Goal: Task Accomplishment & Management: Use online tool/utility

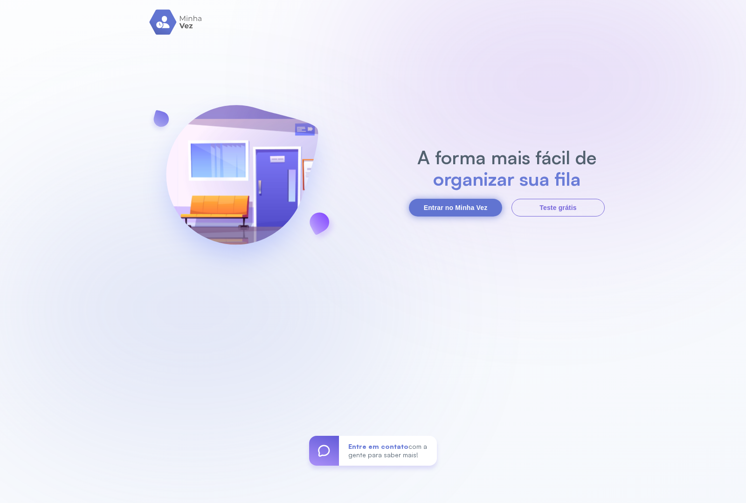
click at [437, 211] on button "Entrar no Minha Vez" at bounding box center [455, 208] width 93 height 18
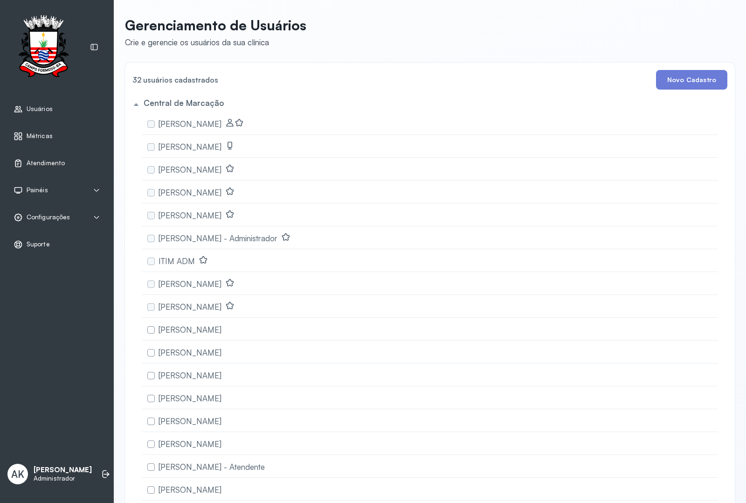
click at [54, 164] on span "Atendimento" at bounding box center [46, 163] width 38 height 8
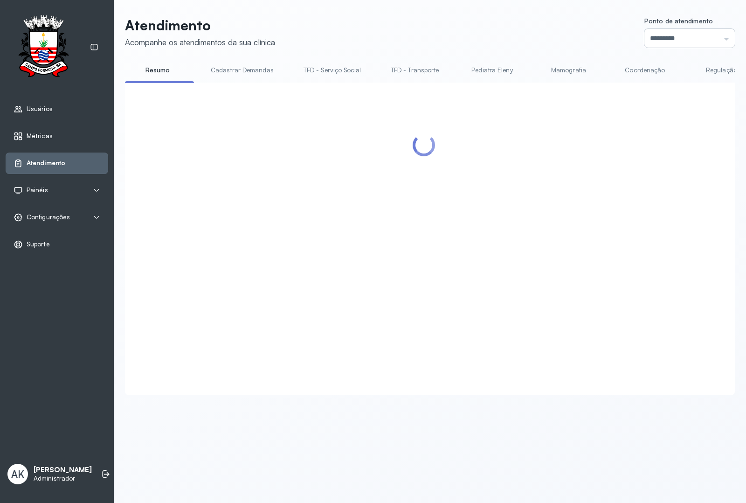
click at [668, 39] on input "*********" at bounding box center [690, 38] width 90 height 19
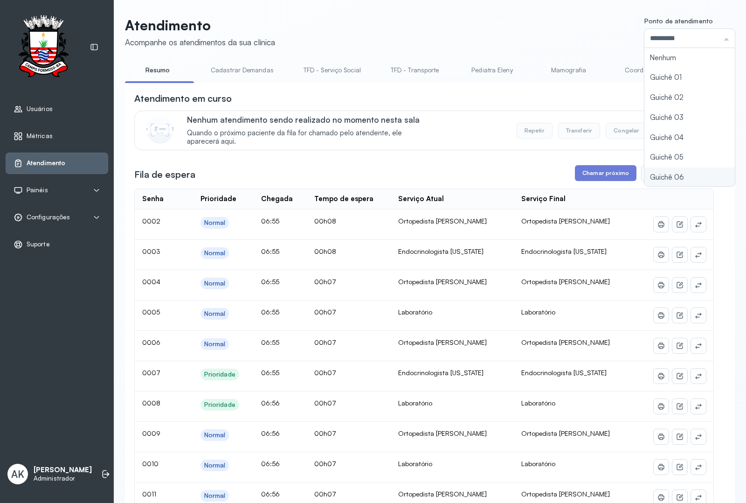
type input "*********"
click at [584, 177] on button "Chamar próximo" at bounding box center [606, 173] width 62 height 16
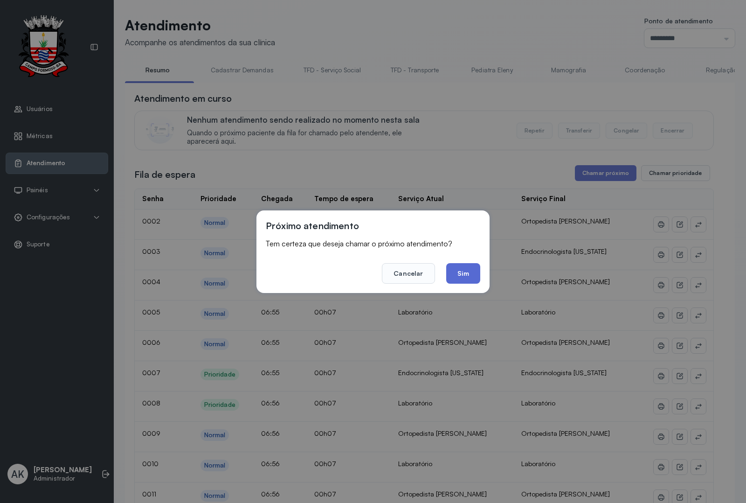
click at [458, 266] on button "Sim" at bounding box center [463, 273] width 34 height 21
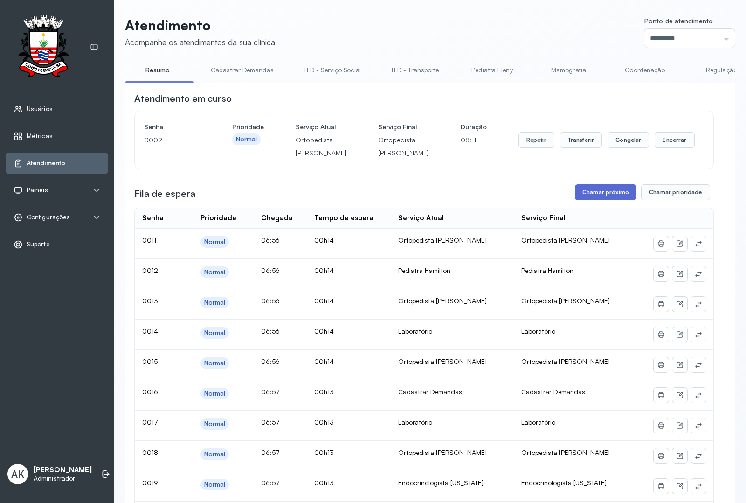
click at [584, 200] on button "Chamar próximo" at bounding box center [606, 192] width 62 height 16
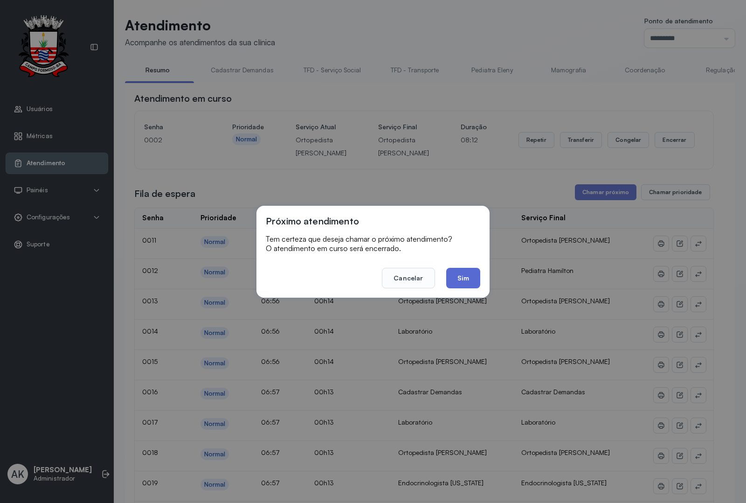
click at [462, 272] on button "Sim" at bounding box center [463, 278] width 34 height 21
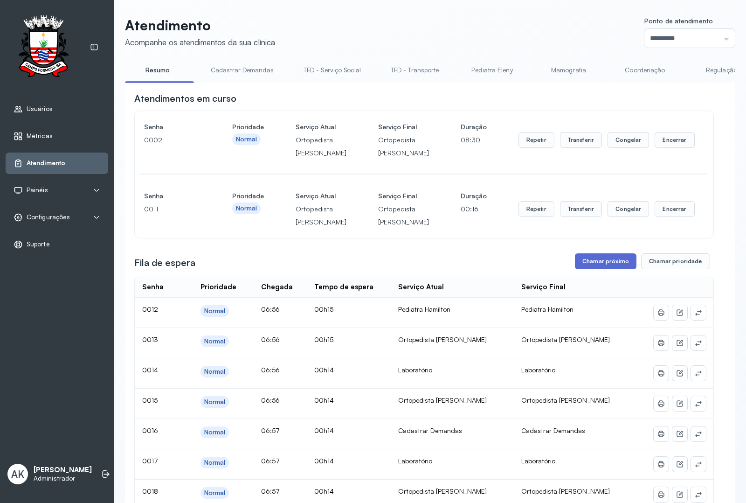
click at [591, 269] on button "Chamar próximo" at bounding box center [606, 261] width 62 height 16
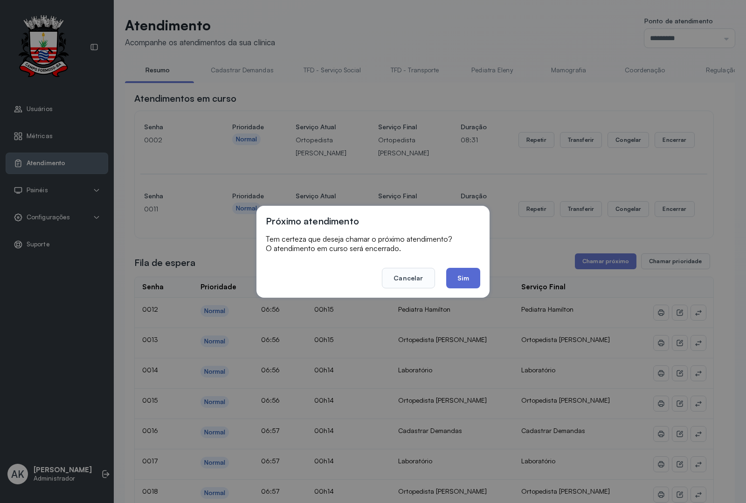
click at [475, 283] on button "Sim" at bounding box center [463, 278] width 34 height 21
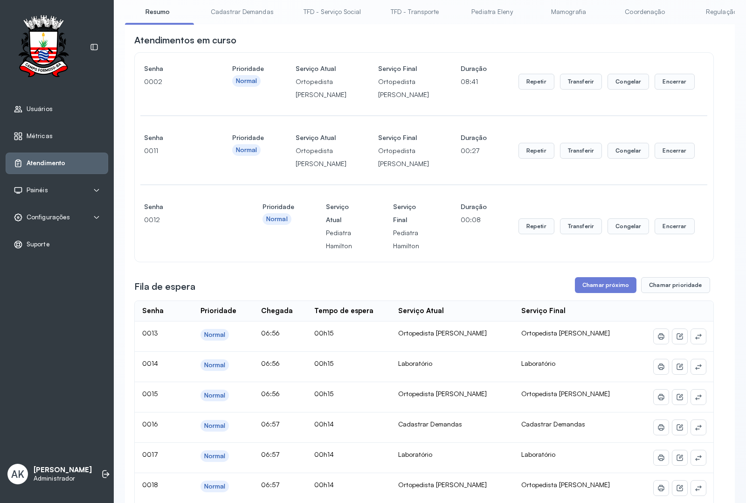
scroll to position [117, 0]
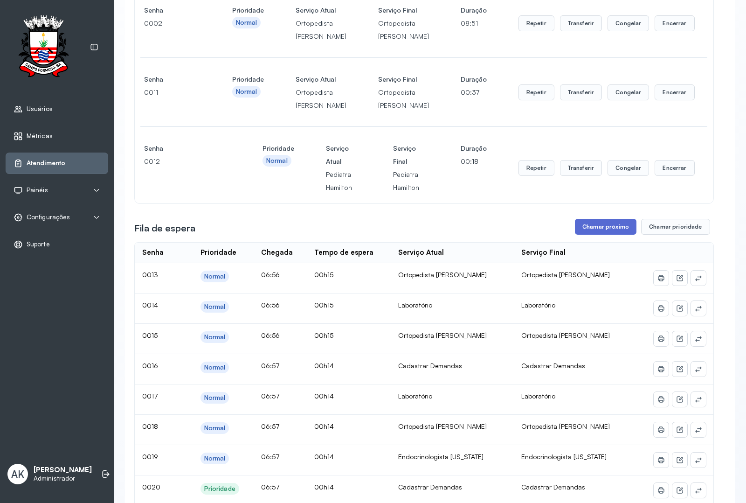
click at [596, 235] on button "Chamar próximo" at bounding box center [606, 227] width 62 height 16
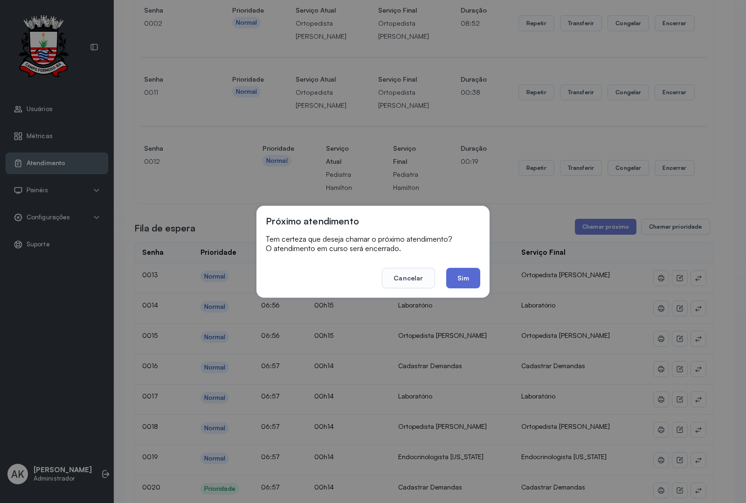
click at [466, 282] on button "Sim" at bounding box center [463, 278] width 34 height 21
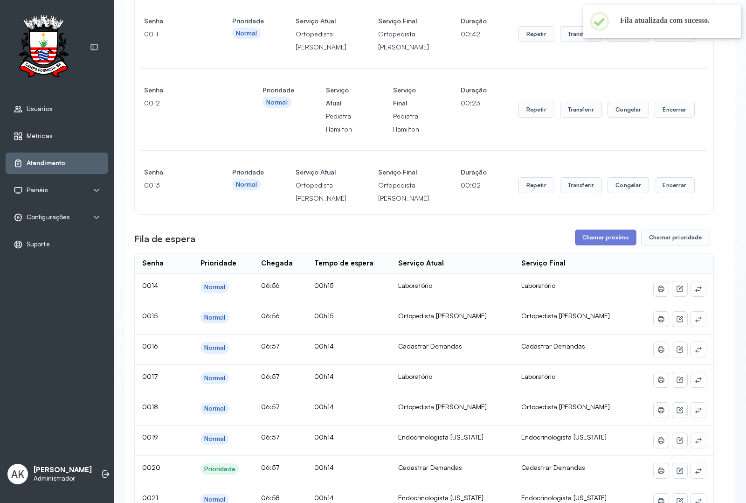
scroll to position [233, 0]
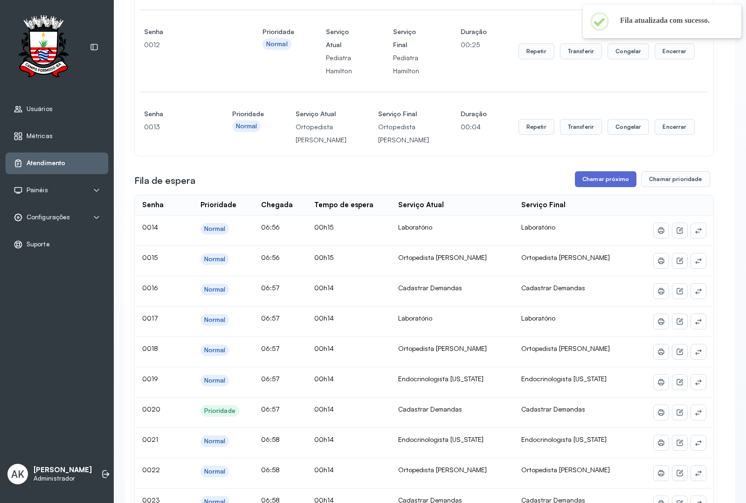
click at [590, 187] on button "Chamar próximo" at bounding box center [606, 179] width 62 height 16
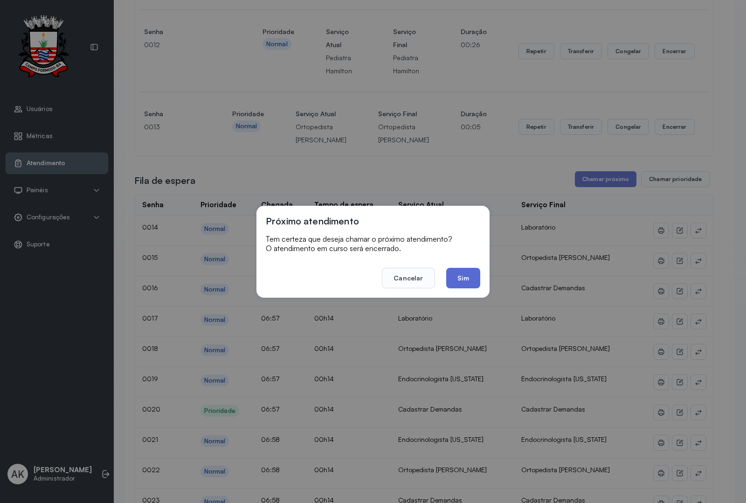
click at [456, 271] on button "Sim" at bounding box center [463, 278] width 34 height 21
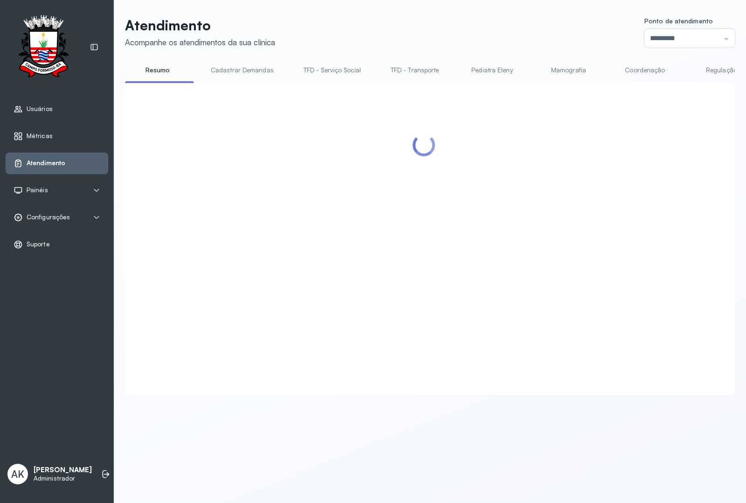
scroll to position [0, 0]
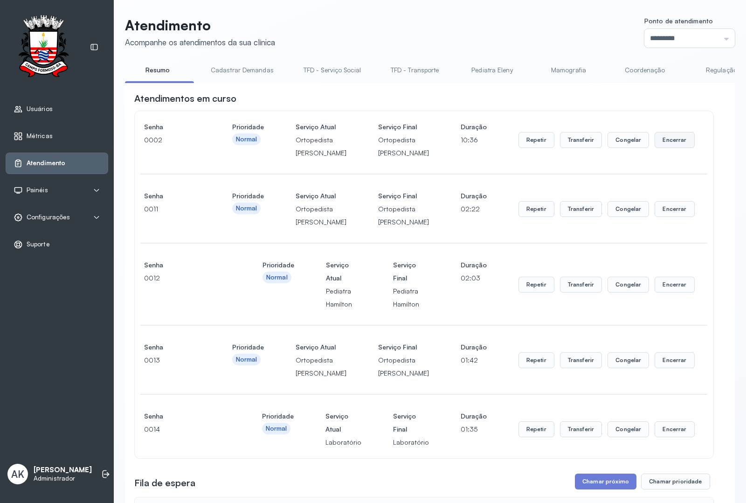
click at [674, 147] on button "Encerrar" at bounding box center [675, 140] width 40 height 16
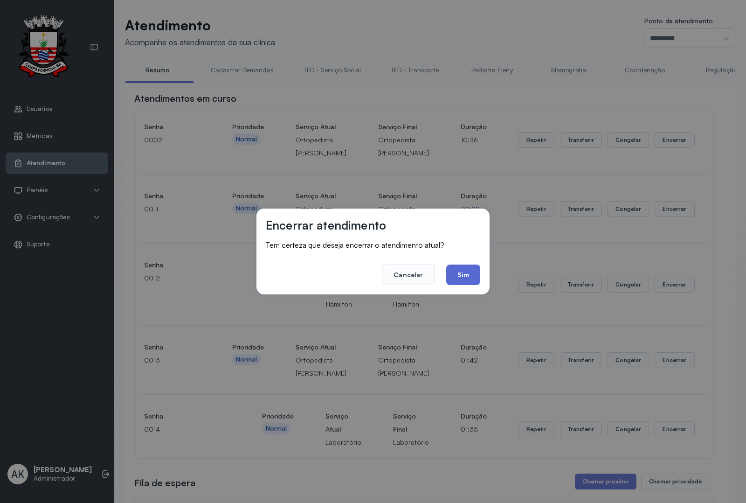
click at [458, 277] on button "Sim" at bounding box center [463, 274] width 34 height 21
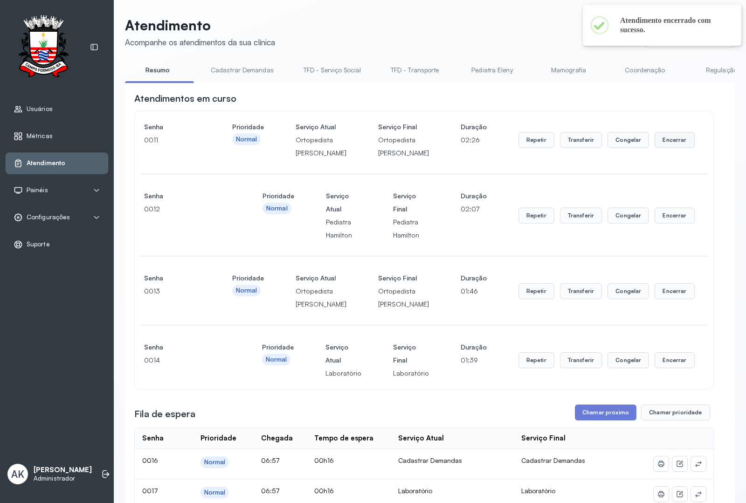
click at [660, 145] on button "Encerrar" at bounding box center [675, 140] width 40 height 16
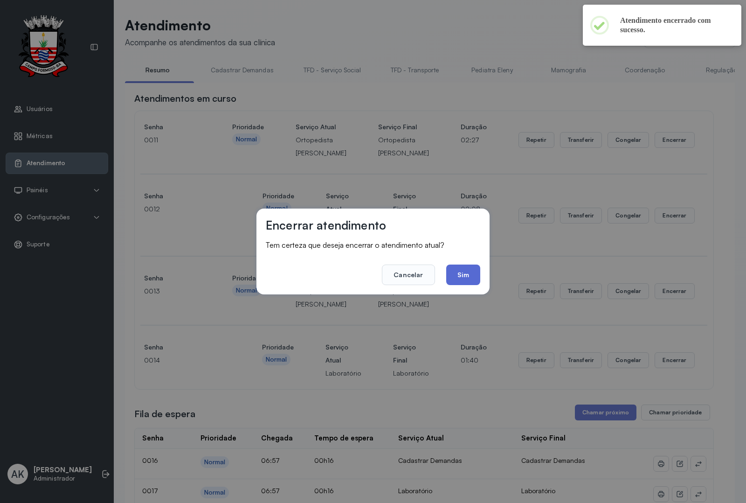
click at [473, 276] on button "Sim" at bounding box center [463, 274] width 34 height 21
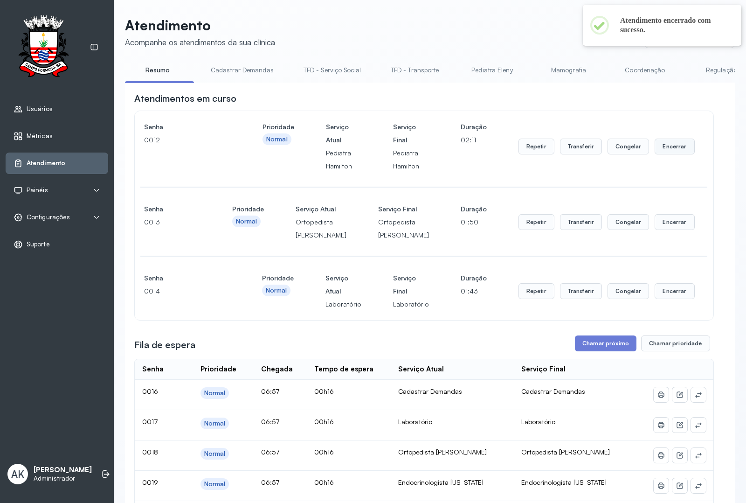
click at [677, 151] on button "Encerrar" at bounding box center [675, 147] width 40 height 16
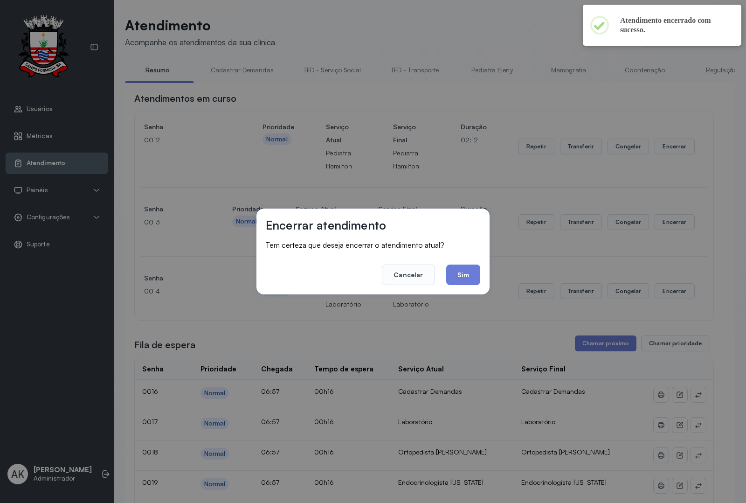
click at [466, 269] on button "Sim" at bounding box center [463, 274] width 34 height 21
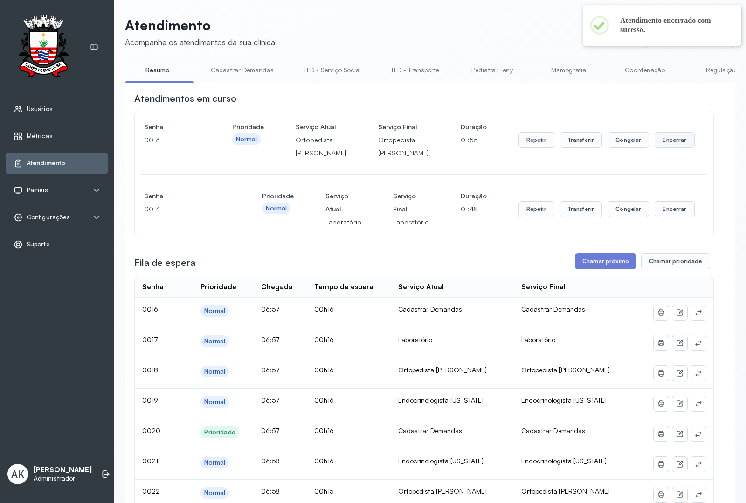
click at [667, 148] on button "Encerrar" at bounding box center [675, 140] width 40 height 16
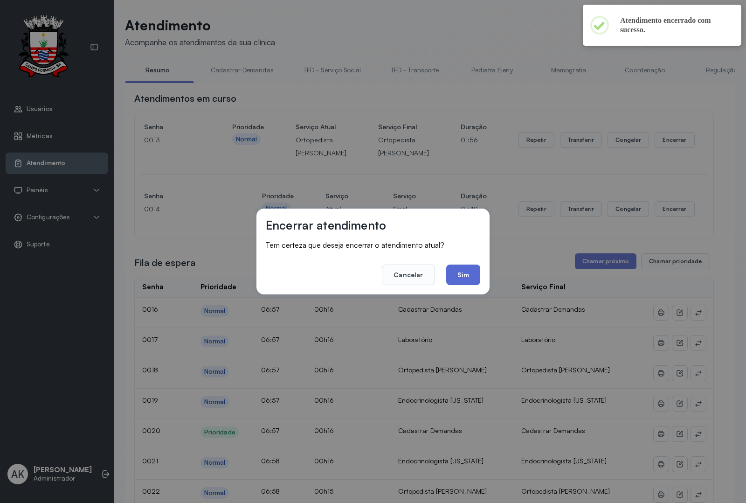
click at [474, 276] on button "Sim" at bounding box center [463, 274] width 34 height 21
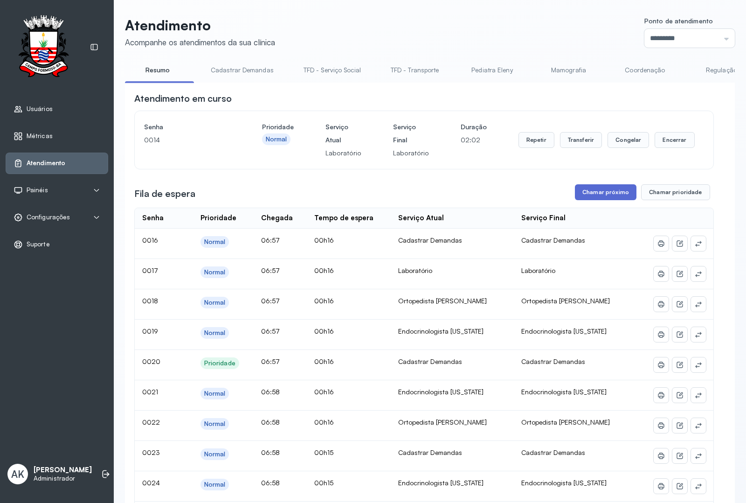
click at [605, 193] on button "Chamar próximo" at bounding box center [606, 192] width 62 height 16
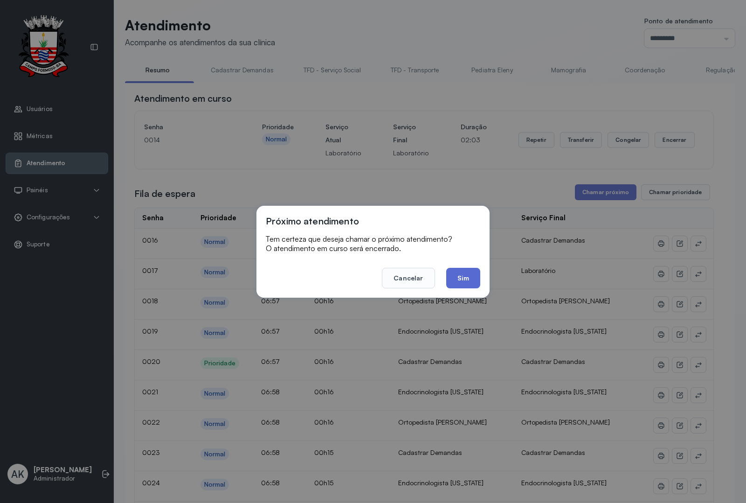
click at [461, 273] on button "Sim" at bounding box center [463, 278] width 34 height 21
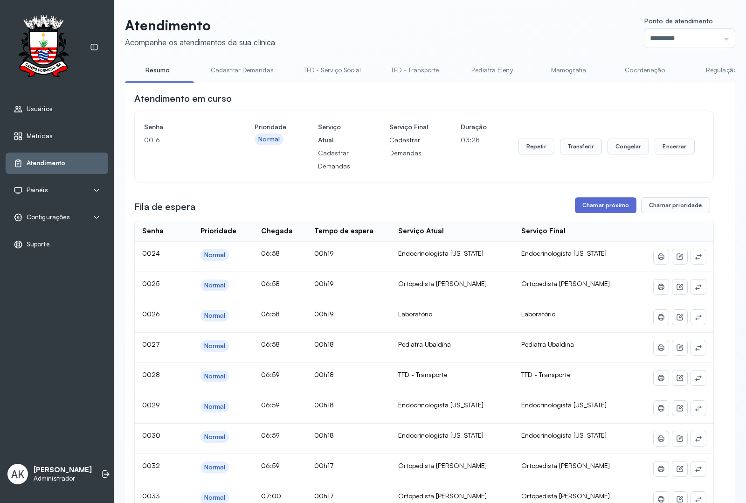
click at [596, 213] on button "Chamar próximo" at bounding box center [606, 205] width 62 height 16
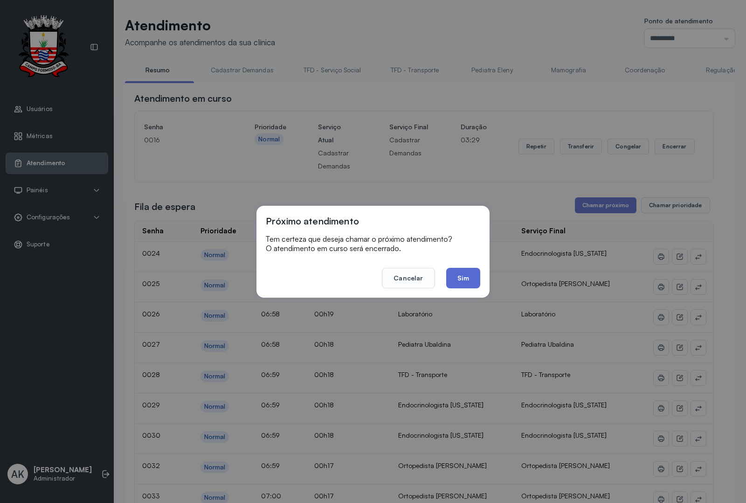
click at [464, 270] on button "Sim" at bounding box center [463, 278] width 34 height 21
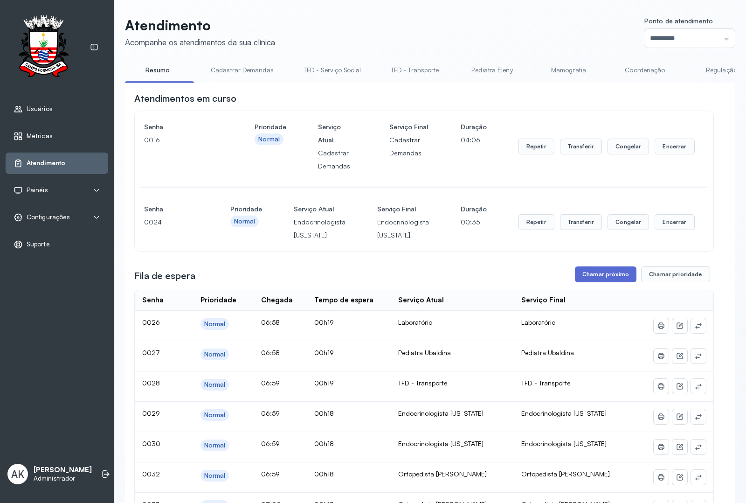
click at [601, 274] on button "Chamar próximo" at bounding box center [606, 274] width 62 height 16
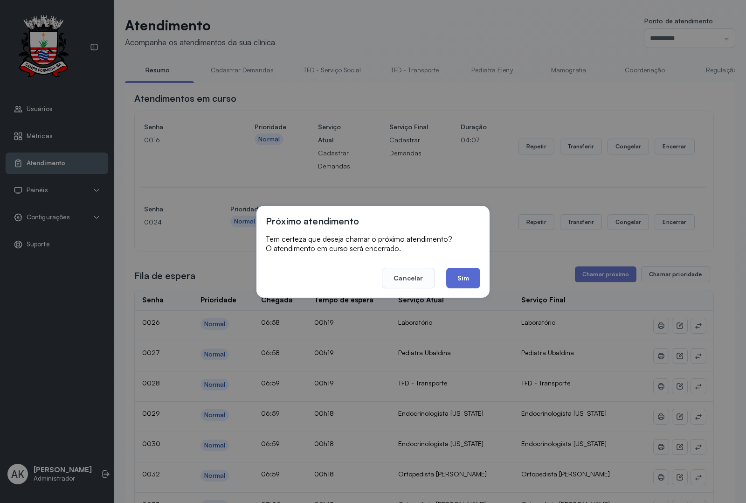
click at [469, 284] on button "Sim" at bounding box center [463, 278] width 34 height 21
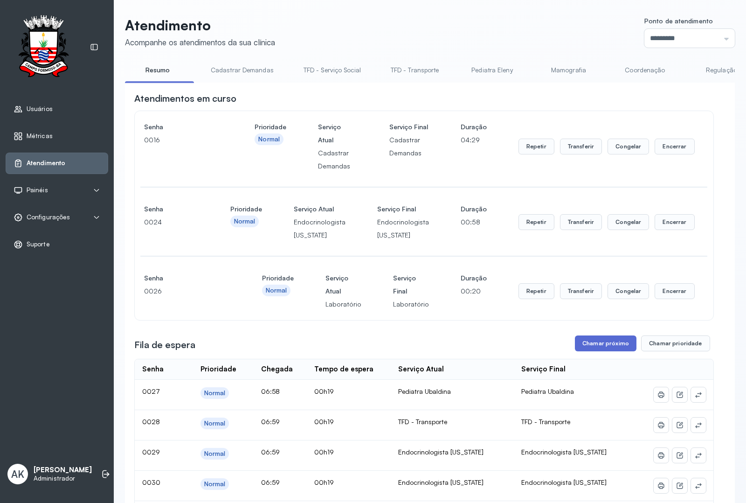
click at [596, 339] on button "Chamar próximo" at bounding box center [606, 343] width 62 height 16
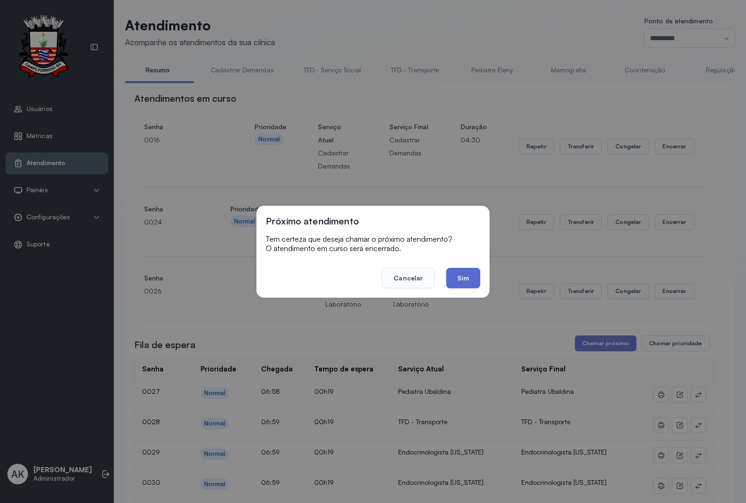
click at [469, 280] on button "Sim" at bounding box center [463, 278] width 34 height 21
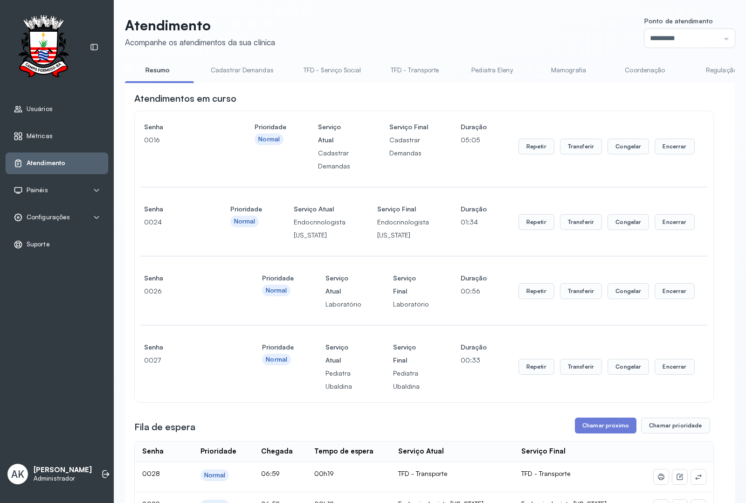
click at [511, 423] on div "Fila de espera Chamar próximo Chamar prioridade" at bounding box center [424, 425] width 580 height 16
click at [666, 147] on button "Encerrar" at bounding box center [675, 147] width 40 height 16
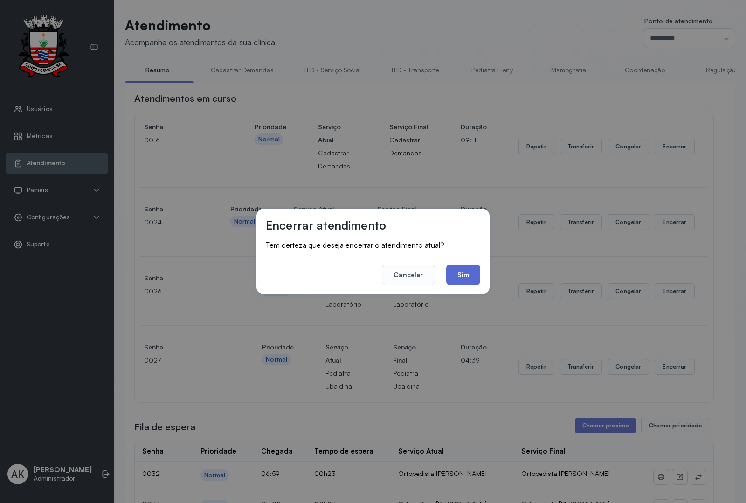
click at [462, 283] on button "Sim" at bounding box center [463, 274] width 34 height 21
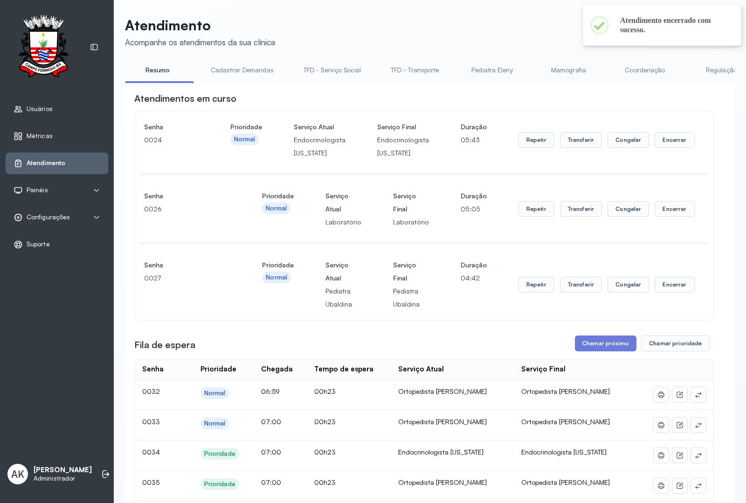
click at [677, 151] on div "Repetir Transferir Congelar Encerrar" at bounding box center [607, 139] width 176 height 39
click at [677, 143] on button "Encerrar" at bounding box center [675, 140] width 40 height 16
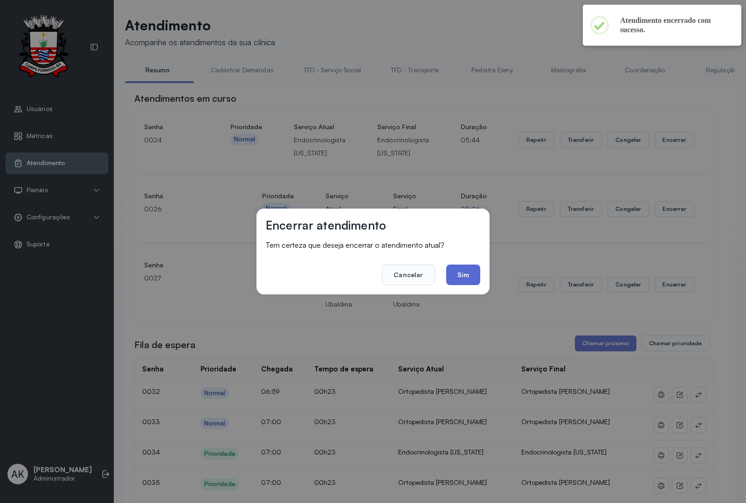
click at [456, 278] on button "Sim" at bounding box center [463, 274] width 34 height 21
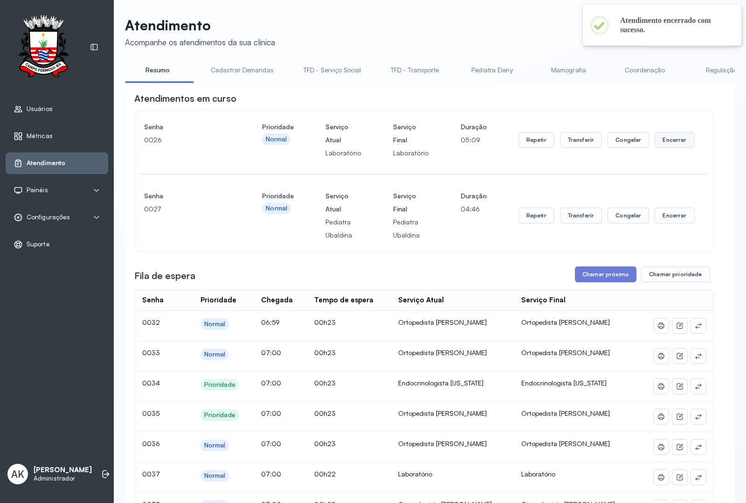
click at [680, 148] on button "Encerrar" at bounding box center [675, 140] width 40 height 16
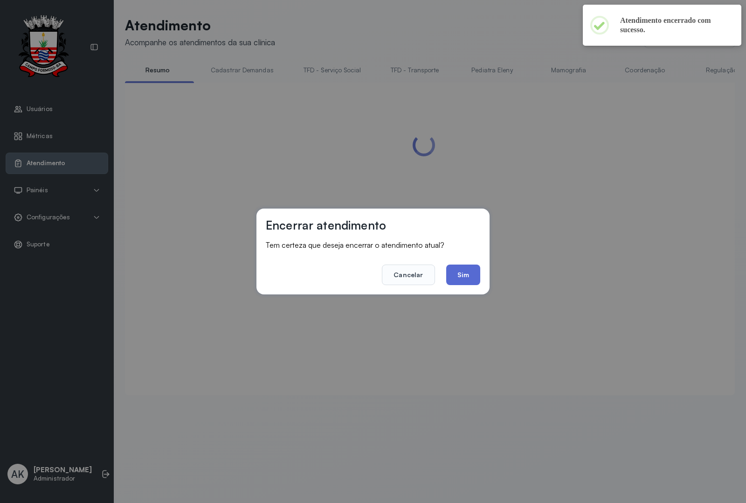
click at [469, 273] on button "Sim" at bounding box center [463, 274] width 34 height 21
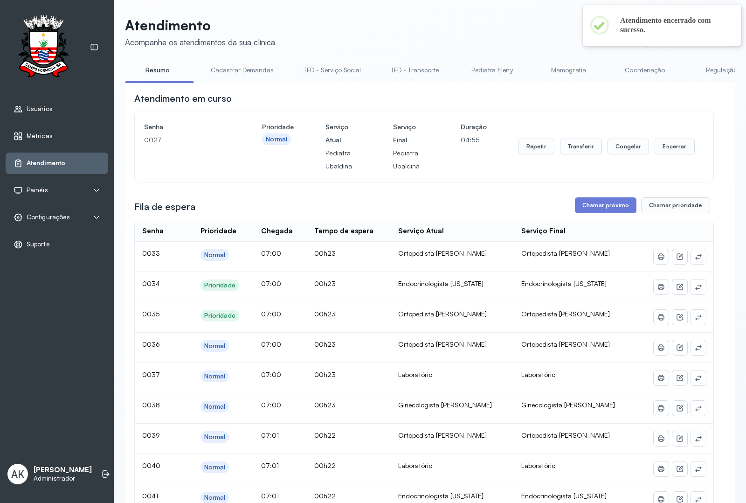
click at [582, 213] on button "Chamar próximo" at bounding box center [606, 205] width 62 height 16
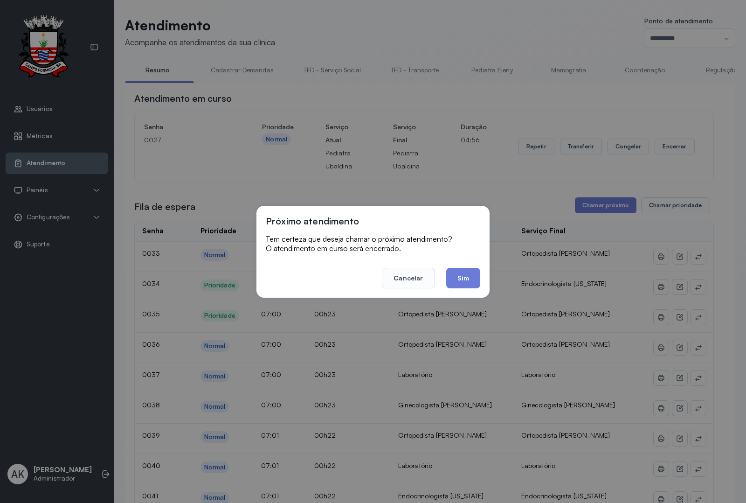
click at [467, 266] on footer "Cancelar Sim" at bounding box center [373, 272] width 215 height 34
click at [467, 277] on button "Sim" at bounding box center [463, 278] width 34 height 21
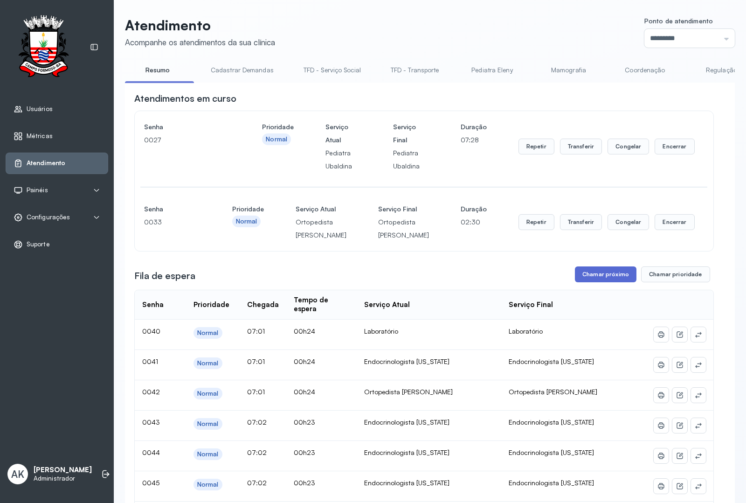
click at [586, 282] on button "Chamar próximo" at bounding box center [606, 274] width 62 height 16
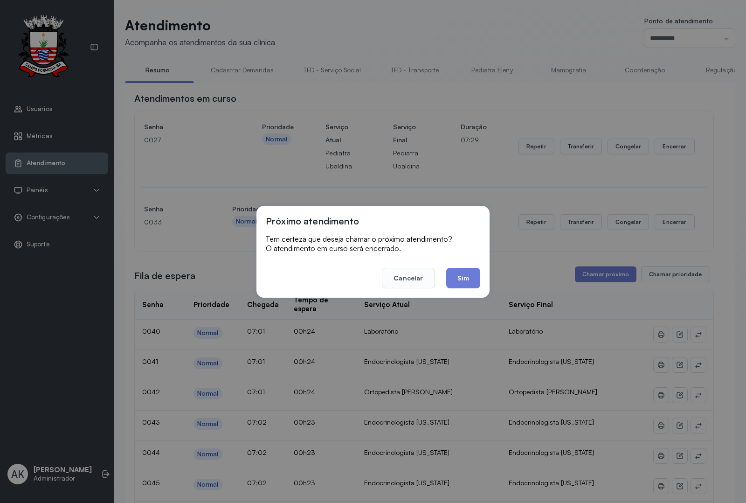
click at [472, 288] on div "Próximo atendimento Tem certeza que deseja chamar o próximo atendimento? O aten…" at bounding box center [373, 252] width 233 height 92
click at [465, 273] on button "Sim" at bounding box center [463, 278] width 34 height 21
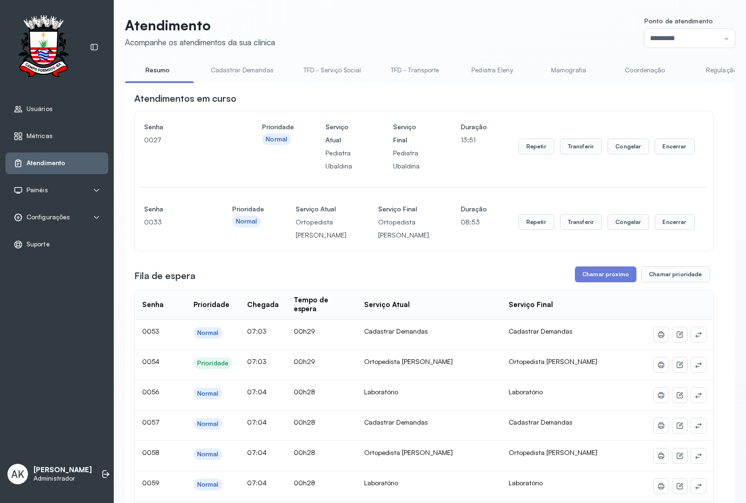
scroll to position [117, 0]
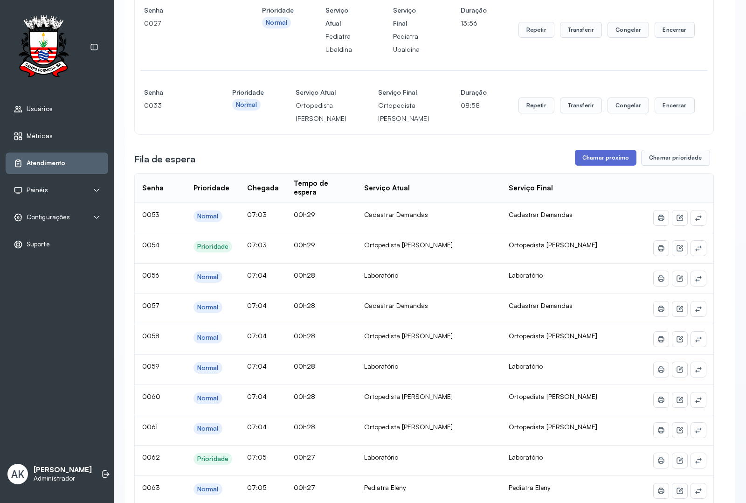
click at [593, 166] on button "Chamar próximo" at bounding box center [606, 158] width 62 height 16
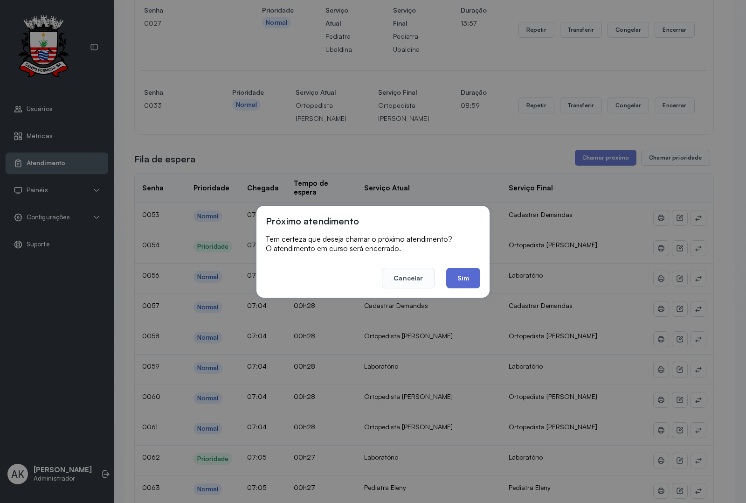
click at [472, 273] on button "Sim" at bounding box center [463, 278] width 34 height 21
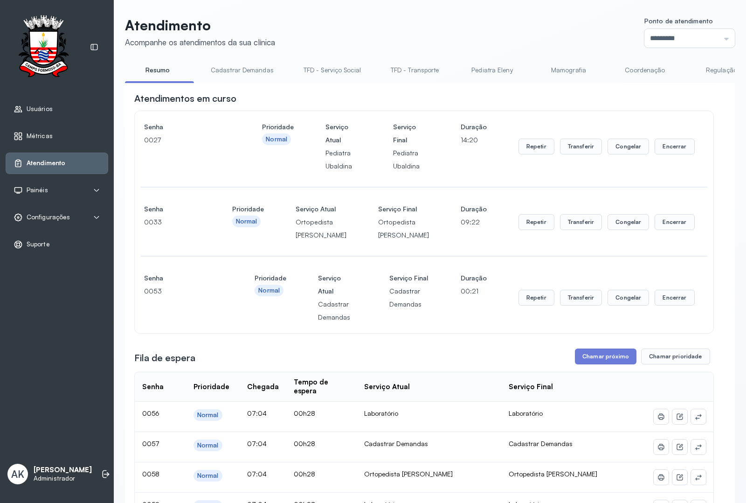
scroll to position [58, 0]
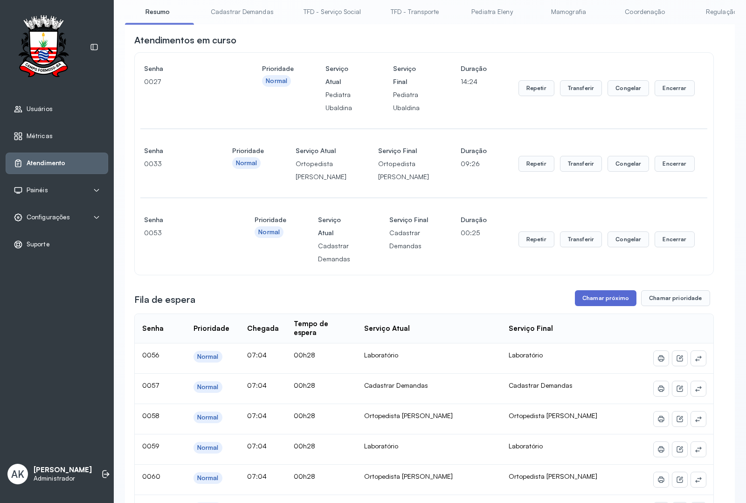
click at [602, 306] on button "Chamar próximo" at bounding box center [606, 298] width 62 height 16
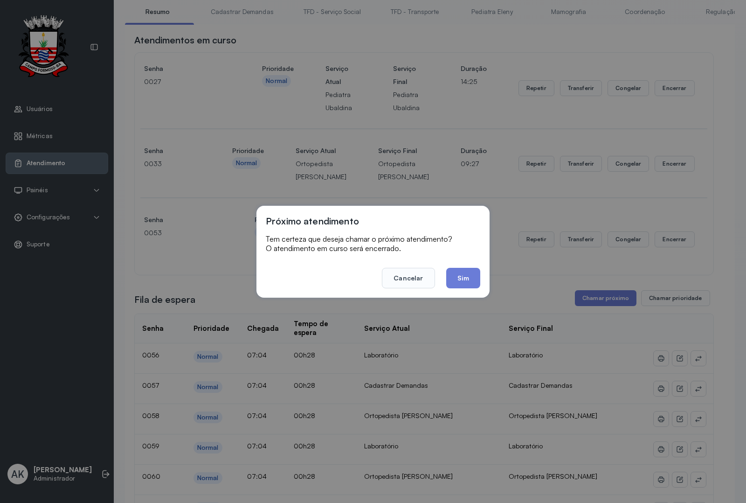
click at [461, 288] on div "Próximo atendimento Tem certeza que deseja chamar o próximo atendimento? O aten…" at bounding box center [373, 252] width 233 height 92
click at [467, 283] on button "Sim" at bounding box center [463, 278] width 34 height 21
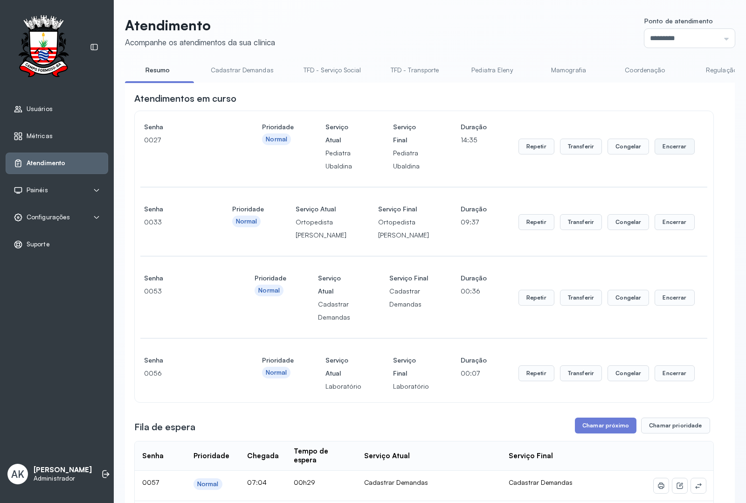
click at [673, 148] on button "Encerrar" at bounding box center [675, 147] width 40 height 16
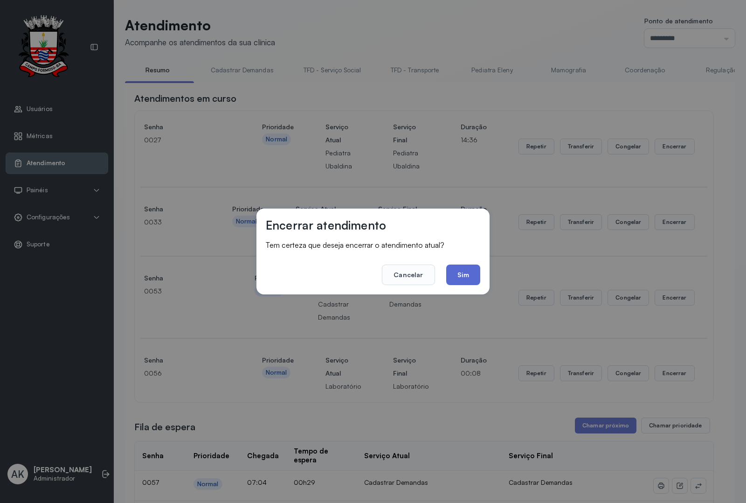
click at [446, 267] on button "Sim" at bounding box center [463, 274] width 34 height 21
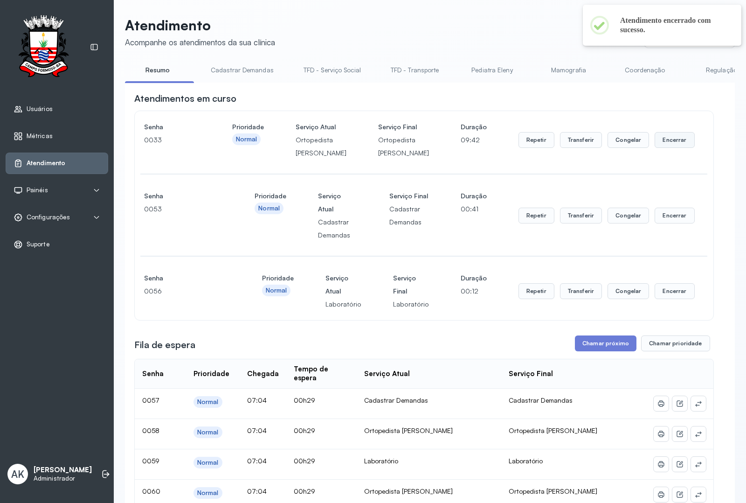
click at [666, 148] on button "Encerrar" at bounding box center [675, 140] width 40 height 16
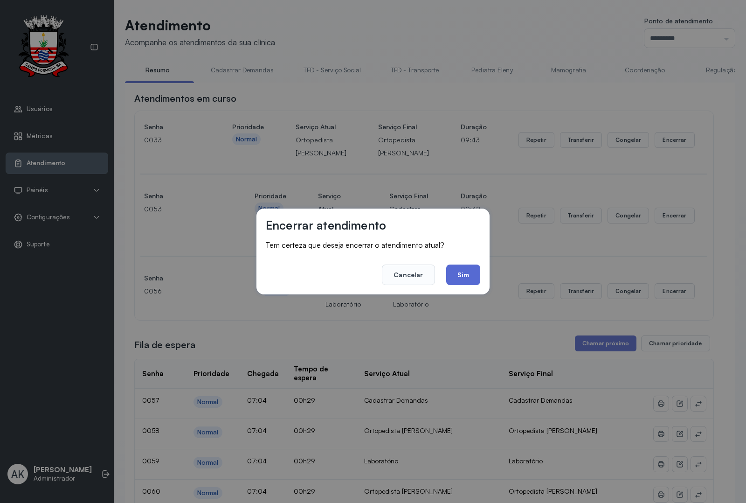
click at [464, 273] on button "Sim" at bounding box center [463, 274] width 34 height 21
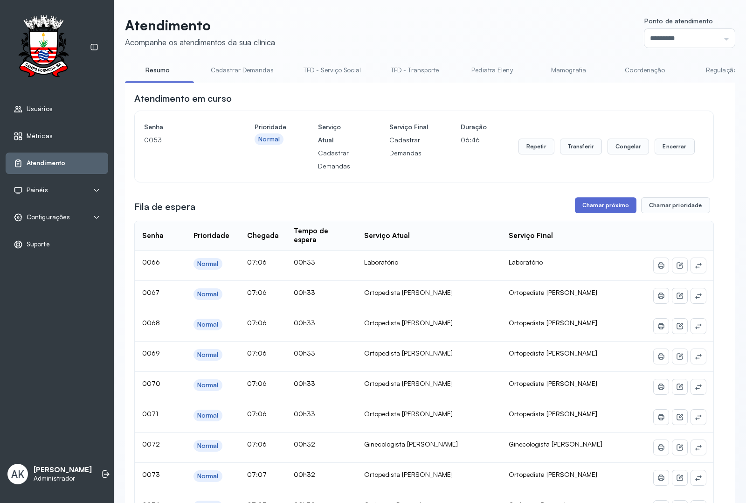
click at [607, 209] on button "Chamar próximo" at bounding box center [606, 205] width 62 height 16
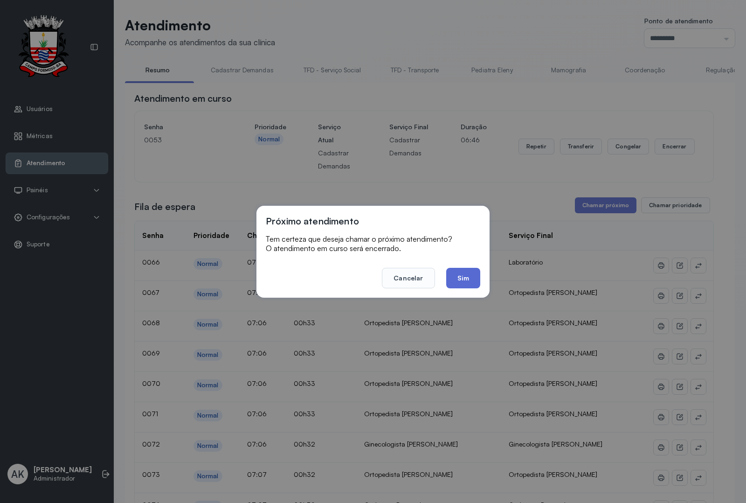
click at [458, 271] on button "Sim" at bounding box center [463, 278] width 34 height 21
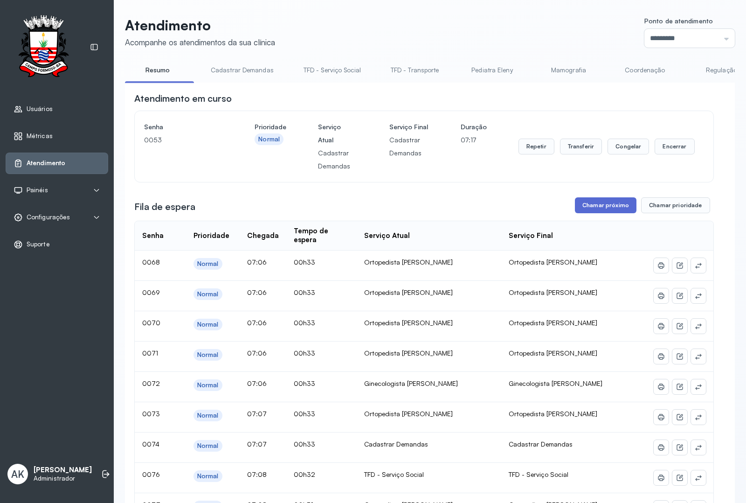
click at [576, 208] on button "Chamar próximo" at bounding box center [606, 205] width 62 height 16
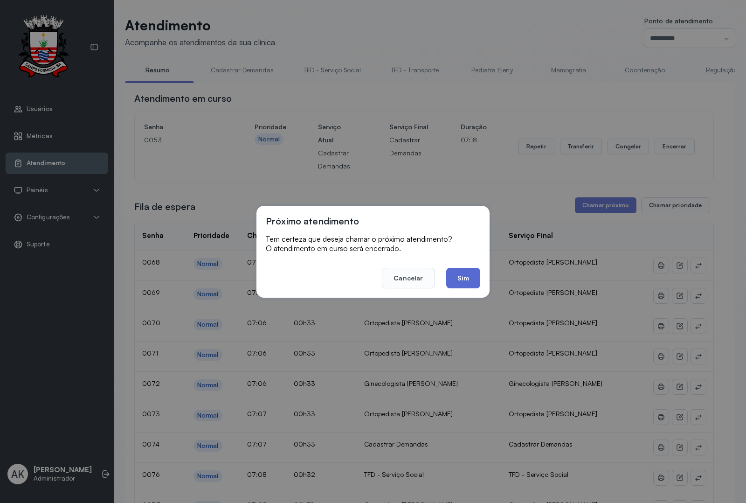
click at [448, 277] on button "Sim" at bounding box center [463, 278] width 34 height 21
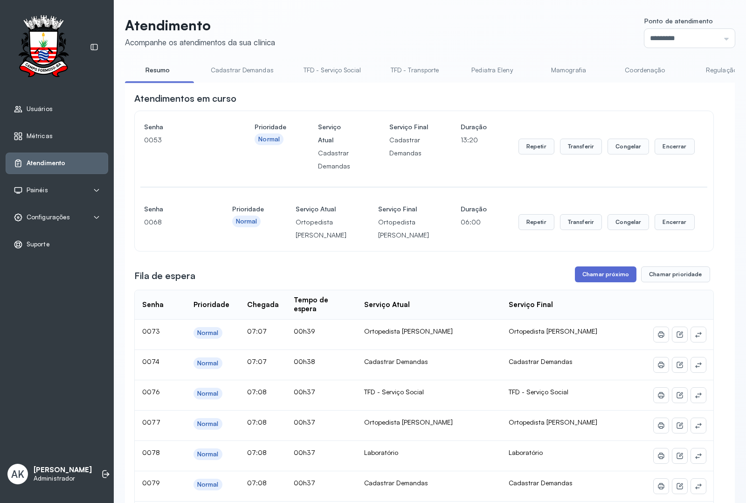
click at [598, 282] on button "Chamar próximo" at bounding box center [606, 274] width 62 height 16
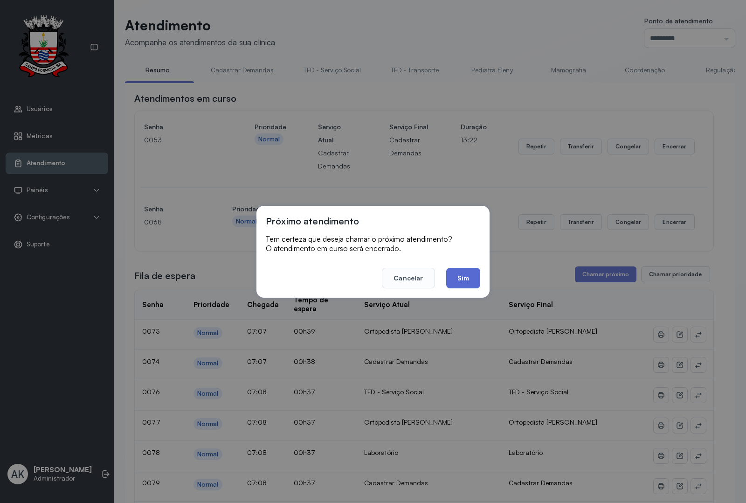
click at [459, 281] on button "Sim" at bounding box center [463, 278] width 34 height 21
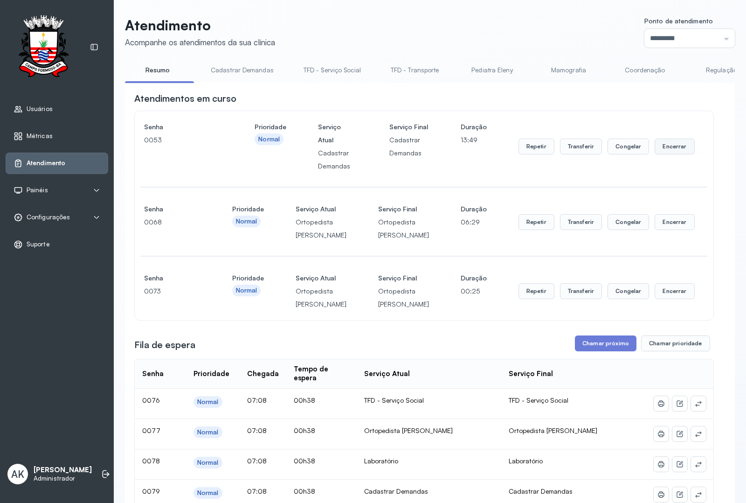
click at [675, 154] on button "Encerrar" at bounding box center [675, 147] width 40 height 16
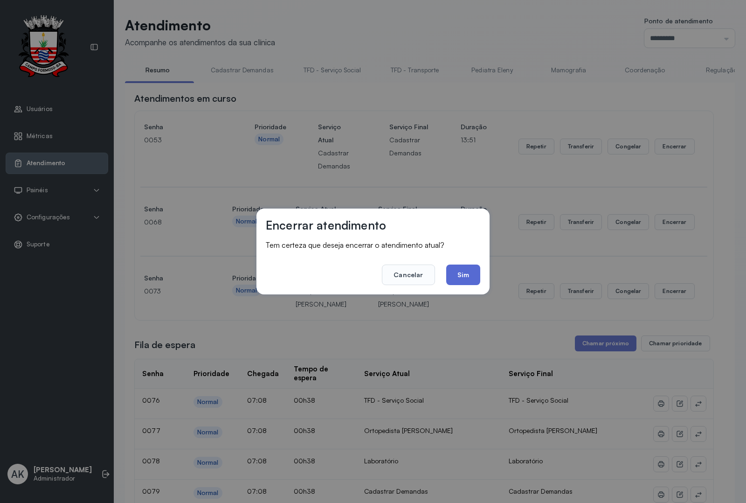
click at [463, 273] on button "Sim" at bounding box center [463, 274] width 34 height 21
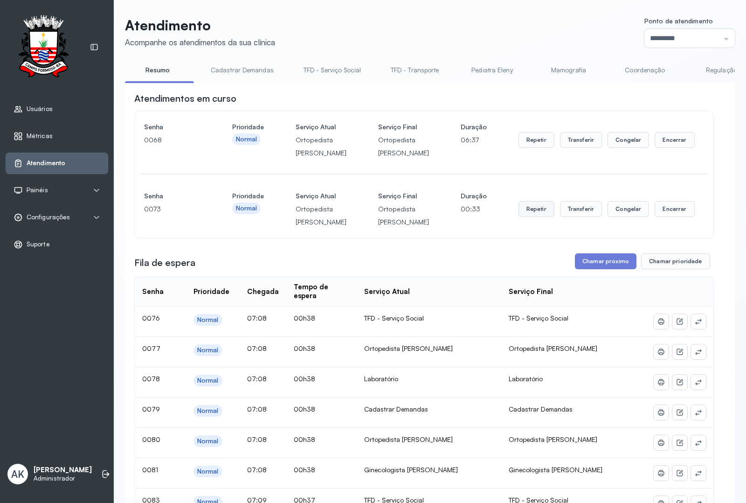
click at [532, 217] on button "Repetir" at bounding box center [537, 209] width 36 height 16
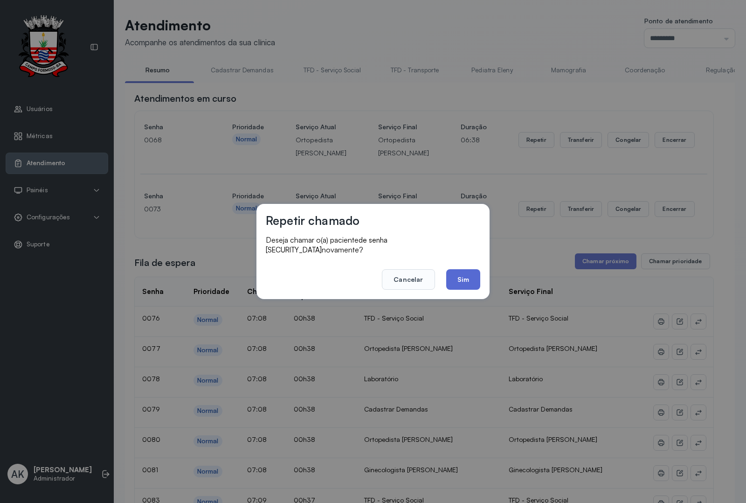
click at [456, 269] on button "Sim" at bounding box center [463, 279] width 34 height 21
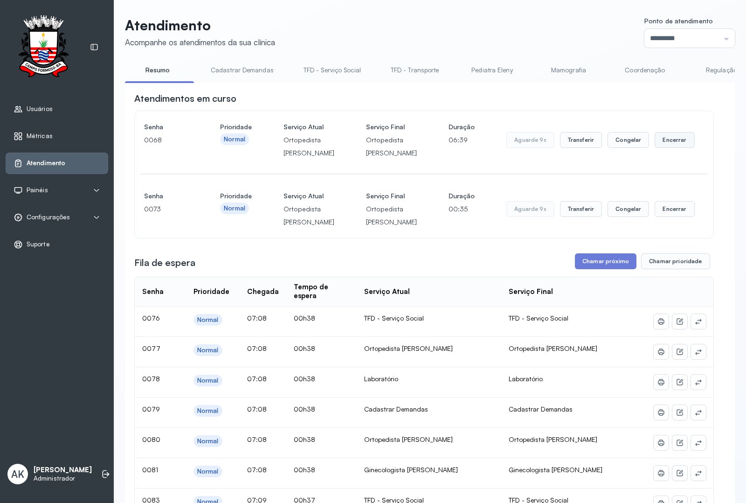
click at [663, 148] on button "Encerrar" at bounding box center [675, 140] width 40 height 16
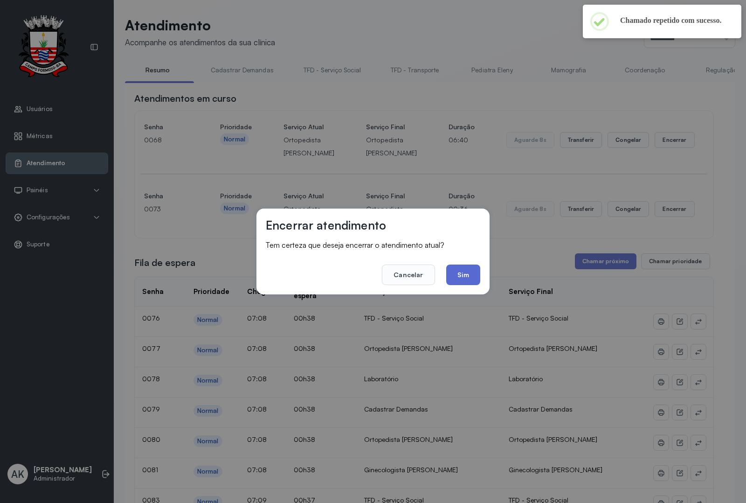
click at [456, 267] on button "Sim" at bounding box center [463, 274] width 34 height 21
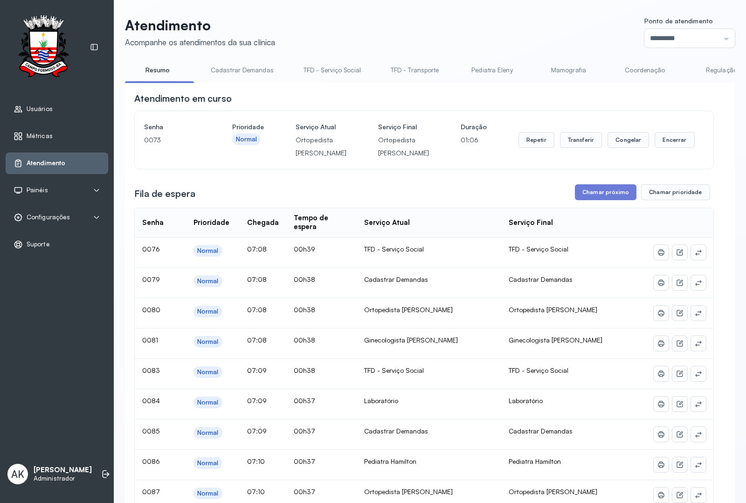
click at [236, 69] on link "Cadastrar Demandas" at bounding box center [242, 69] width 82 height 15
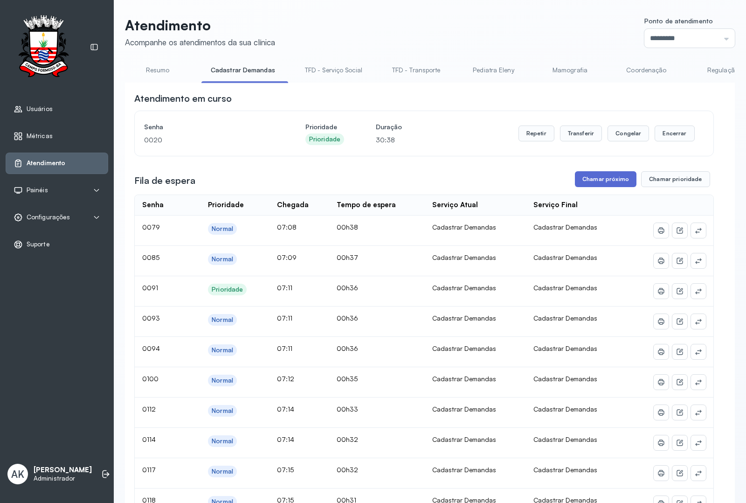
click at [583, 178] on button "Chamar próximo" at bounding box center [606, 179] width 62 height 16
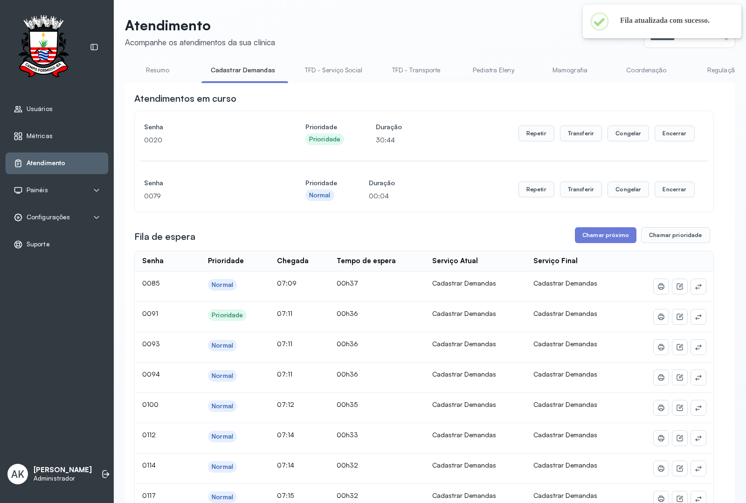
click at [154, 74] on link "Resumo" at bounding box center [157, 69] width 65 height 15
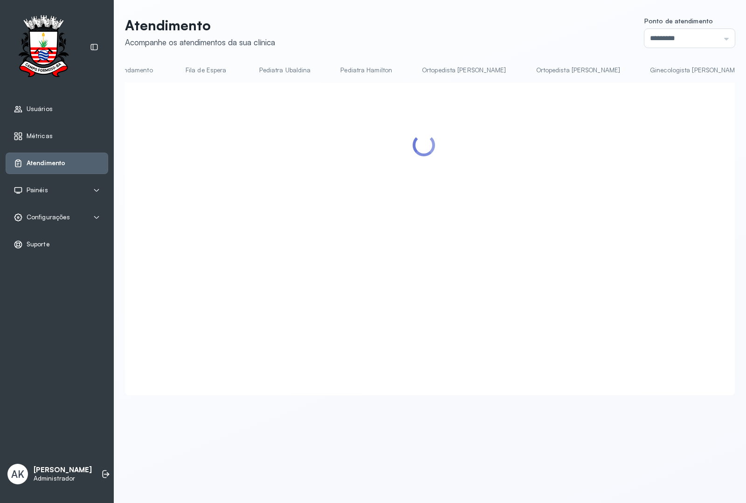
scroll to position [0, 1024]
click at [525, 62] on link "Ortopedista [PERSON_NAME]" at bounding box center [576, 69] width 103 height 15
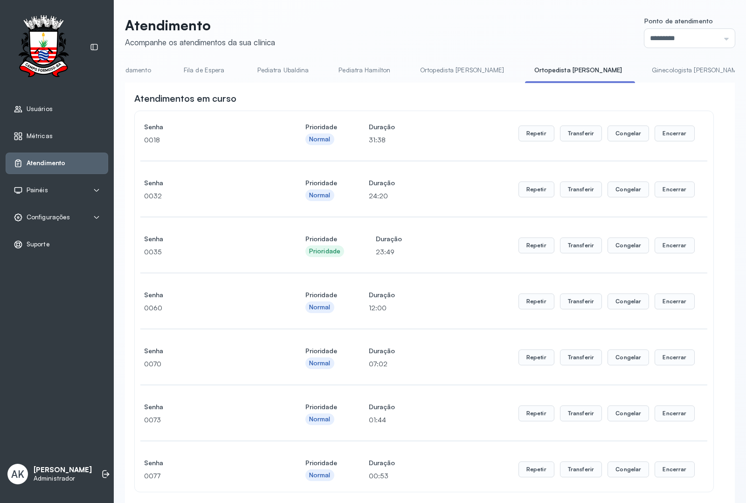
scroll to position [233, 0]
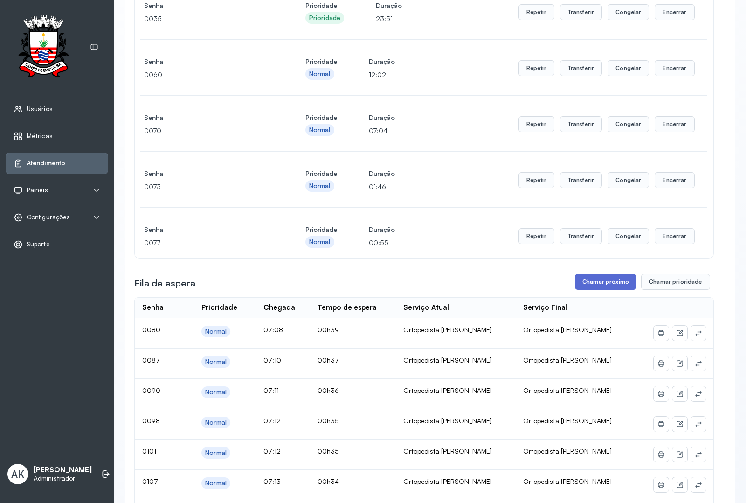
click at [582, 284] on button "Chamar próximo" at bounding box center [606, 282] width 62 height 16
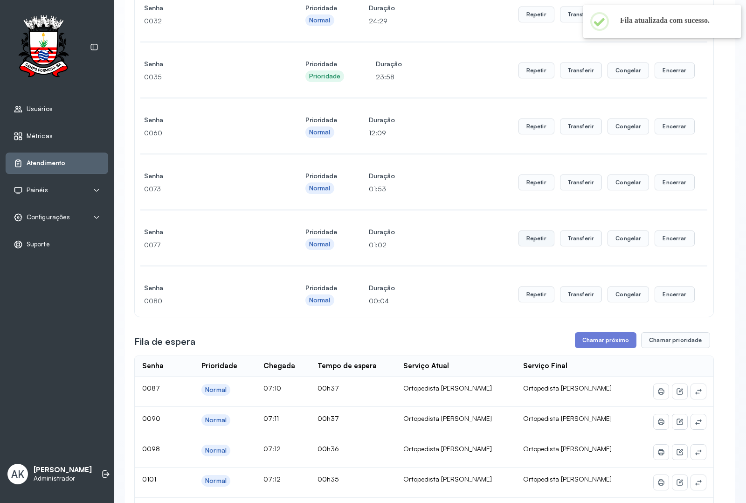
scroll to position [0, 0]
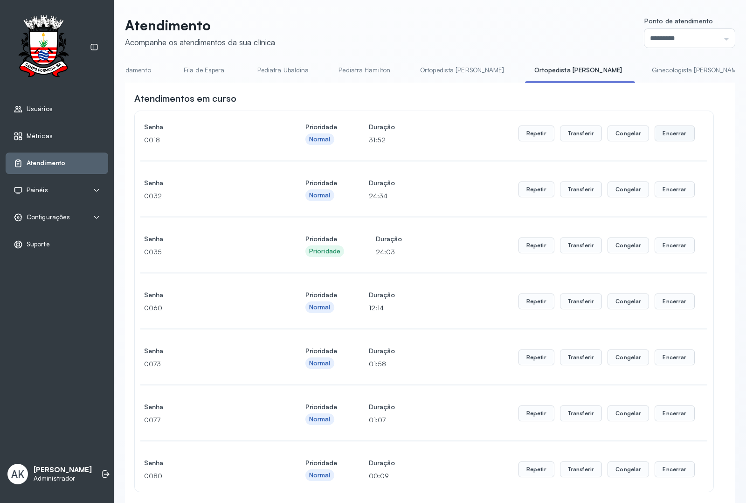
click at [667, 132] on button "Encerrar" at bounding box center [675, 133] width 40 height 16
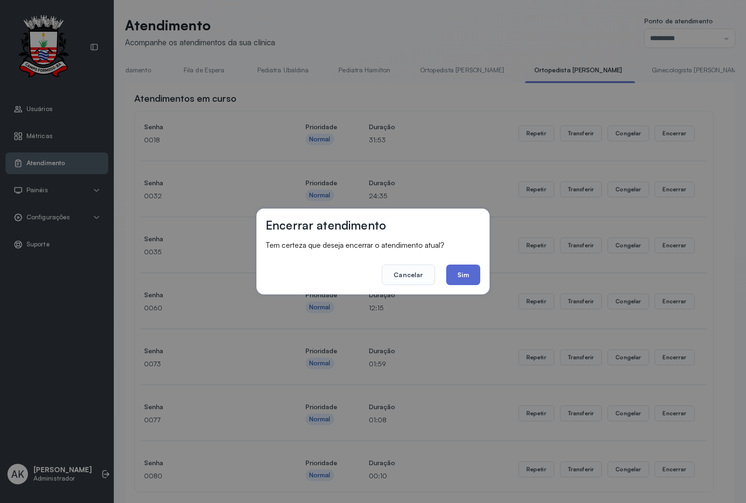
click at [467, 271] on button "Sim" at bounding box center [463, 274] width 34 height 21
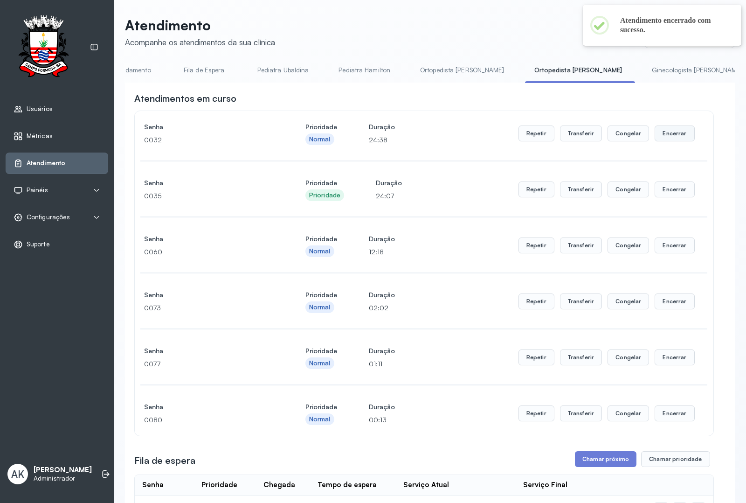
click at [670, 139] on button "Encerrar" at bounding box center [675, 133] width 40 height 16
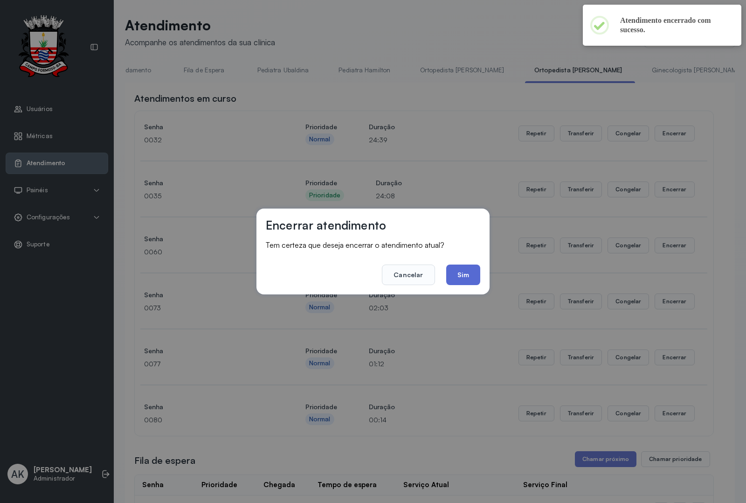
click at [465, 271] on button "Sim" at bounding box center [463, 274] width 34 height 21
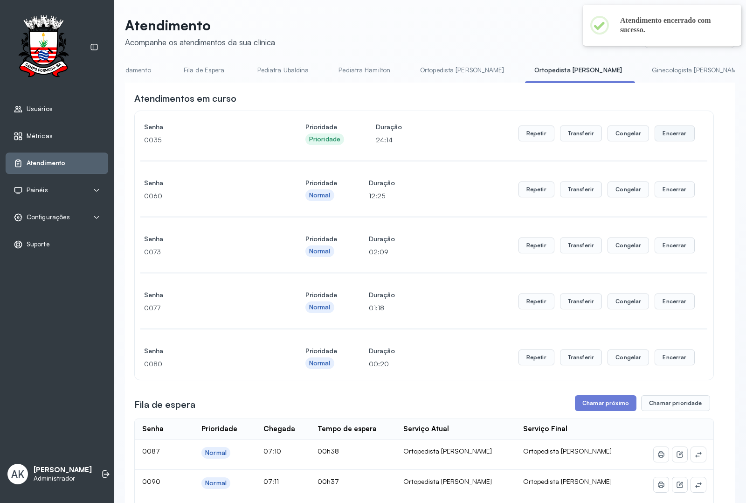
click at [677, 139] on button "Encerrar" at bounding box center [675, 133] width 40 height 16
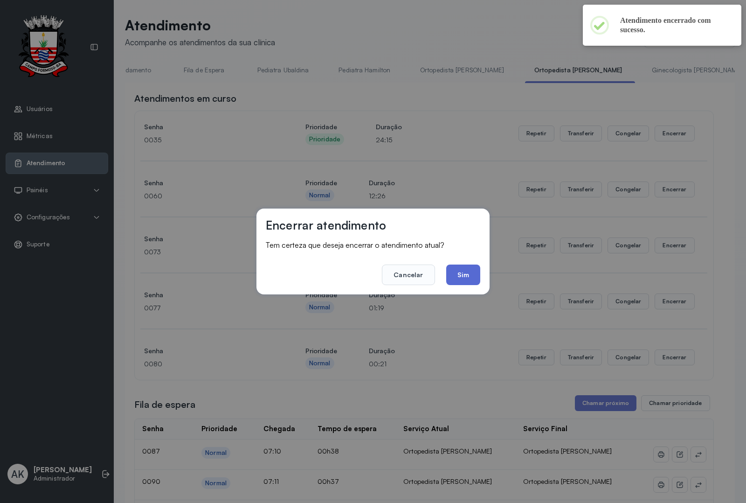
click at [479, 273] on button "Sim" at bounding box center [463, 274] width 34 height 21
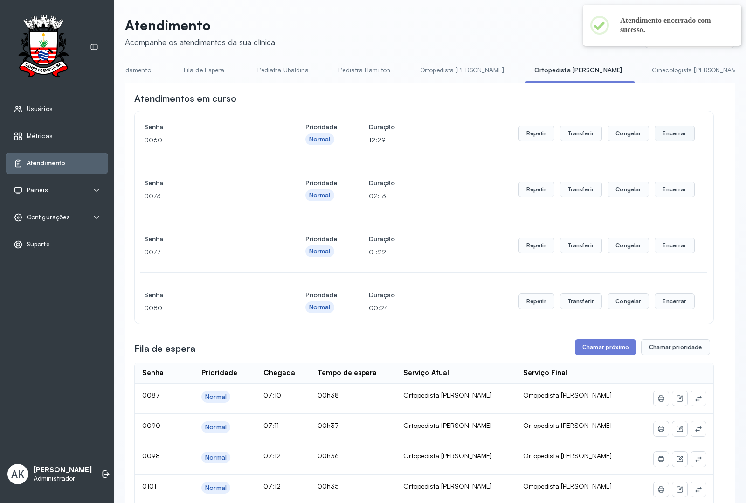
click at [670, 141] on button "Encerrar" at bounding box center [675, 133] width 40 height 16
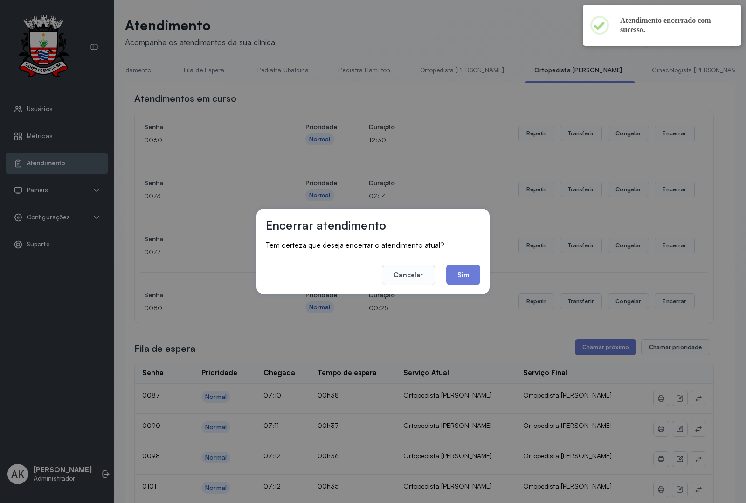
click at [444, 276] on footer "Cancelar Sim" at bounding box center [373, 268] width 215 height 34
click at [456, 274] on button "Sim" at bounding box center [463, 274] width 34 height 21
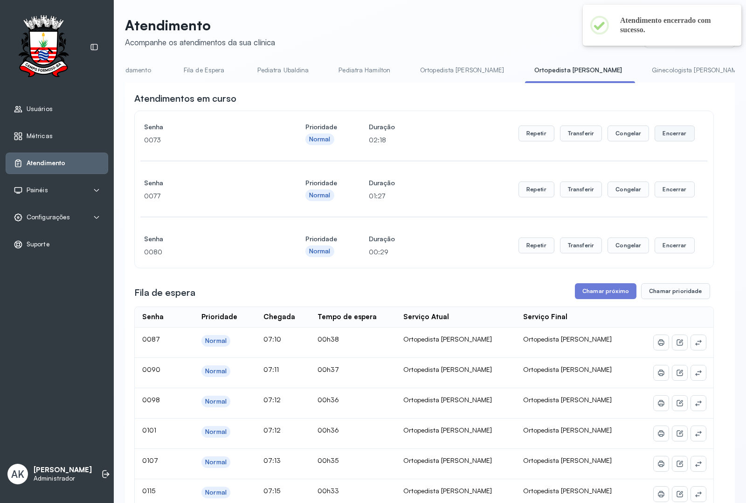
click at [671, 140] on button "Encerrar" at bounding box center [675, 133] width 40 height 16
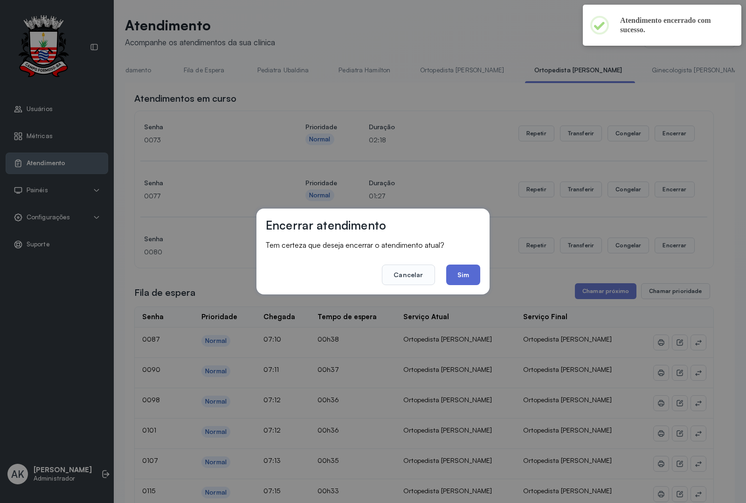
click at [472, 274] on button "Sim" at bounding box center [463, 274] width 34 height 21
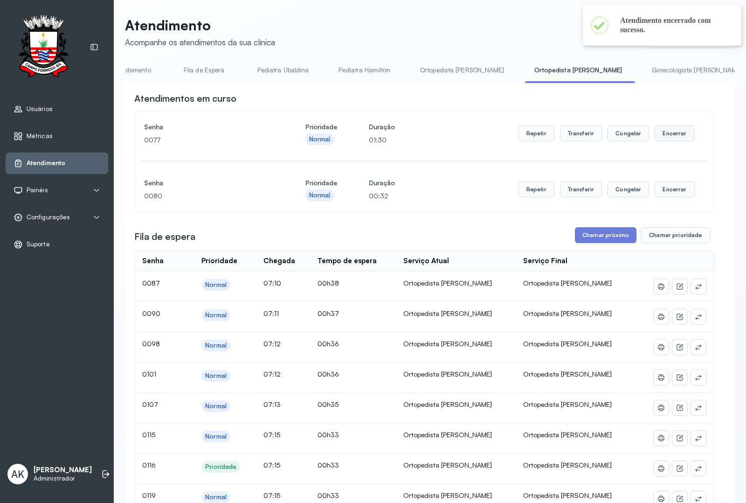
click at [672, 135] on button "Encerrar" at bounding box center [675, 133] width 40 height 16
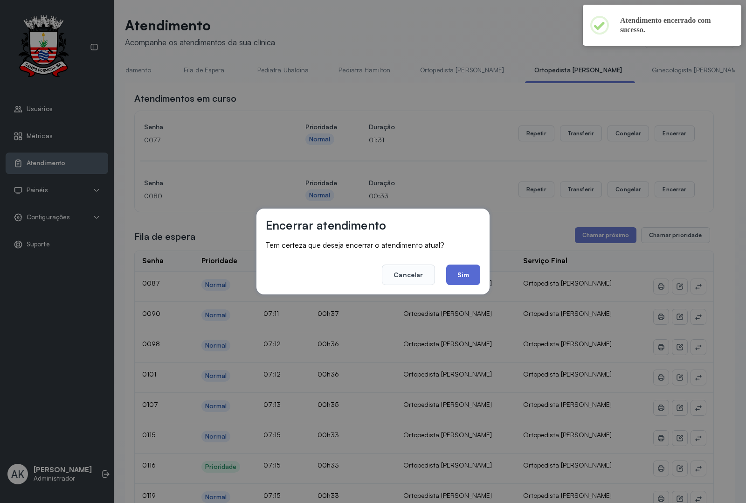
click at [472, 267] on button "Sim" at bounding box center [463, 274] width 34 height 21
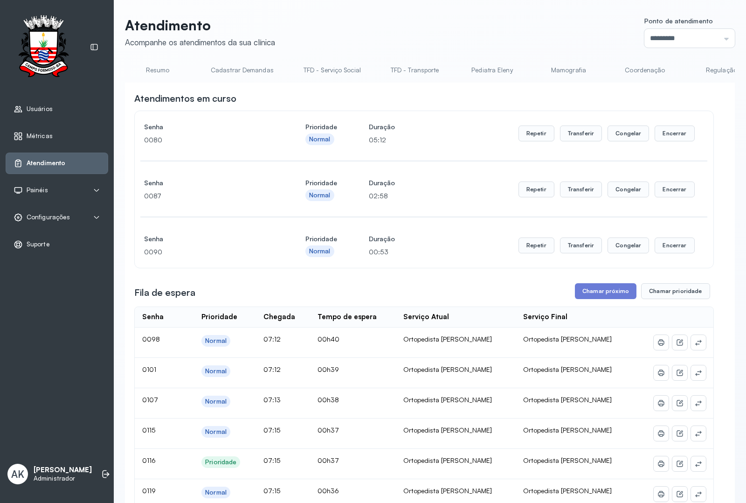
click at [149, 68] on link "Resumo" at bounding box center [157, 69] width 65 height 15
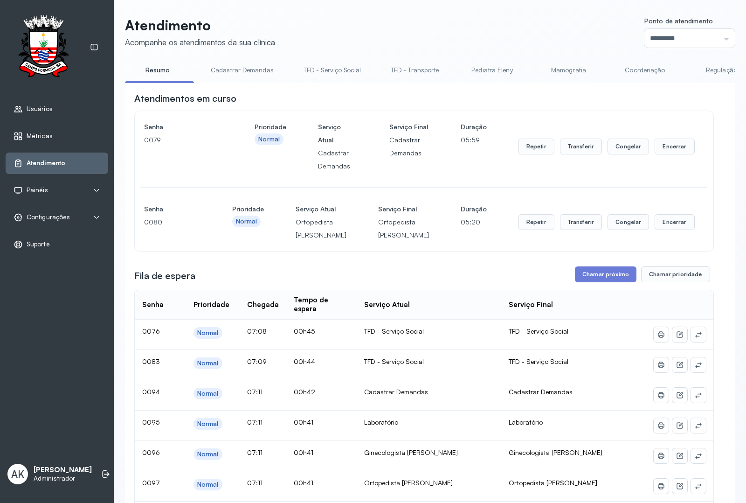
click at [257, 69] on link "Cadastrar Demandas" at bounding box center [242, 69] width 82 height 15
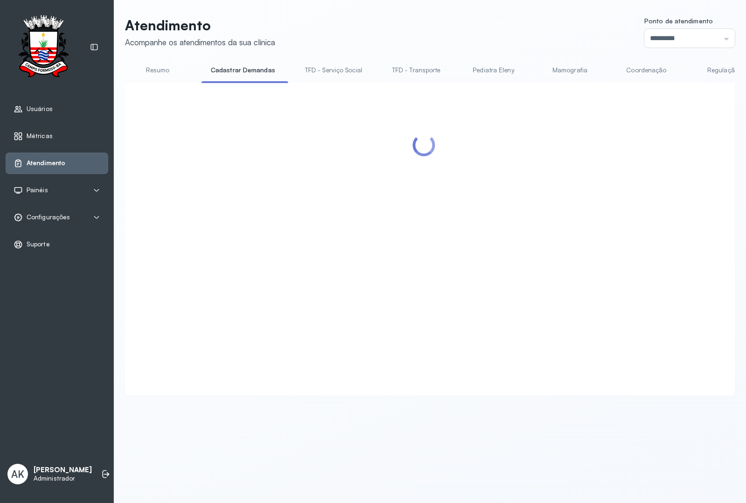
click at [619, 236] on div at bounding box center [424, 227] width 580 height 271
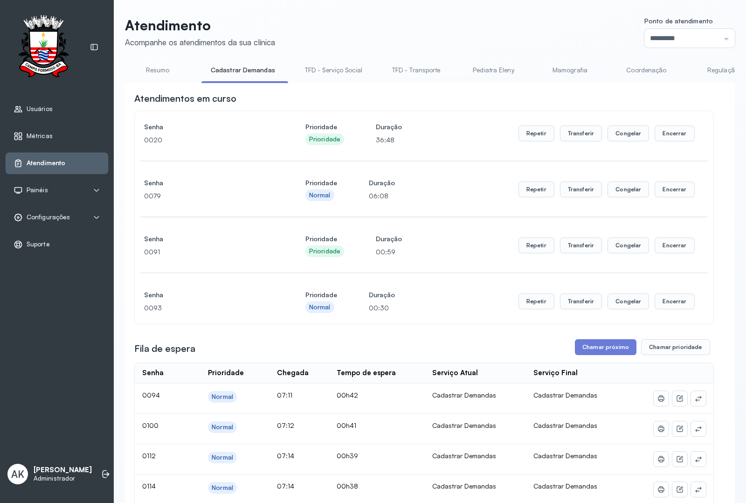
scroll to position [58, 0]
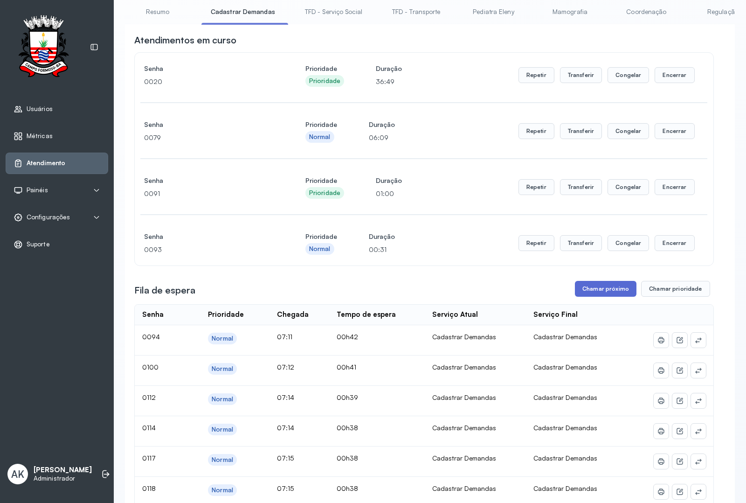
click at [586, 297] on button "Chamar próximo" at bounding box center [606, 289] width 62 height 16
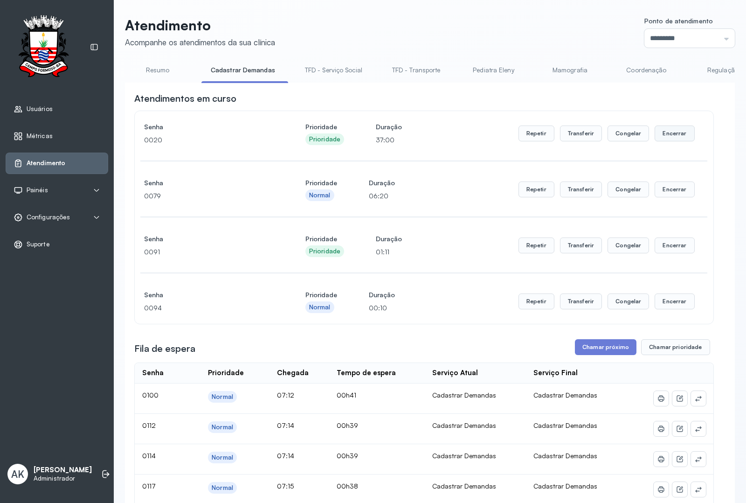
click at [671, 133] on button "Encerrar" at bounding box center [675, 133] width 40 height 16
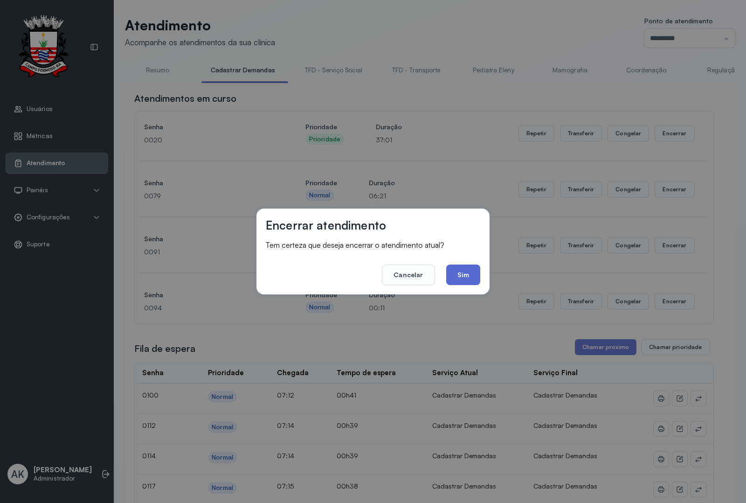
click at [463, 275] on button "Sim" at bounding box center [463, 274] width 34 height 21
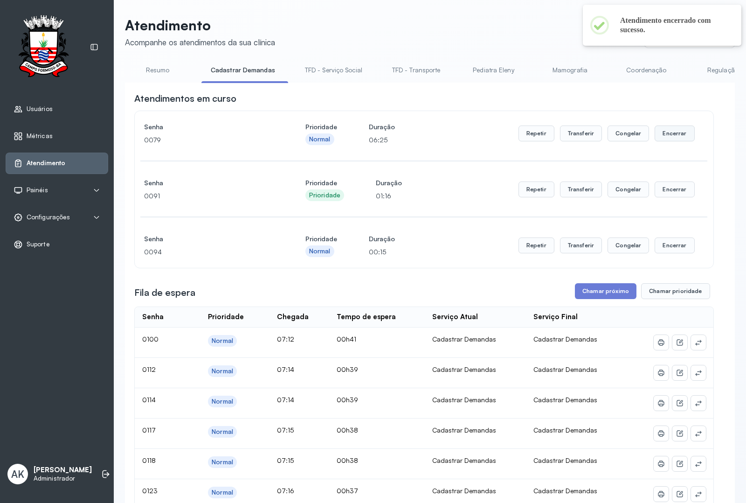
click at [661, 136] on button "Encerrar" at bounding box center [675, 133] width 40 height 16
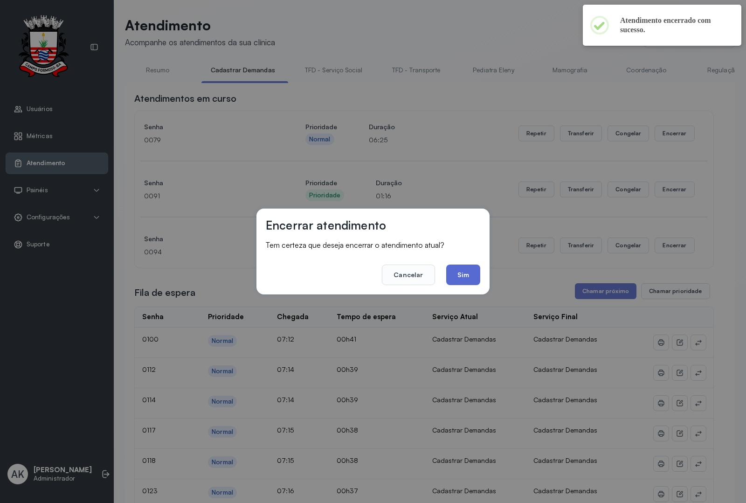
click at [469, 278] on button "Sim" at bounding box center [463, 274] width 34 height 21
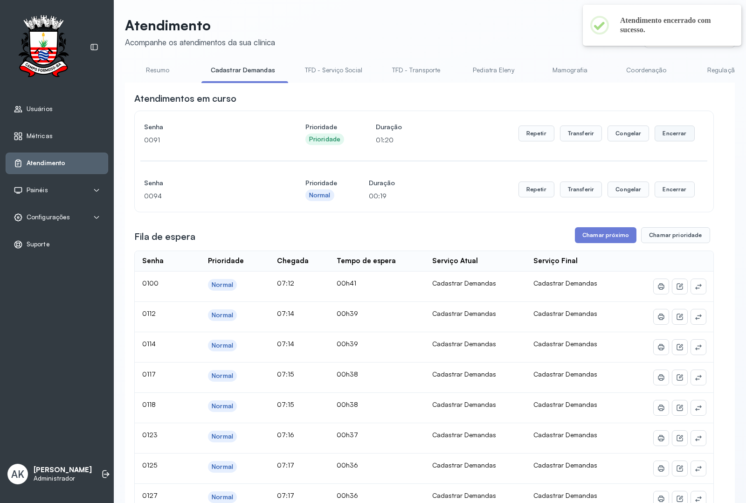
click at [677, 129] on div "Repetir Transferir Congelar Encerrar" at bounding box center [607, 133] width 176 height 26
click at [676, 136] on button "Encerrar" at bounding box center [675, 133] width 40 height 16
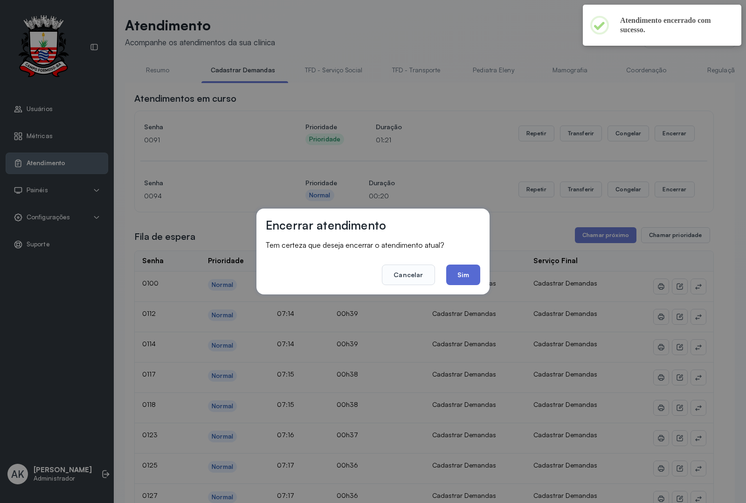
click at [458, 272] on button "Sim" at bounding box center [463, 274] width 34 height 21
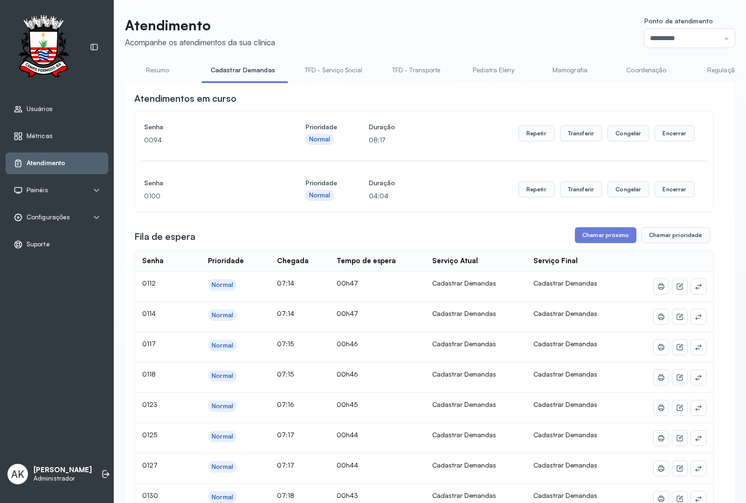
click at [153, 68] on link "Resumo" at bounding box center [157, 69] width 65 height 15
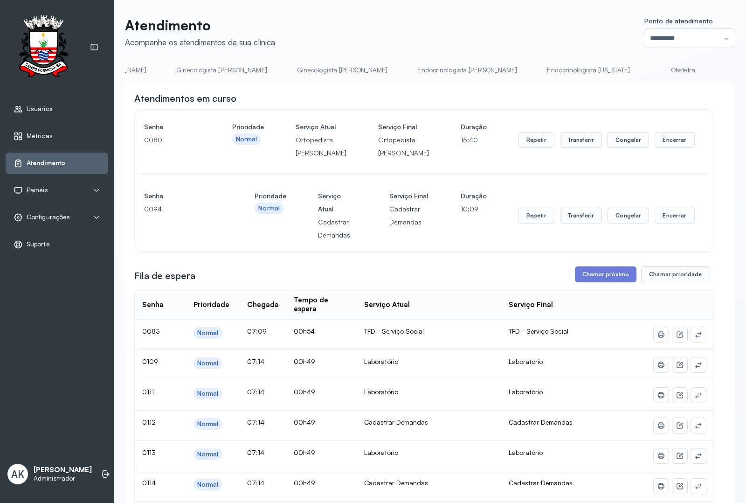
scroll to position [0, 1642]
click at [658, 69] on link "Laboratório" at bounding box center [690, 69] width 65 height 15
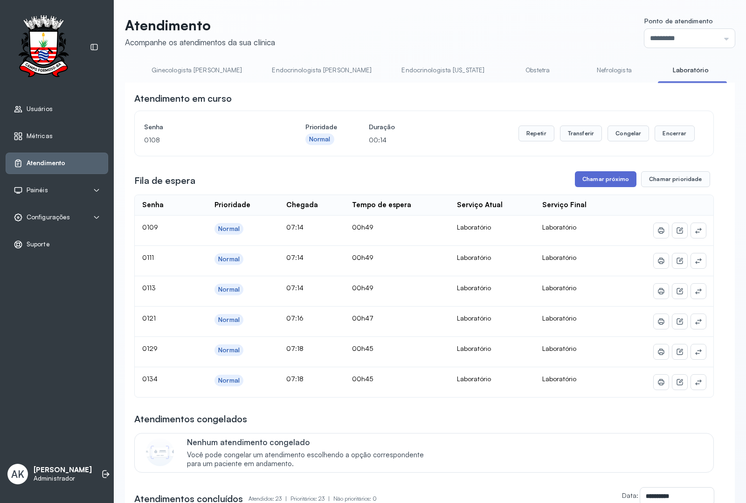
click at [593, 179] on button "Chamar próximo" at bounding box center [606, 179] width 62 height 16
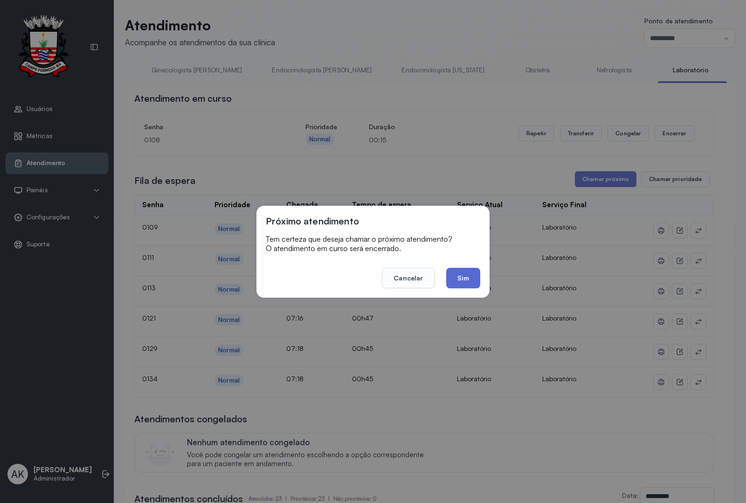
click at [467, 278] on button "Sim" at bounding box center [463, 278] width 34 height 21
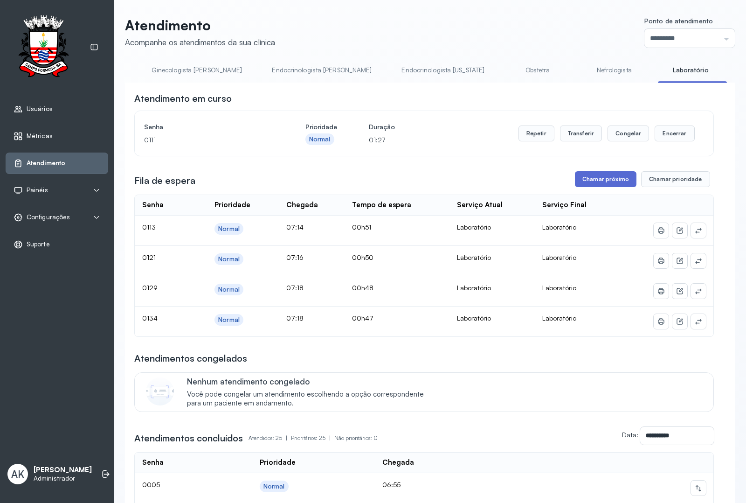
click at [617, 183] on button "Chamar próximo" at bounding box center [606, 179] width 62 height 16
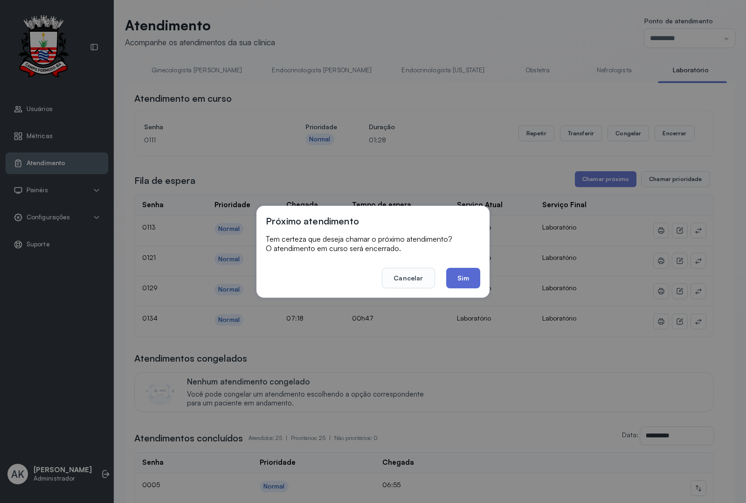
click at [463, 273] on button "Sim" at bounding box center [463, 278] width 34 height 21
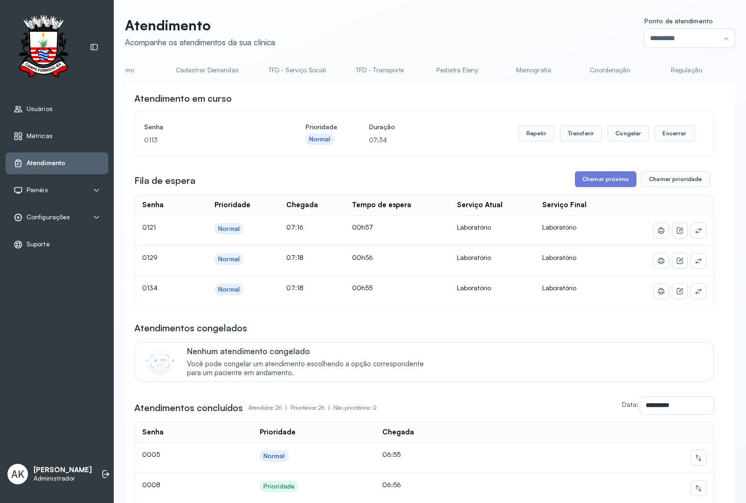
scroll to position [0, 0]
click at [154, 74] on link "Resumo" at bounding box center [157, 69] width 65 height 15
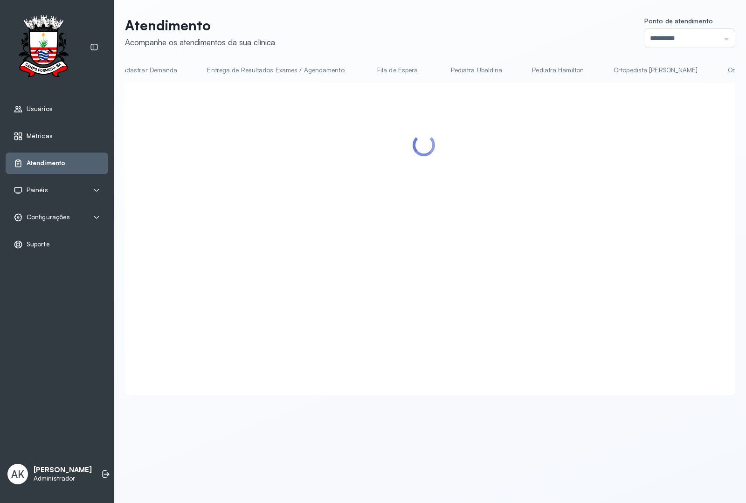
scroll to position [0, 837]
click at [633, 72] on link "Ortopedista [PERSON_NAME]" at bounding box center [649, 69] width 103 height 15
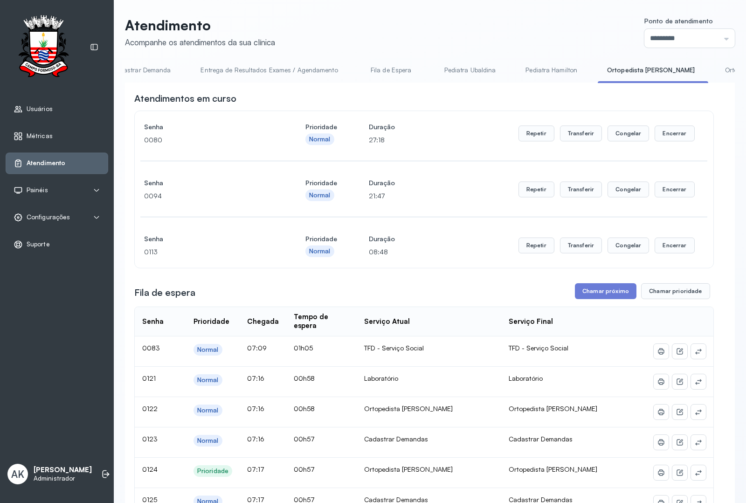
scroll to position [0, 1644]
click at [659, 78] on li "Laboratório" at bounding box center [693, 72] width 69 height 21
click at [659, 70] on link "Laboratório" at bounding box center [691, 69] width 65 height 15
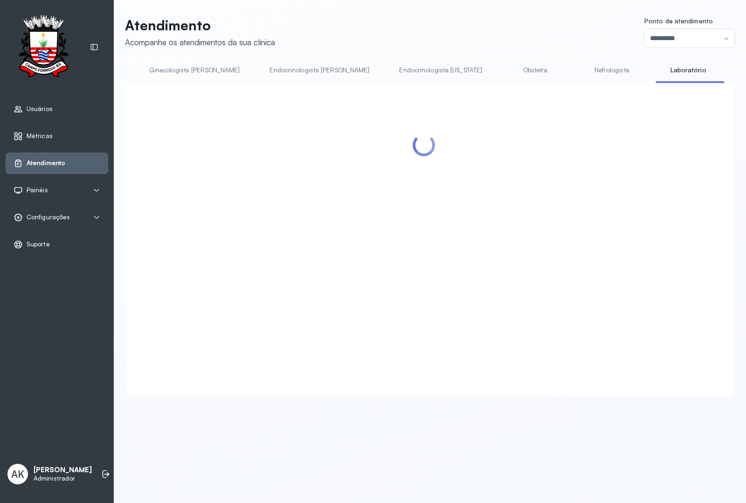
scroll to position [0, 1642]
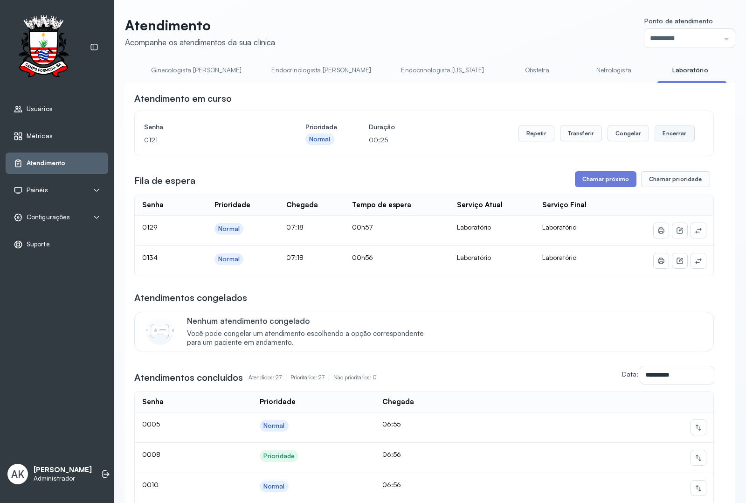
click at [668, 136] on button "Encerrar" at bounding box center [675, 133] width 40 height 16
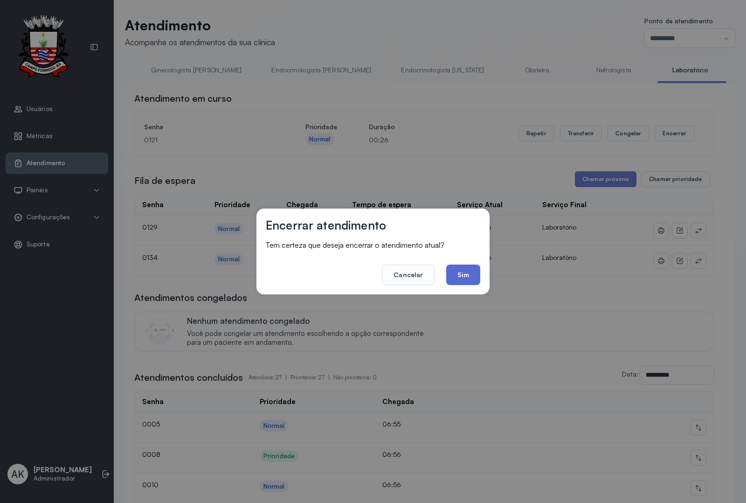
click at [470, 269] on button "Sim" at bounding box center [463, 274] width 34 height 21
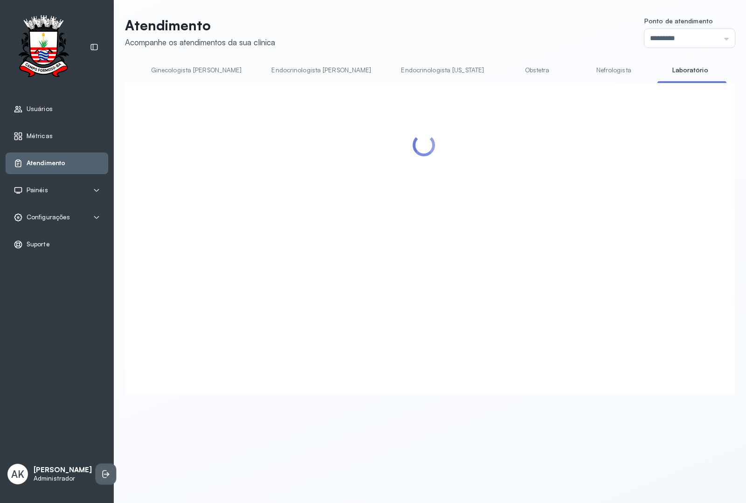
click at [101, 469] on icon at bounding box center [105, 473] width 9 height 9
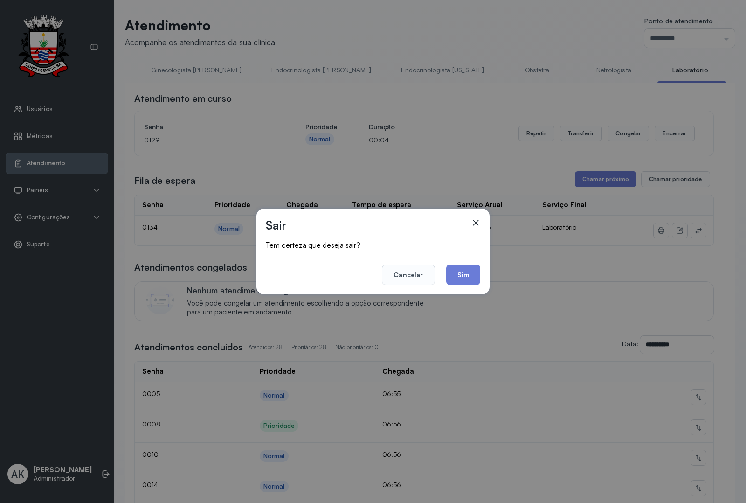
click at [89, 472] on div "Sair Tem certeza que deseja sair? Cancelar Sim" at bounding box center [373, 251] width 746 height 503
click at [461, 277] on button "Sim" at bounding box center [463, 274] width 34 height 21
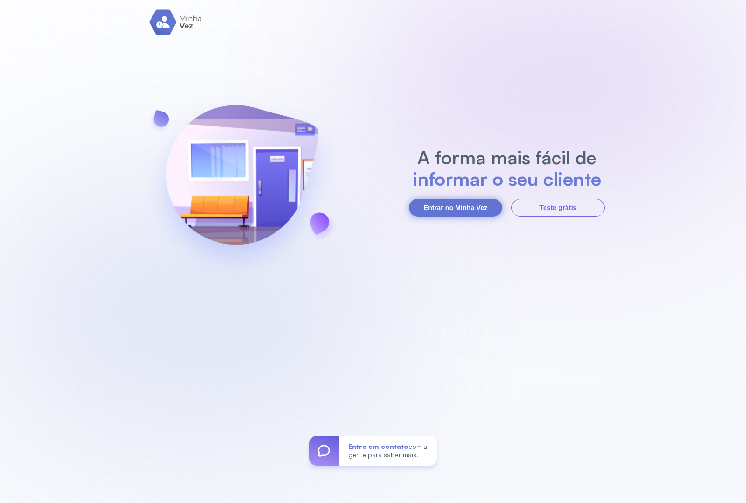
click at [449, 207] on button "Entrar no Minha Vez" at bounding box center [455, 208] width 93 height 18
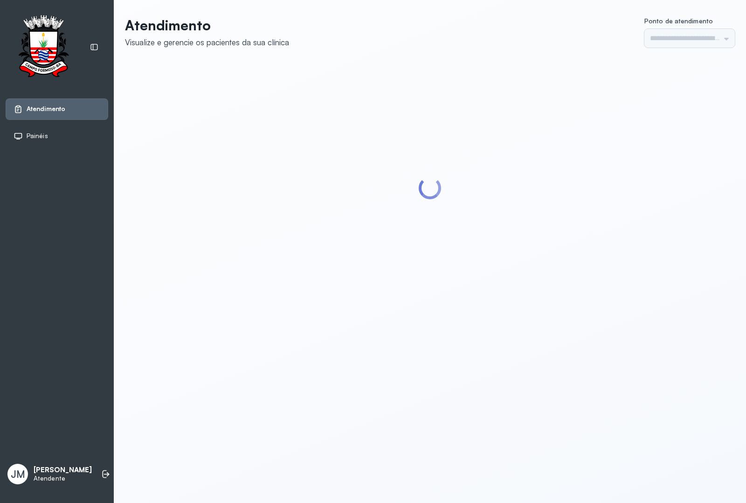
type input "*********"
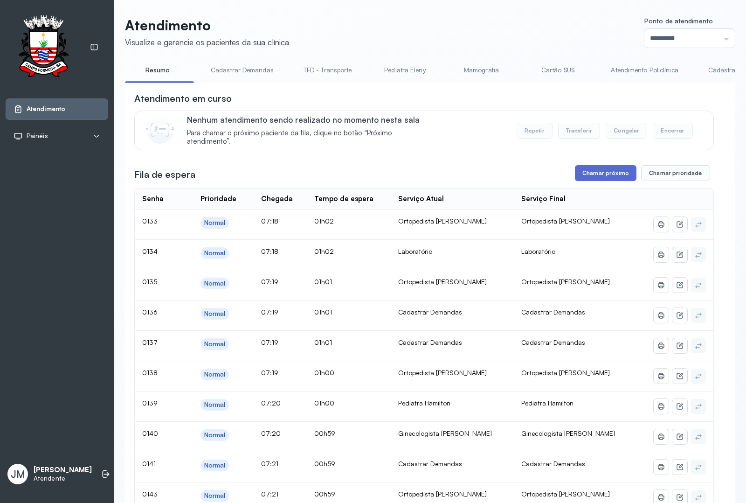
click at [597, 172] on button "Chamar próximo" at bounding box center [606, 173] width 62 height 16
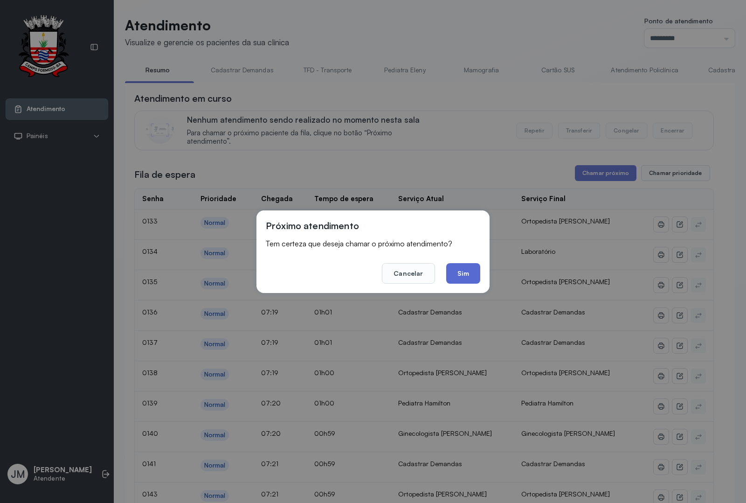
click at [458, 277] on button "Sim" at bounding box center [463, 273] width 34 height 21
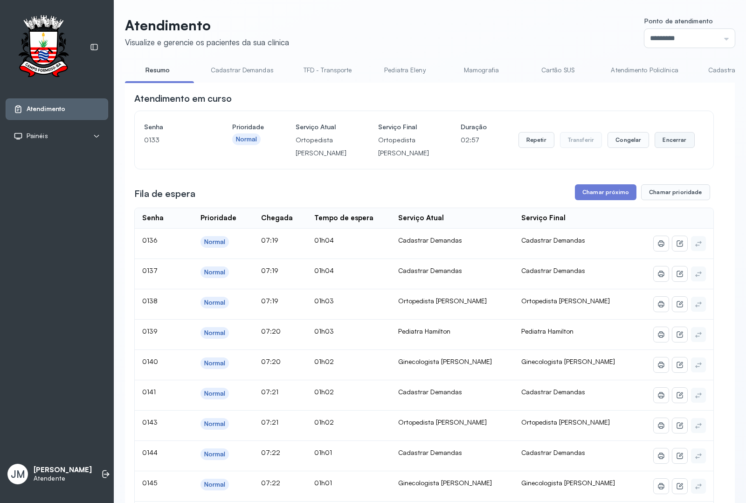
click at [666, 148] on button "Encerrar" at bounding box center [675, 140] width 40 height 16
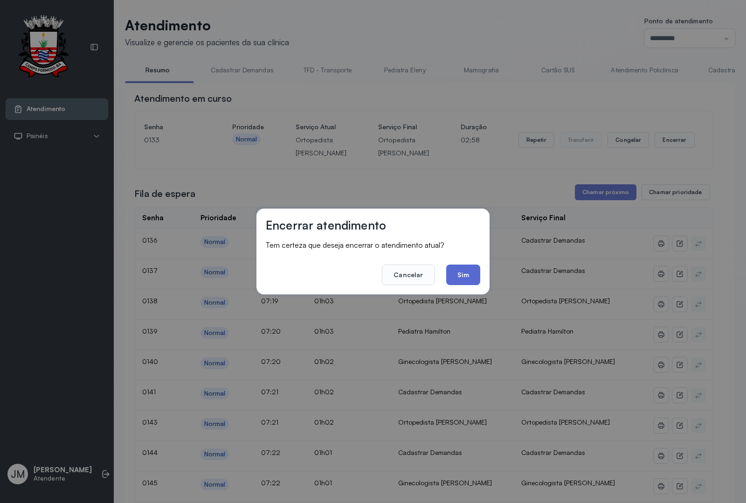
click at [455, 274] on button "Sim" at bounding box center [463, 274] width 34 height 21
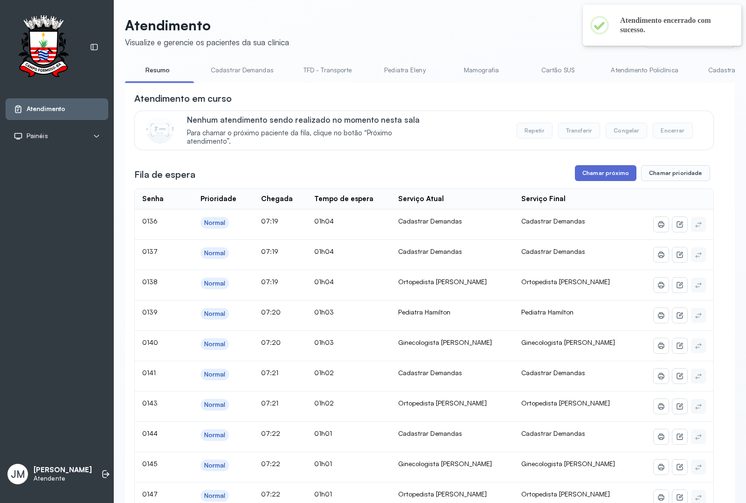
click at [604, 167] on button "Chamar próximo" at bounding box center [606, 173] width 62 height 16
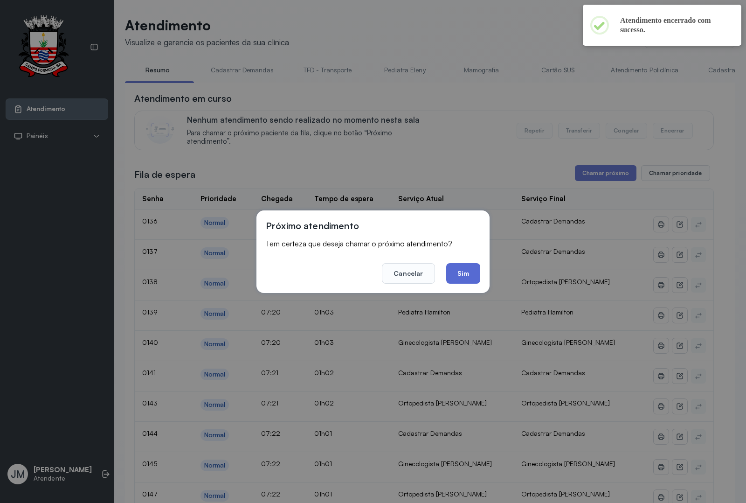
click at [469, 269] on button "Sim" at bounding box center [463, 273] width 34 height 21
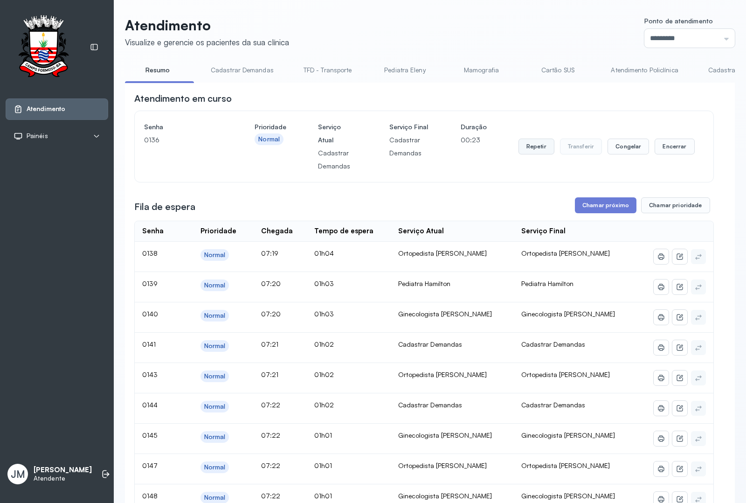
click at [525, 152] on button "Repetir" at bounding box center [537, 147] width 36 height 16
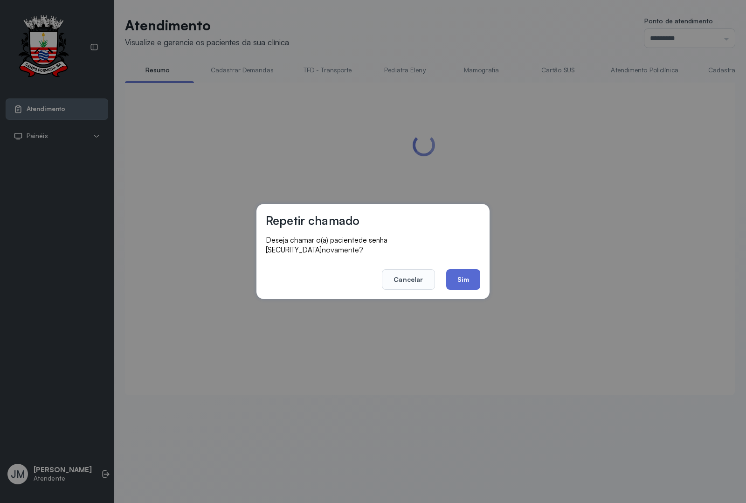
click at [463, 269] on button "Sim" at bounding box center [463, 279] width 34 height 21
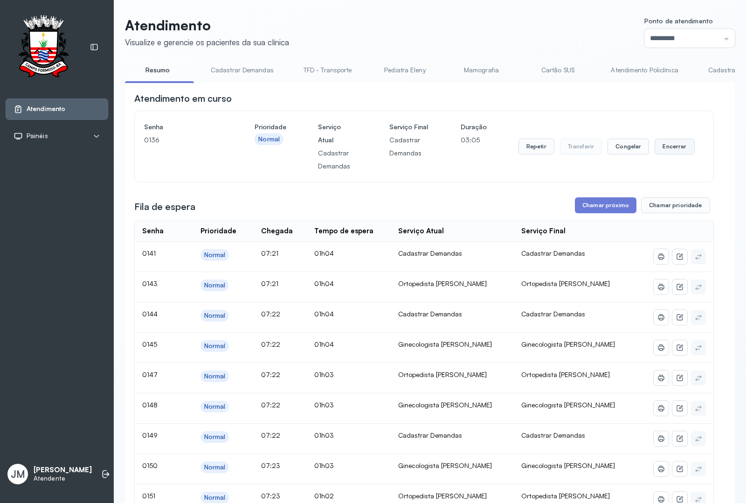
click at [667, 144] on button "Encerrar" at bounding box center [675, 147] width 40 height 16
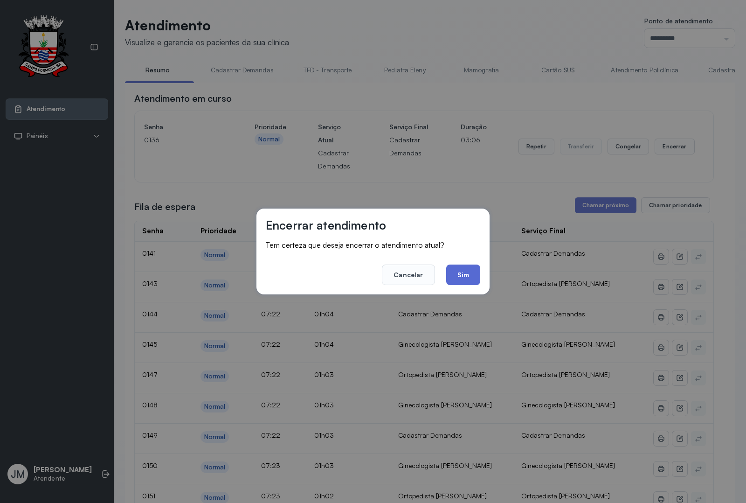
click at [456, 276] on button "Sim" at bounding box center [463, 274] width 34 height 21
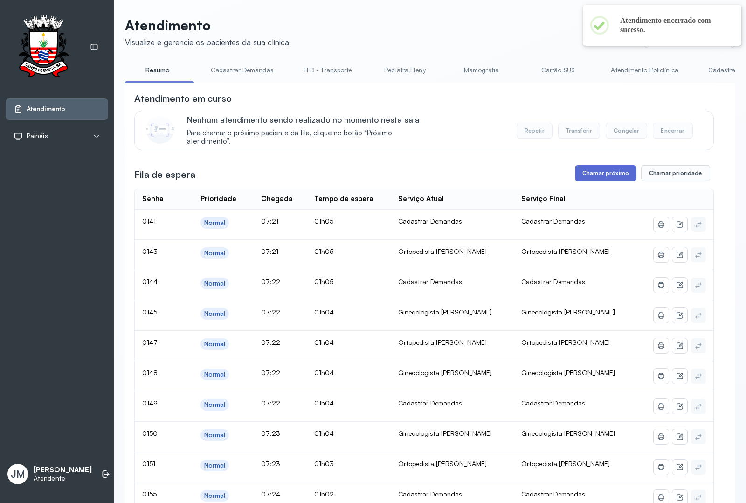
click at [598, 168] on button "Chamar próximo" at bounding box center [606, 173] width 62 height 16
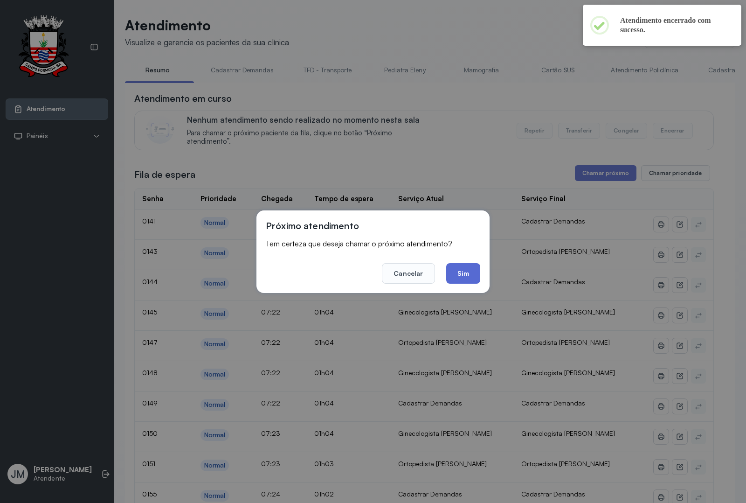
click at [467, 264] on button "Sim" at bounding box center [463, 273] width 34 height 21
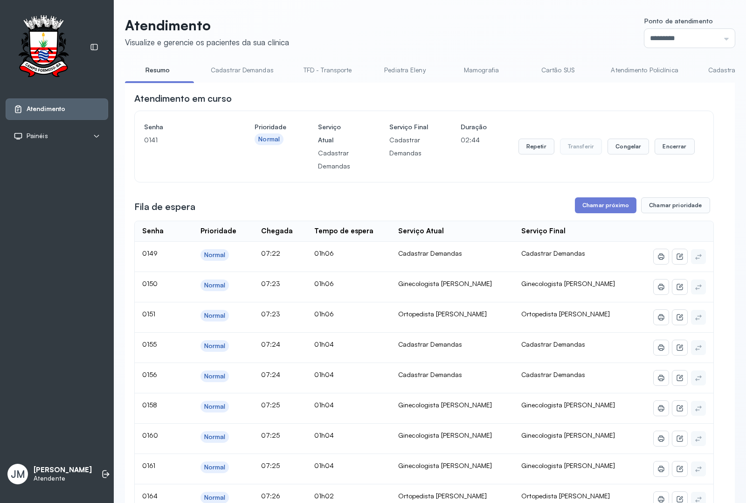
click at [562, 70] on link "Cartão SUS" at bounding box center [557, 69] width 65 height 15
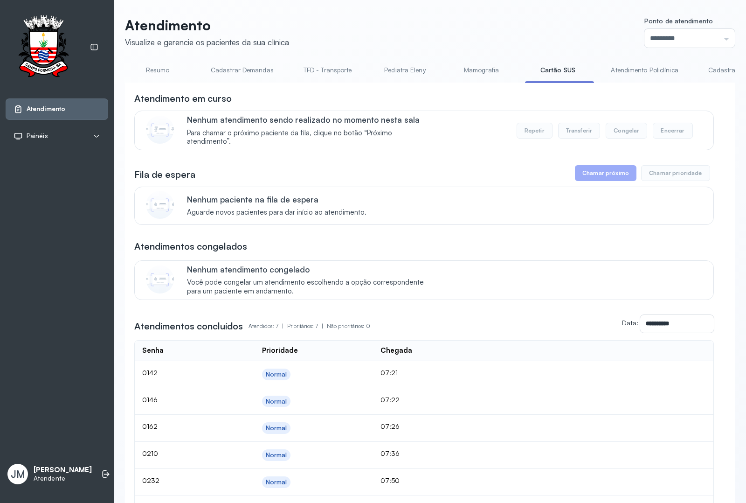
click at [240, 73] on link "Cadastrar Demandas" at bounding box center [242, 69] width 82 height 15
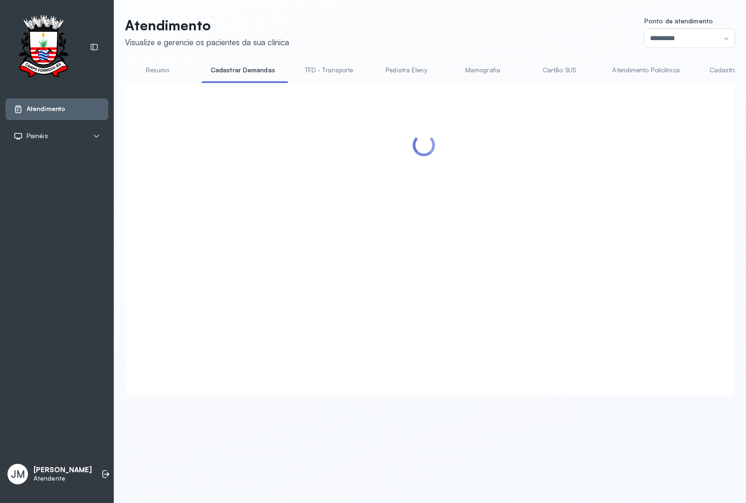
click at [554, 71] on link "Cartão SUS" at bounding box center [559, 69] width 65 height 15
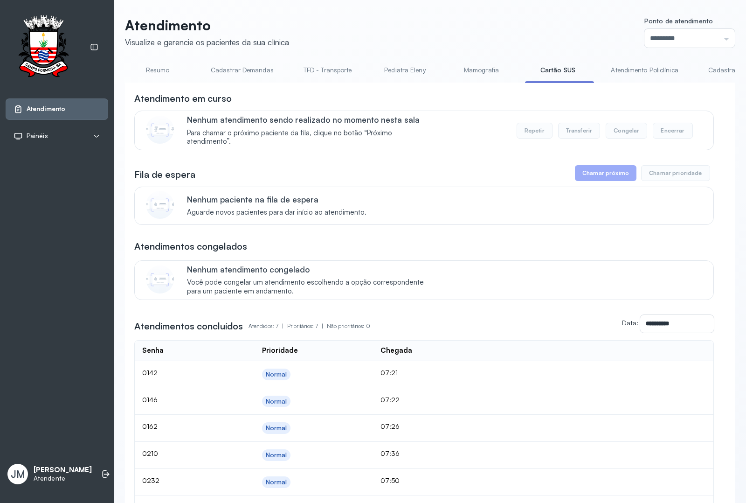
click at [157, 73] on link "Resumo" at bounding box center [157, 69] width 65 height 15
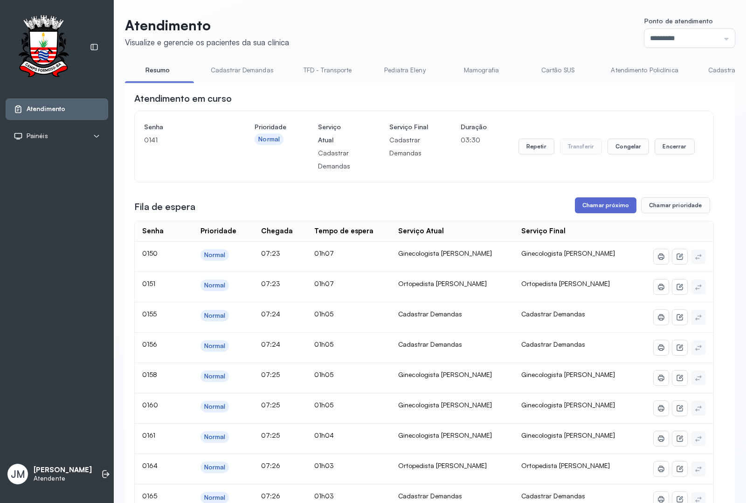
click at [598, 204] on button "Chamar próximo" at bounding box center [606, 205] width 62 height 16
click at [583, 207] on button "Chamar próximo" at bounding box center [606, 205] width 62 height 16
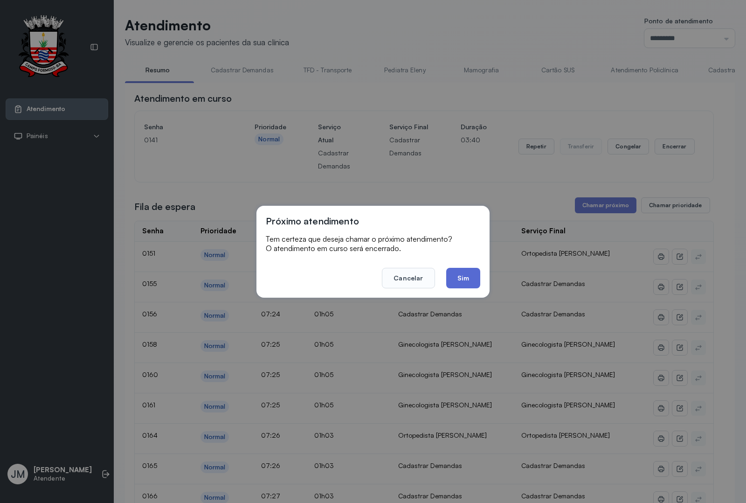
click at [458, 276] on button "Sim" at bounding box center [463, 278] width 34 height 21
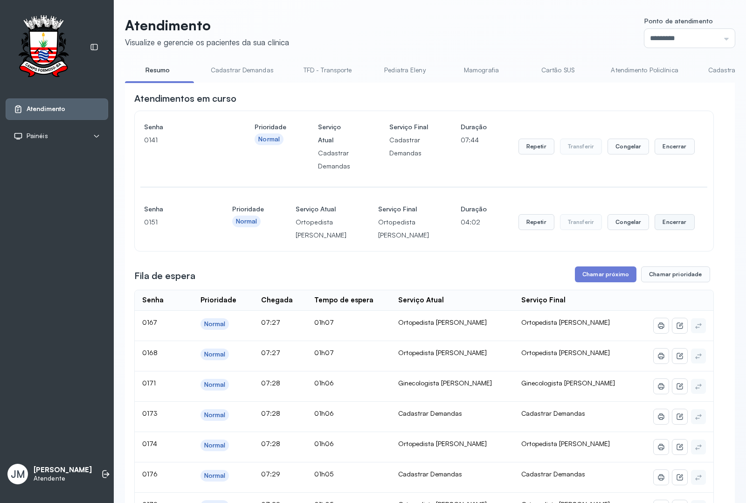
click at [665, 230] on button "Encerrar" at bounding box center [675, 222] width 40 height 16
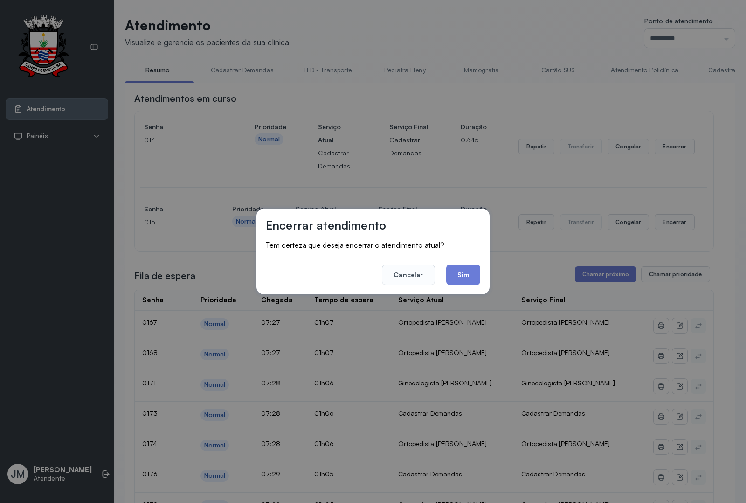
drag, startPoint x: 458, startPoint y: 275, endPoint x: 533, endPoint y: 297, distance: 77.6
click at [458, 275] on button "Sim" at bounding box center [463, 274] width 34 height 21
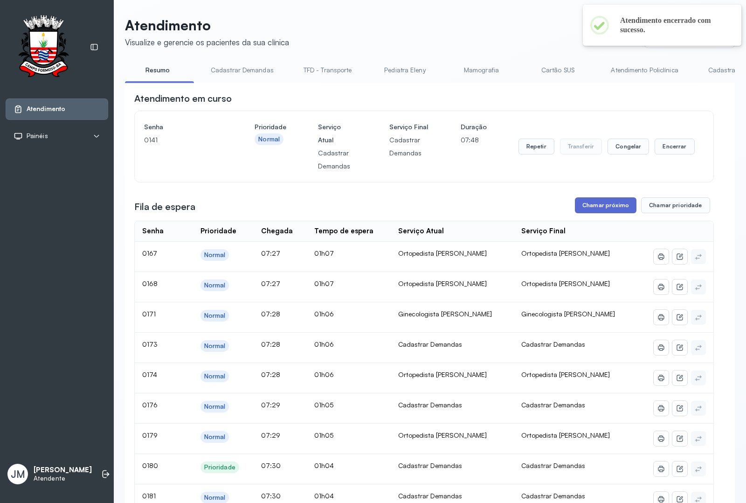
click at [597, 210] on button "Chamar próximo" at bounding box center [606, 205] width 62 height 16
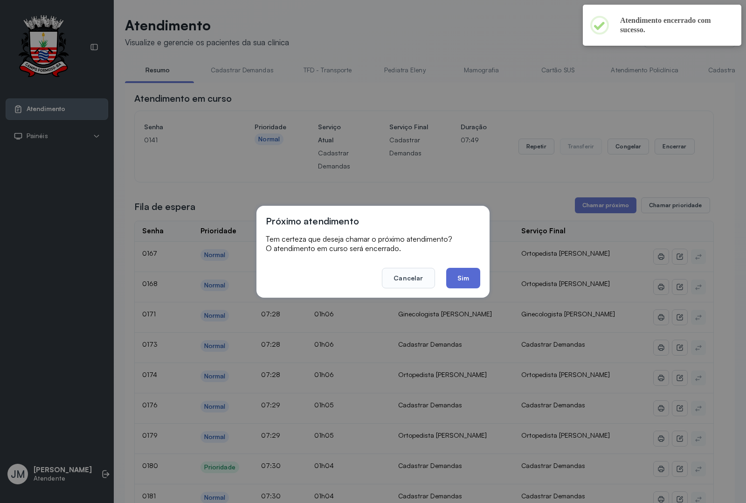
click at [458, 277] on button "Sim" at bounding box center [463, 278] width 34 height 21
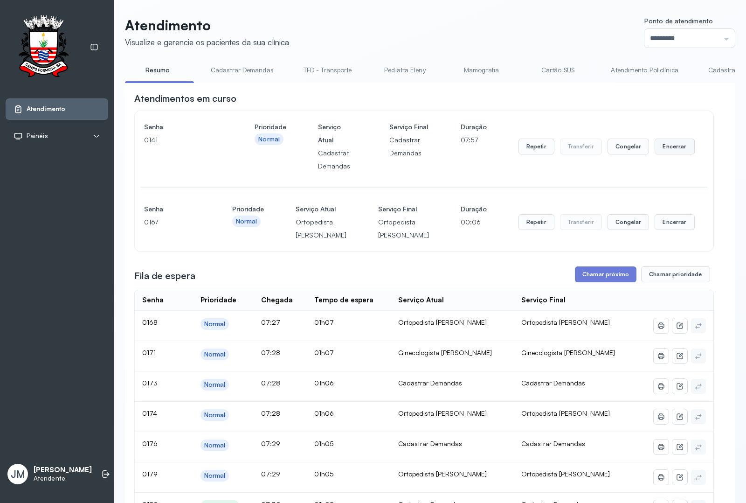
click at [663, 144] on button "Encerrar" at bounding box center [675, 147] width 40 height 16
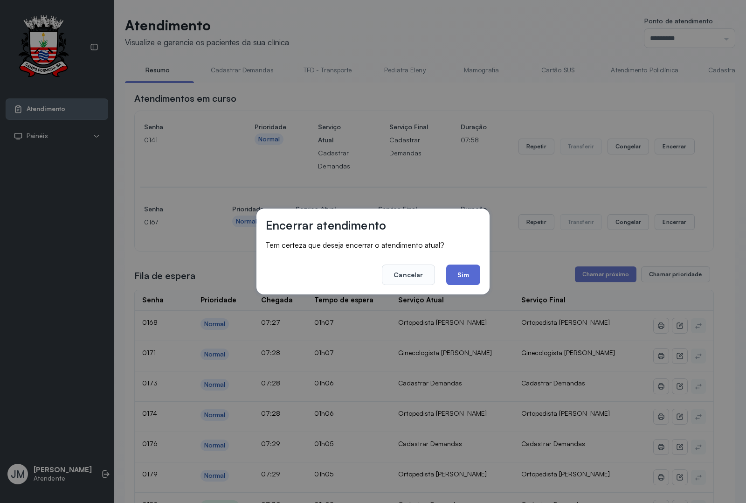
click at [460, 272] on button "Sim" at bounding box center [463, 274] width 34 height 21
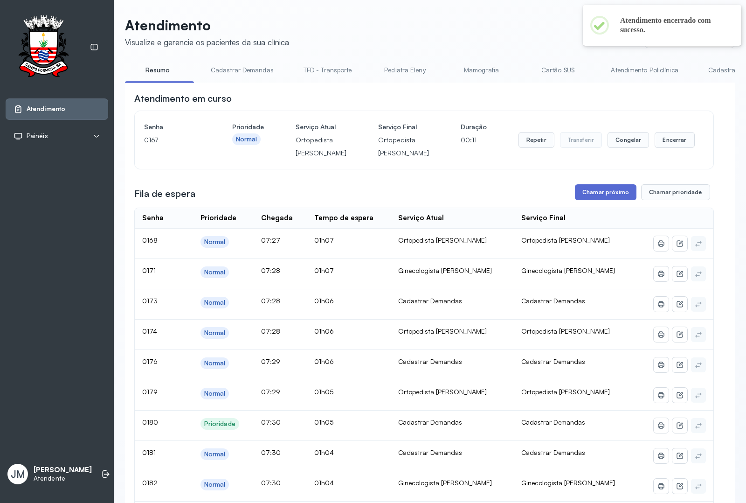
click at [597, 200] on button "Chamar próximo" at bounding box center [606, 192] width 62 height 16
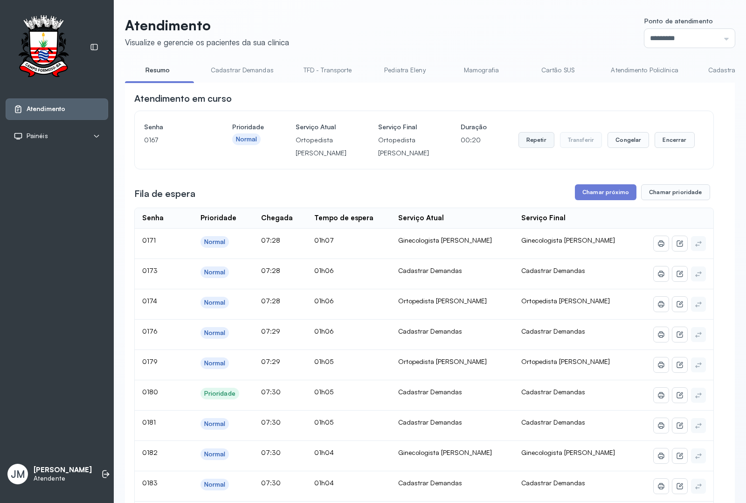
click at [532, 148] on button "Repetir" at bounding box center [537, 140] width 36 height 16
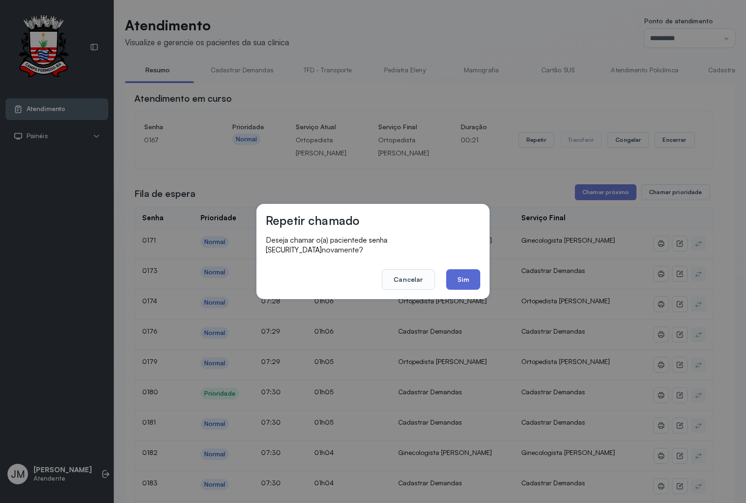
click at [464, 272] on button "Sim" at bounding box center [463, 279] width 34 height 21
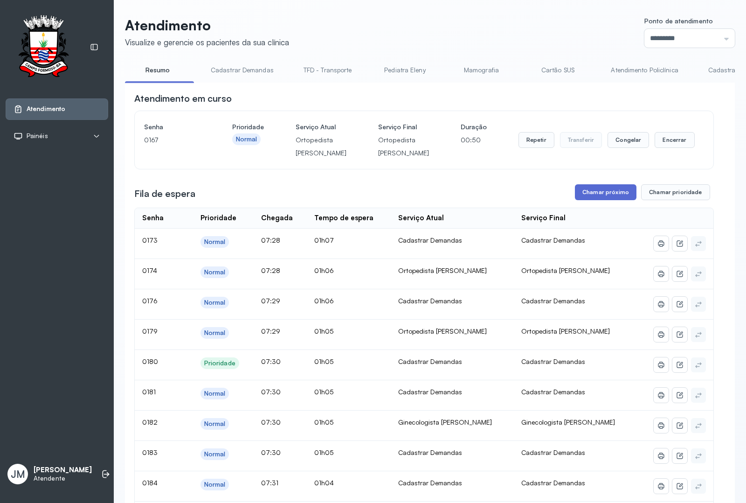
click at [600, 200] on button "Chamar próximo" at bounding box center [606, 192] width 62 height 16
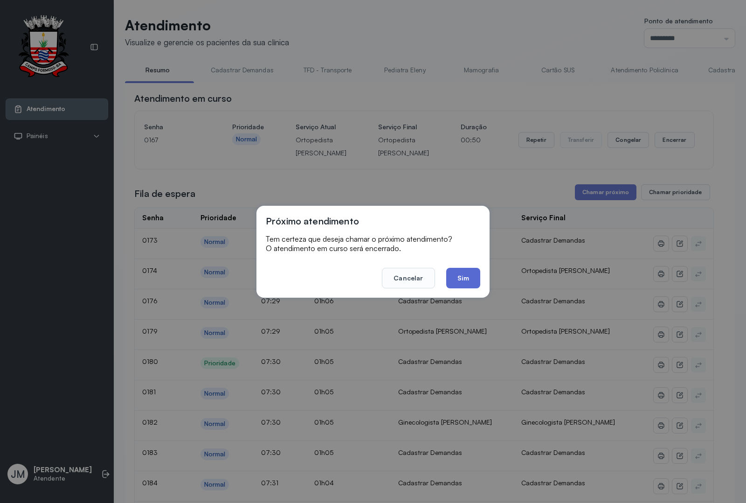
click at [468, 279] on button "Sim" at bounding box center [463, 278] width 34 height 21
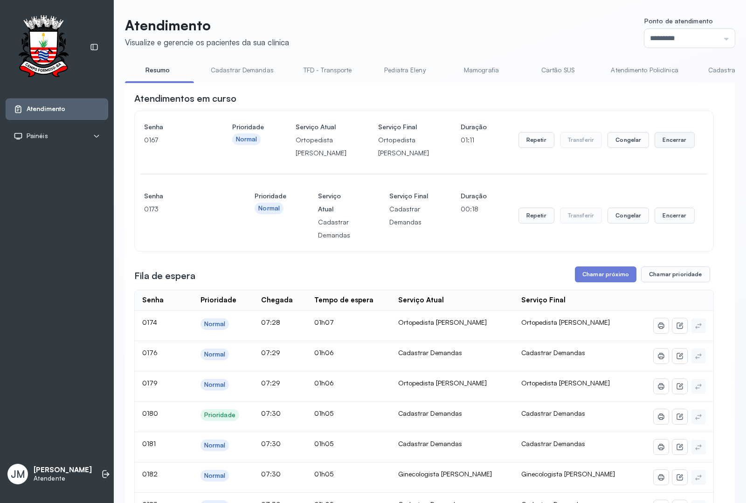
click at [667, 148] on button "Encerrar" at bounding box center [675, 140] width 40 height 16
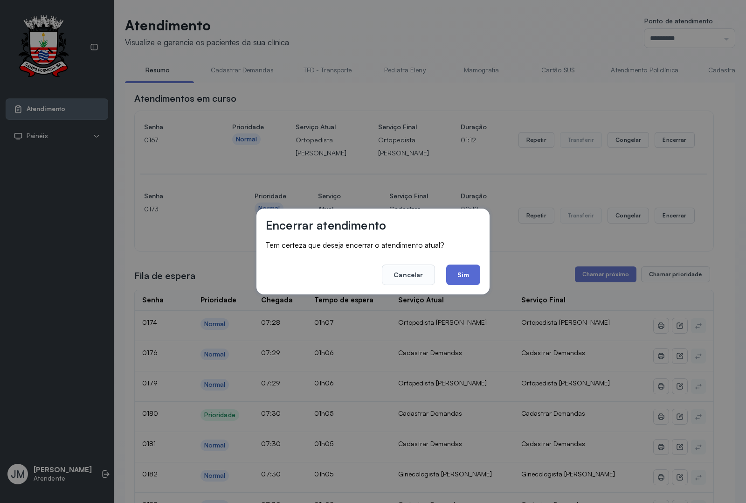
click at [466, 267] on button "Sim" at bounding box center [463, 274] width 34 height 21
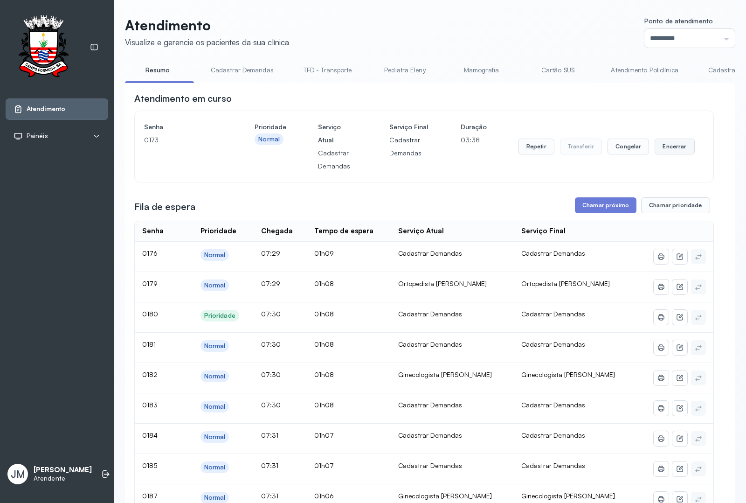
click at [673, 154] on button "Encerrar" at bounding box center [675, 147] width 40 height 16
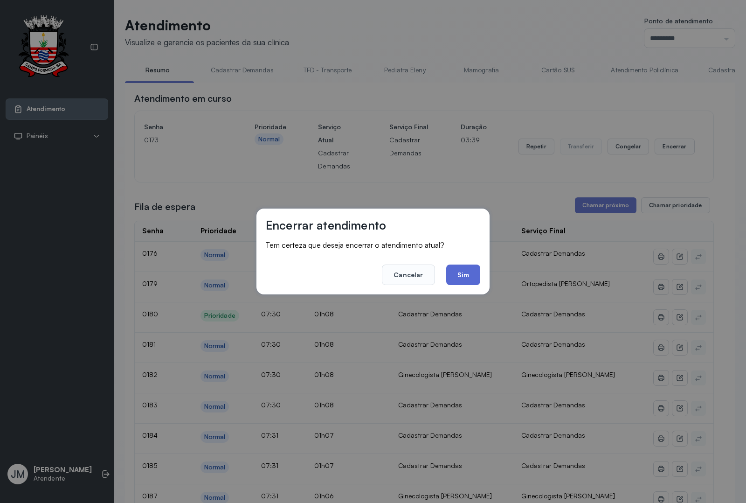
click at [466, 276] on button "Sim" at bounding box center [463, 274] width 34 height 21
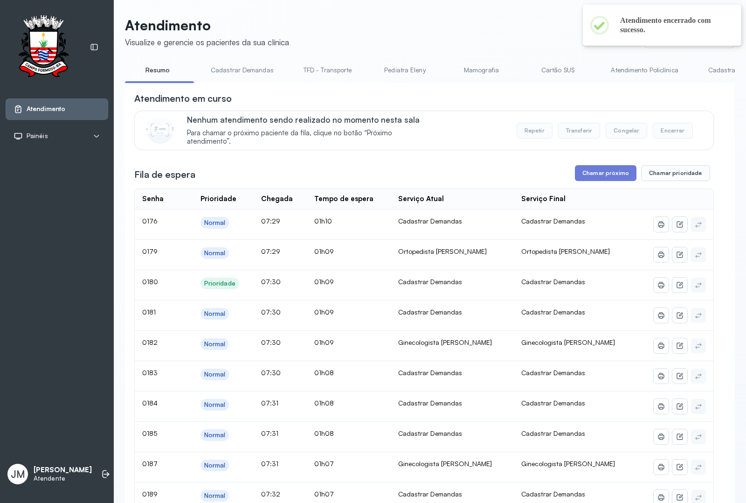
click at [579, 175] on button "Chamar próximo" at bounding box center [606, 173] width 62 height 16
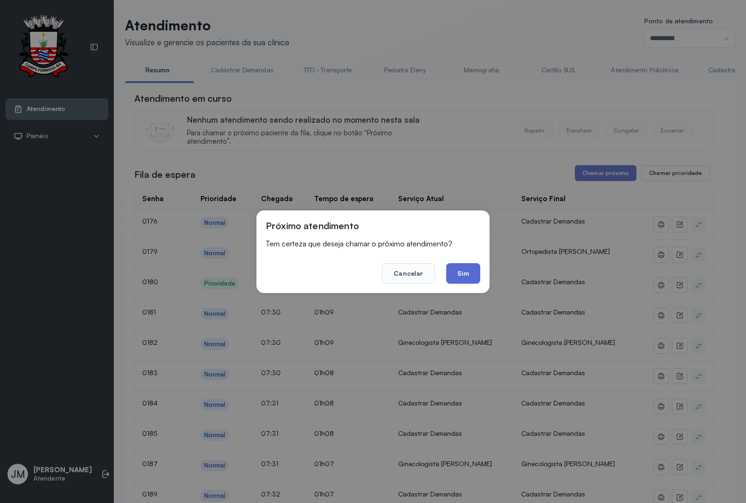
click at [464, 271] on button "Sim" at bounding box center [463, 273] width 34 height 21
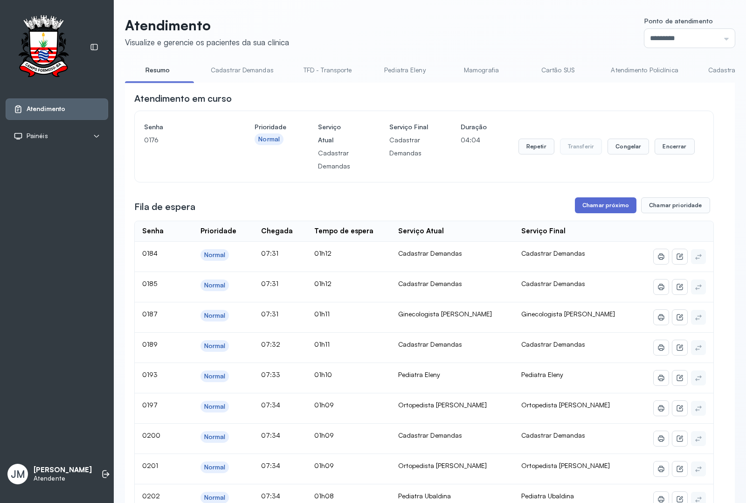
click at [603, 210] on button "Chamar próximo" at bounding box center [606, 205] width 62 height 16
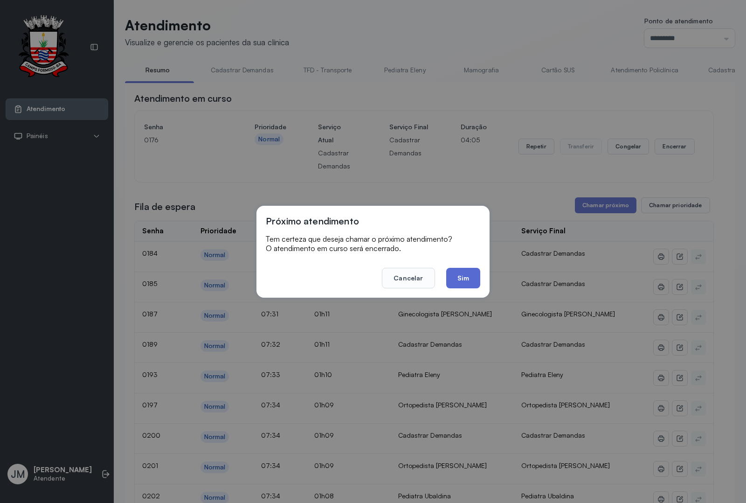
click at [460, 274] on button "Sim" at bounding box center [463, 278] width 34 height 21
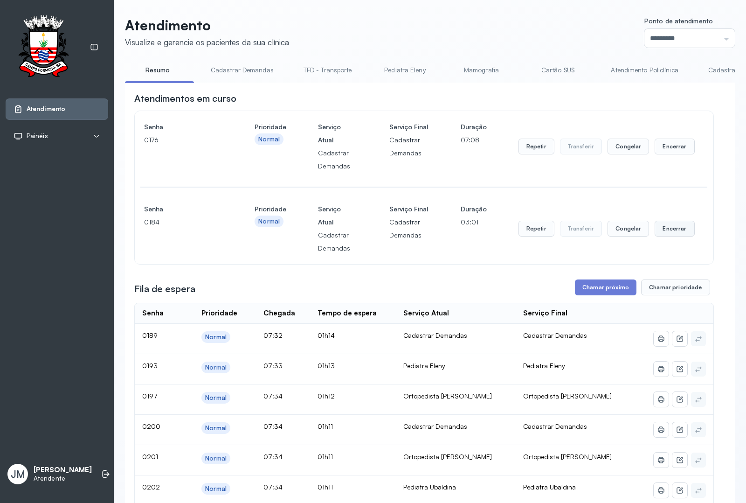
click at [673, 234] on button "Encerrar" at bounding box center [675, 229] width 40 height 16
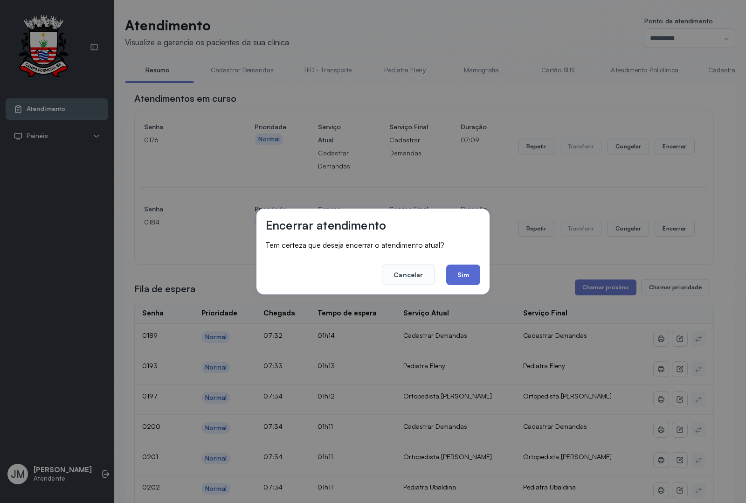
drag, startPoint x: 462, startPoint y: 269, endPoint x: 544, endPoint y: 204, distance: 104.9
click at [462, 269] on button "Sim" at bounding box center [463, 274] width 34 height 21
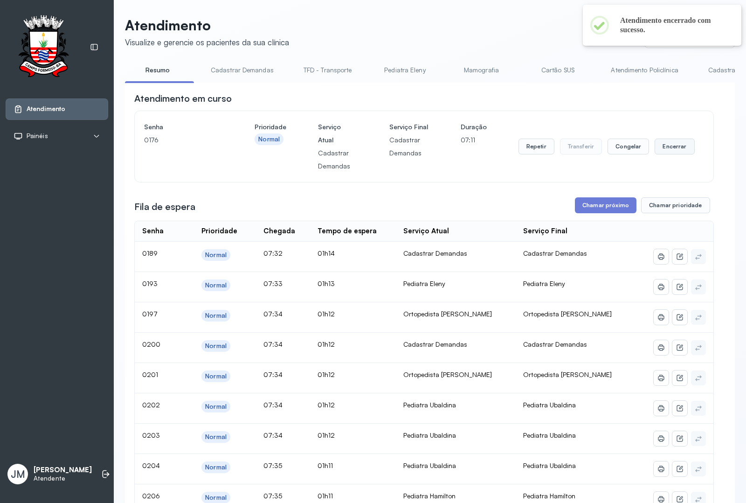
click at [659, 146] on button "Encerrar" at bounding box center [675, 147] width 40 height 16
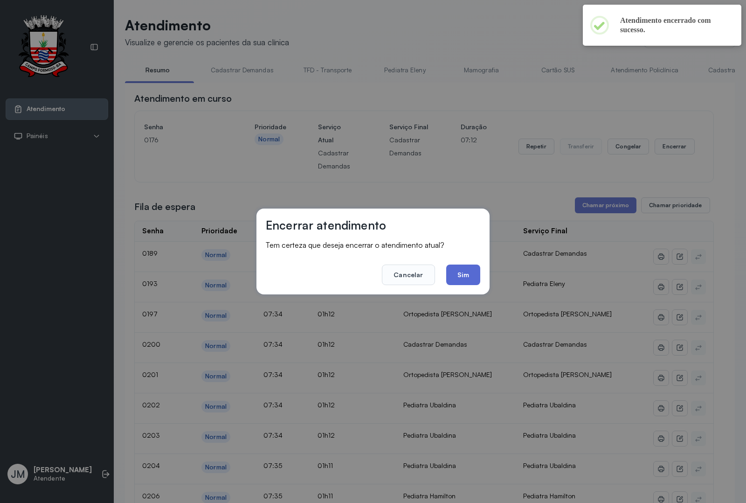
click at [463, 273] on button "Sim" at bounding box center [463, 274] width 34 height 21
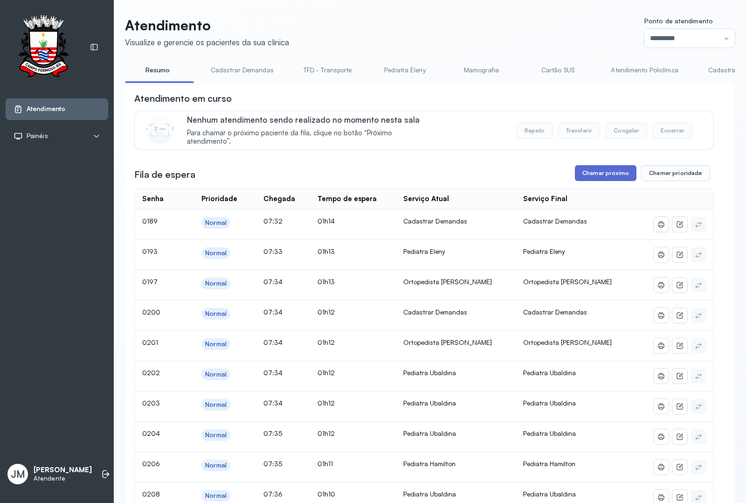
click at [598, 180] on button "Chamar próximo" at bounding box center [606, 173] width 62 height 16
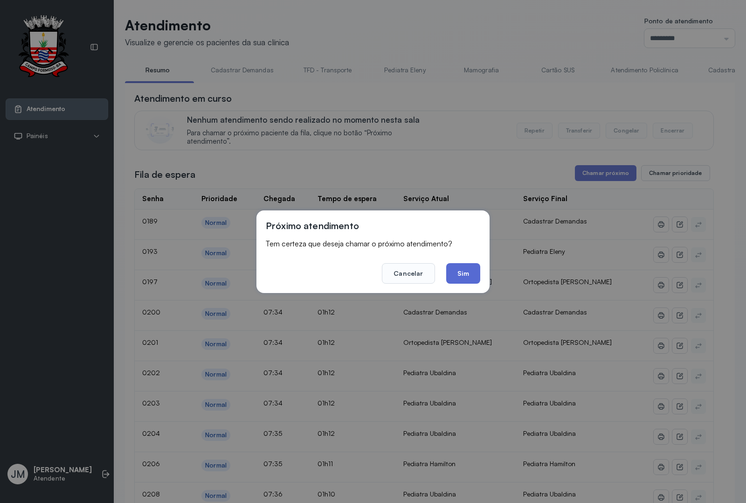
click at [465, 279] on button "Sim" at bounding box center [463, 273] width 34 height 21
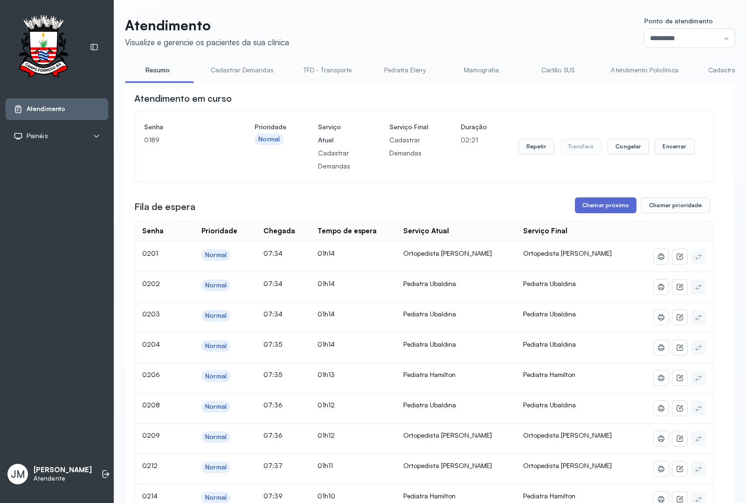
click at [583, 208] on button "Chamar próximo" at bounding box center [606, 205] width 62 height 16
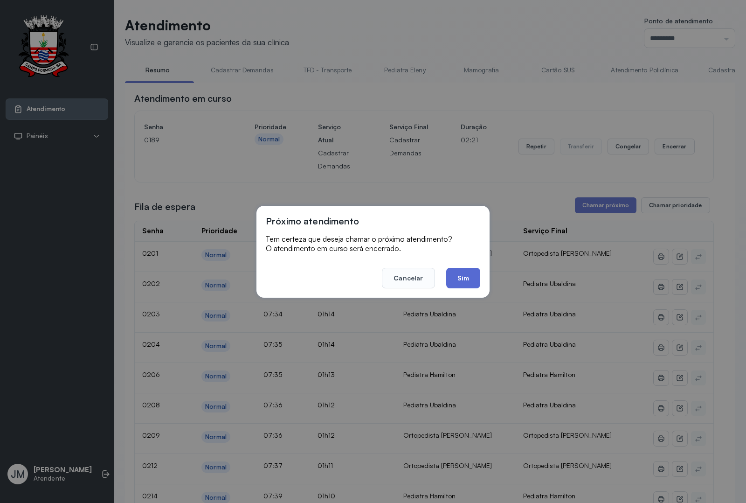
click at [465, 277] on button "Sim" at bounding box center [463, 278] width 34 height 21
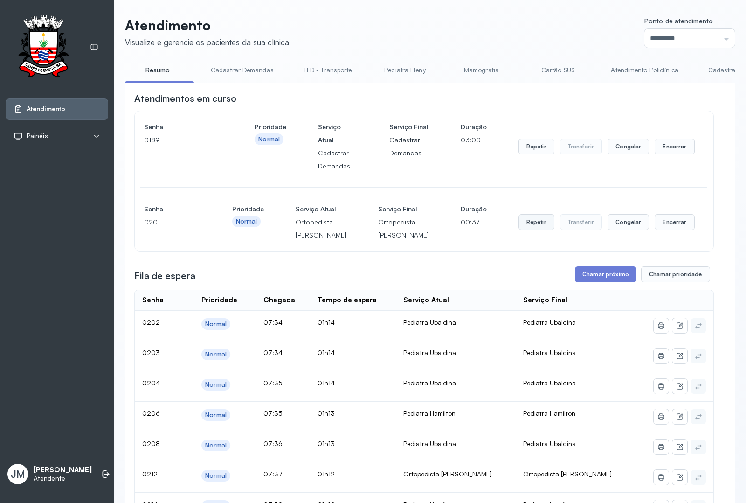
click at [530, 230] on button "Repetir" at bounding box center [537, 222] width 36 height 16
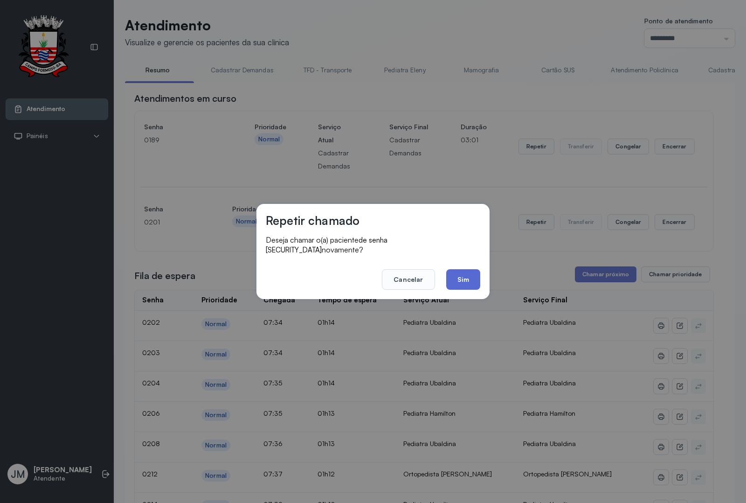
click at [474, 273] on button "Sim" at bounding box center [463, 279] width 34 height 21
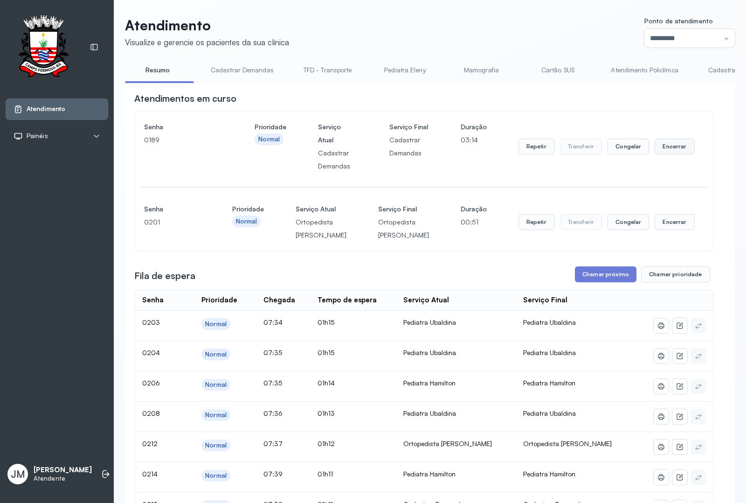
click at [671, 146] on button "Encerrar" at bounding box center [675, 147] width 40 height 16
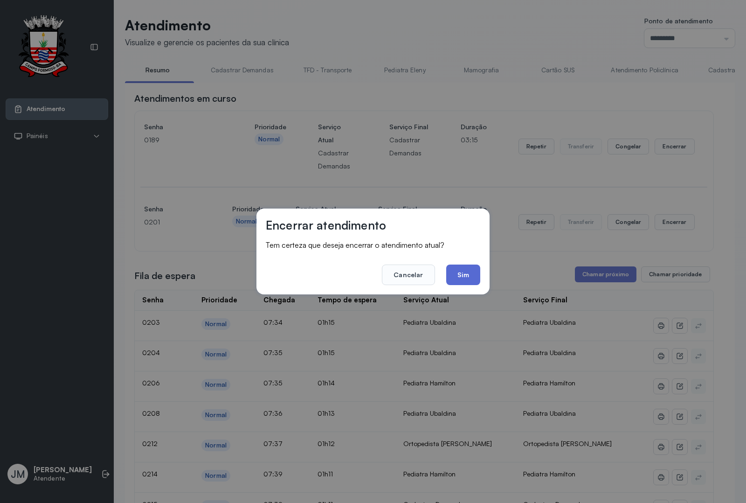
click at [469, 273] on button "Sim" at bounding box center [463, 274] width 34 height 21
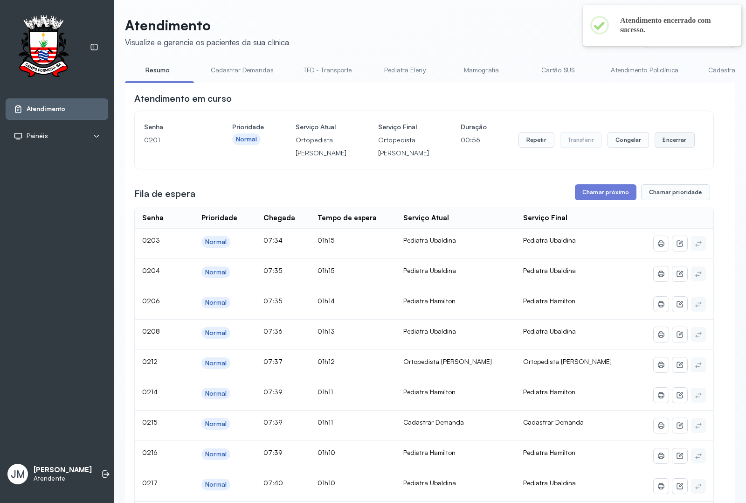
click at [673, 146] on button "Encerrar" at bounding box center [675, 140] width 40 height 16
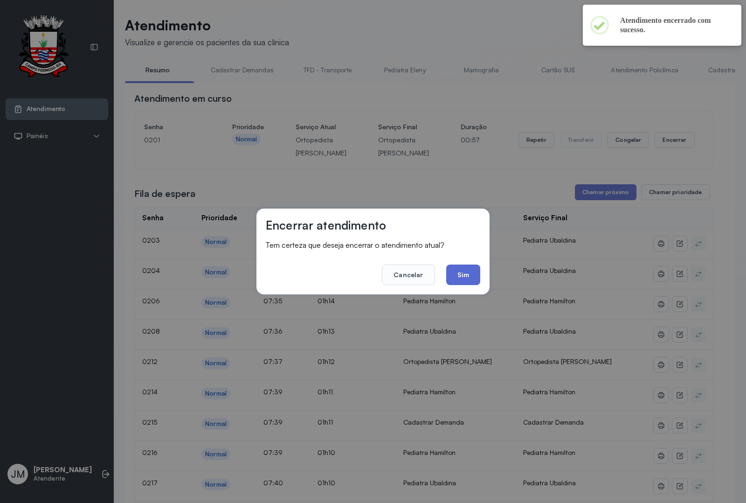
click at [469, 280] on button "Sim" at bounding box center [463, 274] width 34 height 21
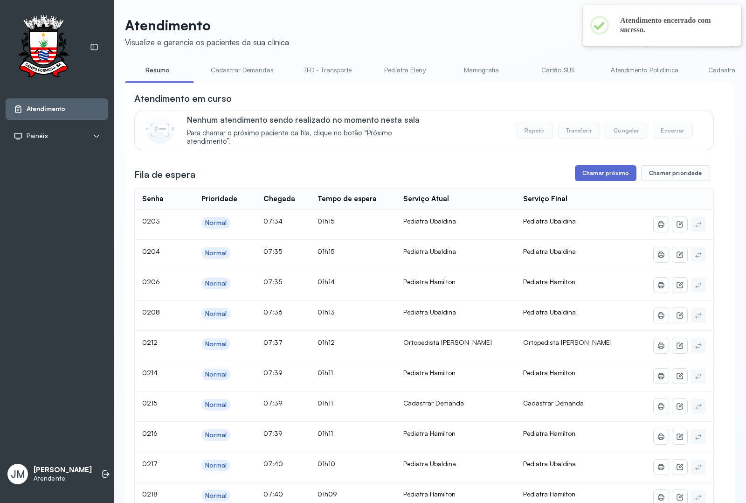
click at [596, 173] on button "Chamar próximo" at bounding box center [606, 173] width 62 height 16
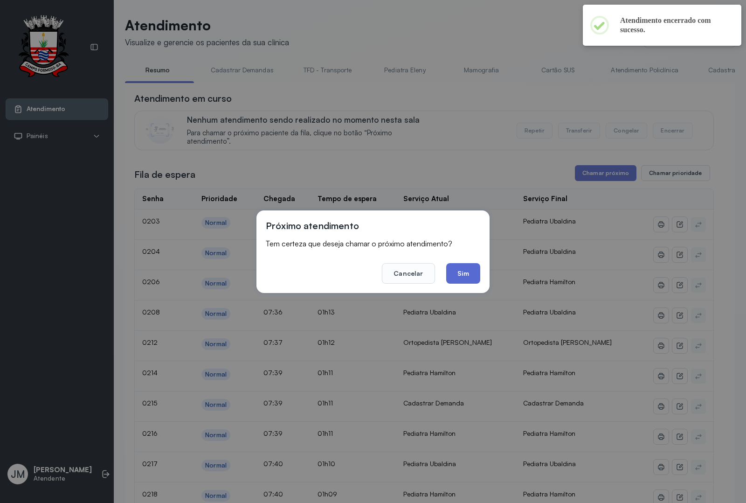
click at [466, 269] on button "Sim" at bounding box center [463, 273] width 34 height 21
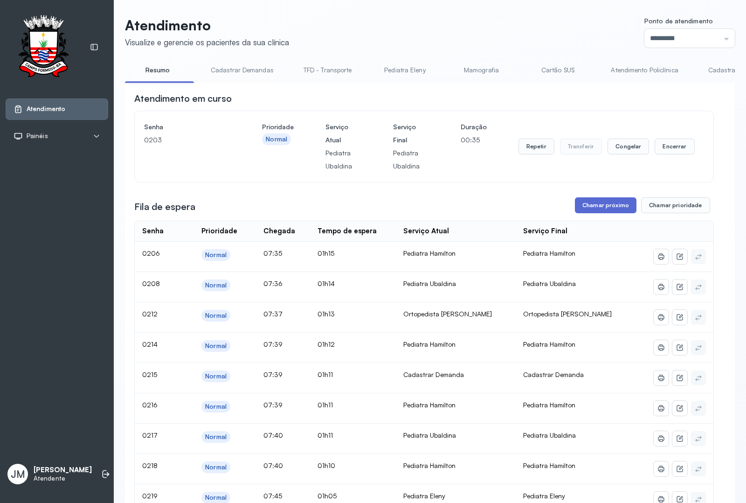
click at [597, 204] on button "Chamar próximo" at bounding box center [606, 205] width 62 height 16
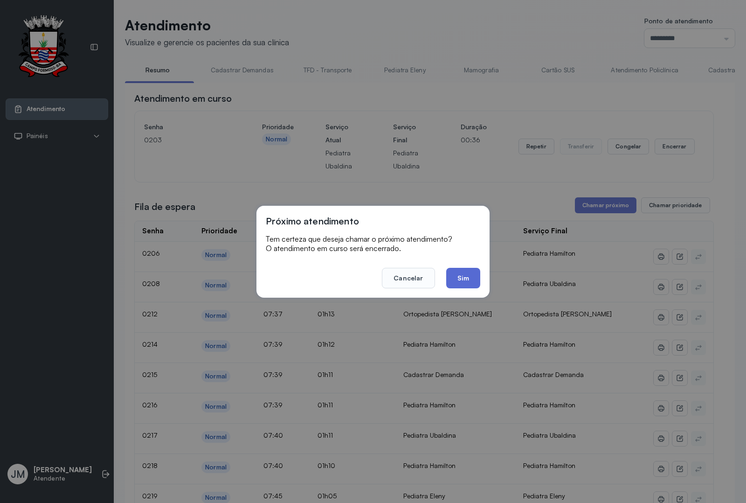
click at [458, 272] on button "Sim" at bounding box center [463, 278] width 34 height 21
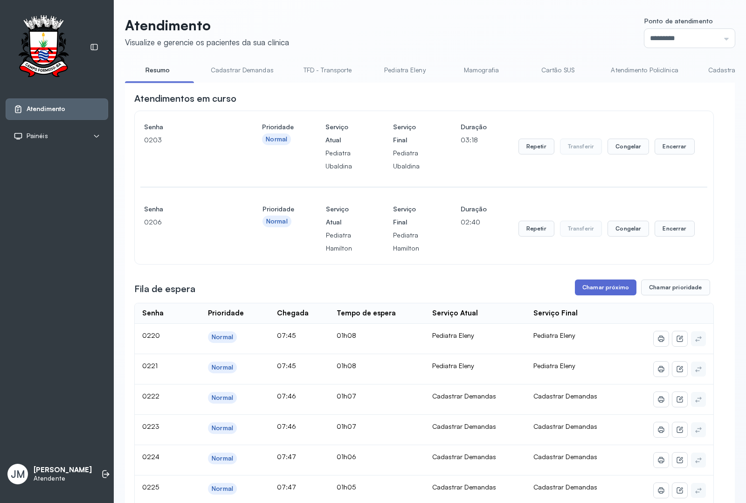
click at [593, 289] on button "Chamar próximo" at bounding box center [606, 287] width 62 height 16
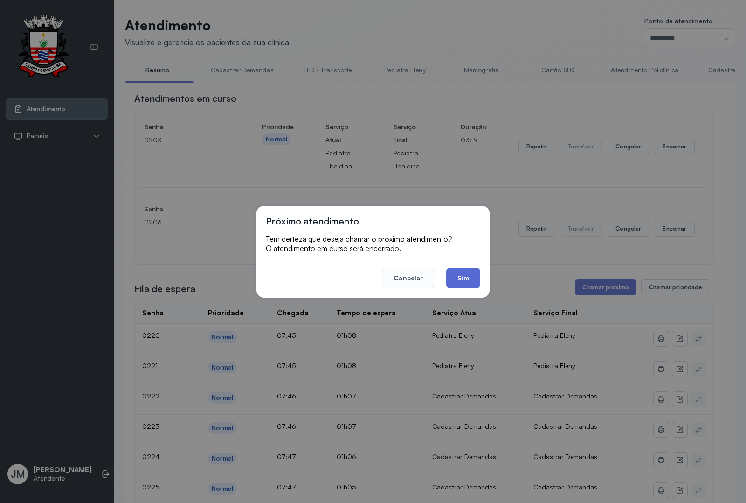
click at [462, 280] on button "Sim" at bounding box center [463, 278] width 34 height 21
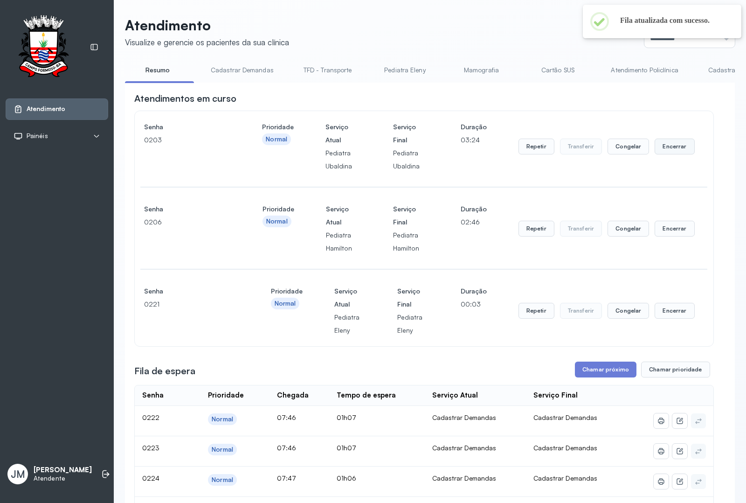
click at [673, 146] on button "Encerrar" at bounding box center [675, 147] width 40 height 16
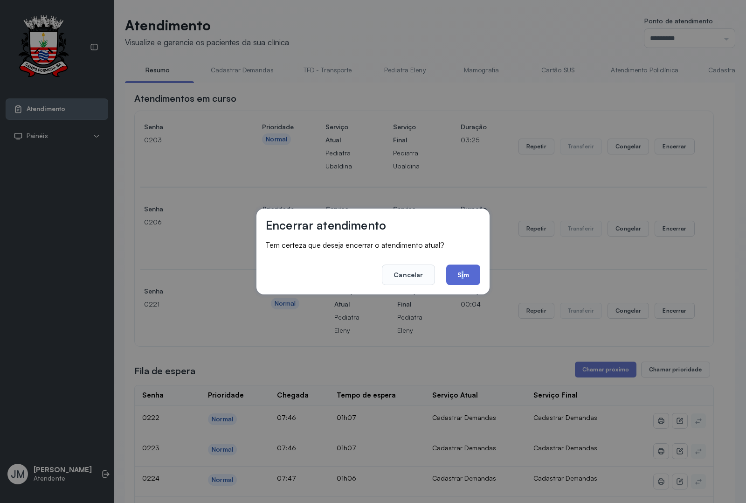
drag, startPoint x: 463, startPoint y: 256, endPoint x: 463, endPoint y: 269, distance: 13.5
click at [462, 265] on footer "Cancelar Sim" at bounding box center [373, 268] width 215 height 34
click at [463, 269] on button "Sim" at bounding box center [463, 274] width 34 height 21
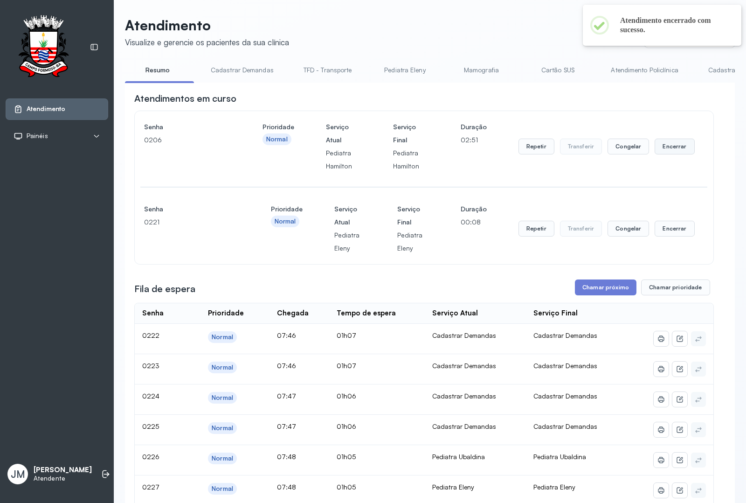
click at [663, 148] on button "Encerrar" at bounding box center [675, 147] width 40 height 16
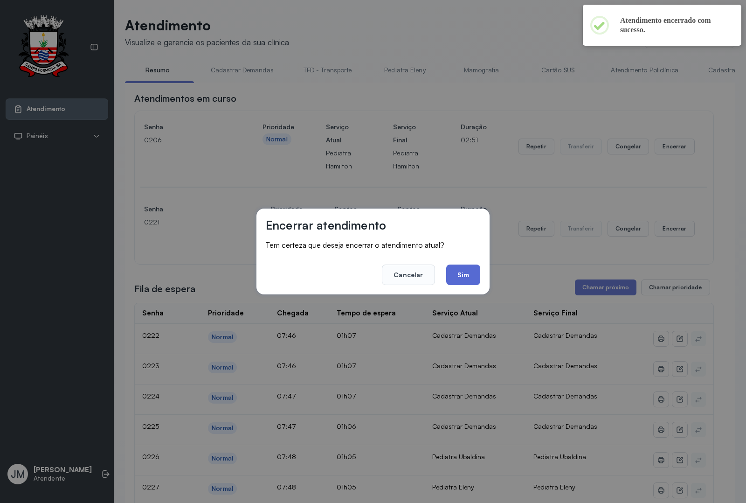
click at [460, 275] on button "Sim" at bounding box center [463, 274] width 34 height 21
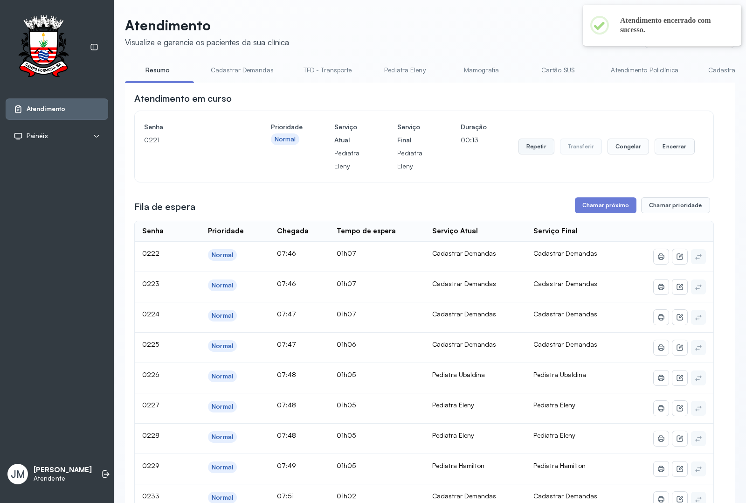
click at [525, 154] on button "Repetir" at bounding box center [537, 147] width 36 height 16
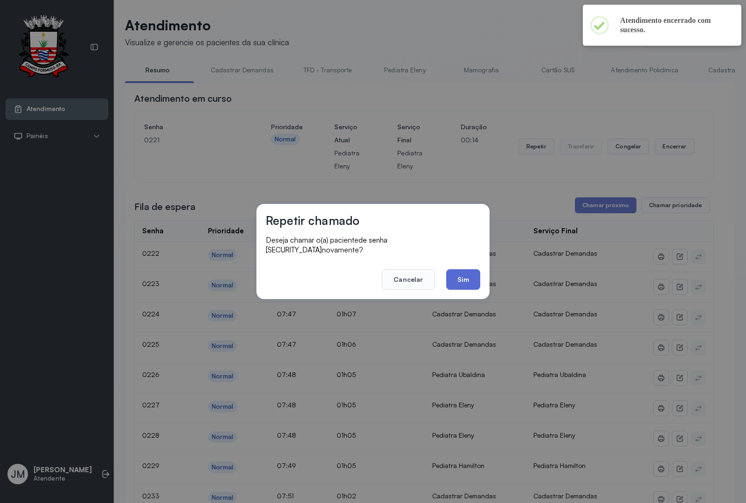
click at [468, 269] on button "Sim" at bounding box center [463, 279] width 34 height 21
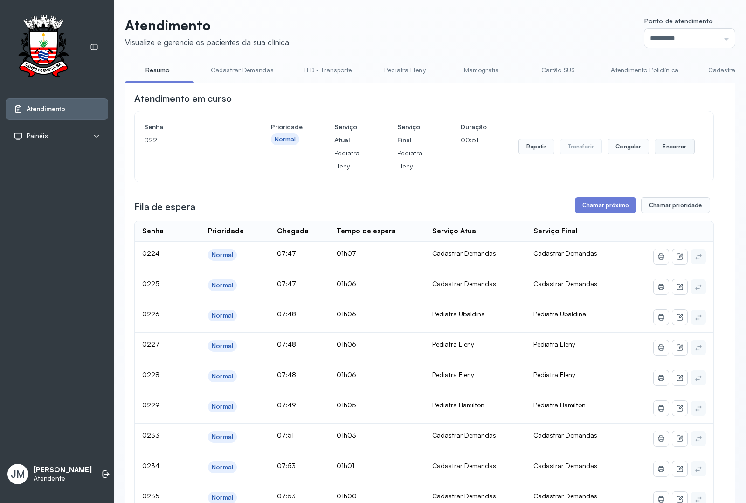
click at [678, 147] on button "Encerrar" at bounding box center [675, 147] width 40 height 16
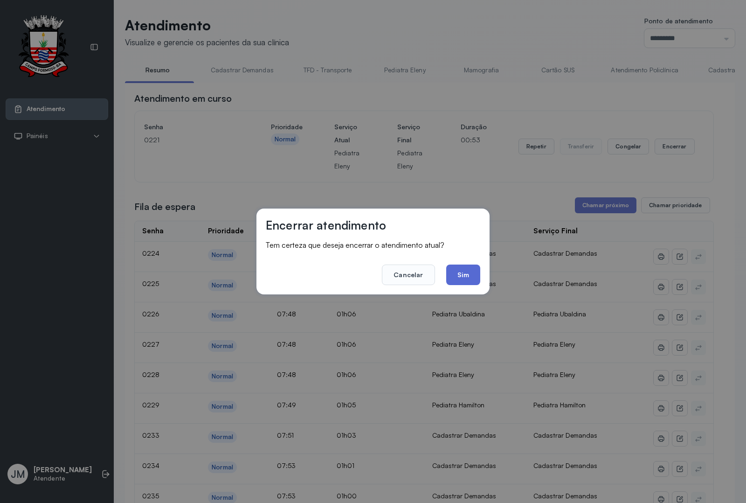
click at [458, 273] on button "Sim" at bounding box center [463, 274] width 34 height 21
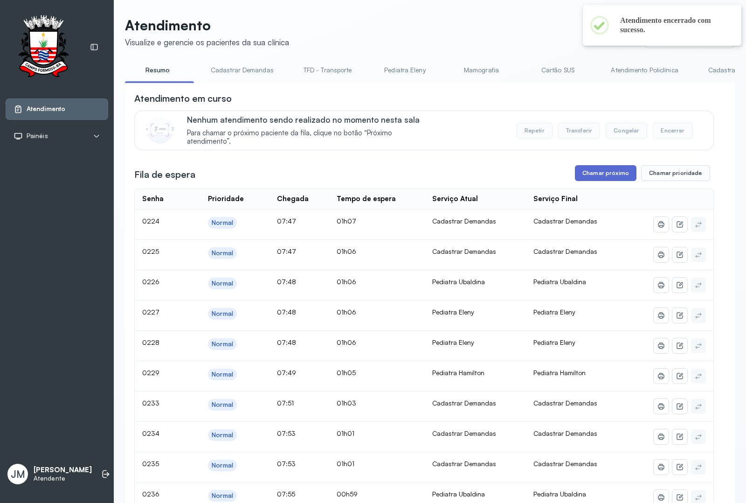
click at [595, 176] on button "Chamar próximo" at bounding box center [606, 173] width 62 height 16
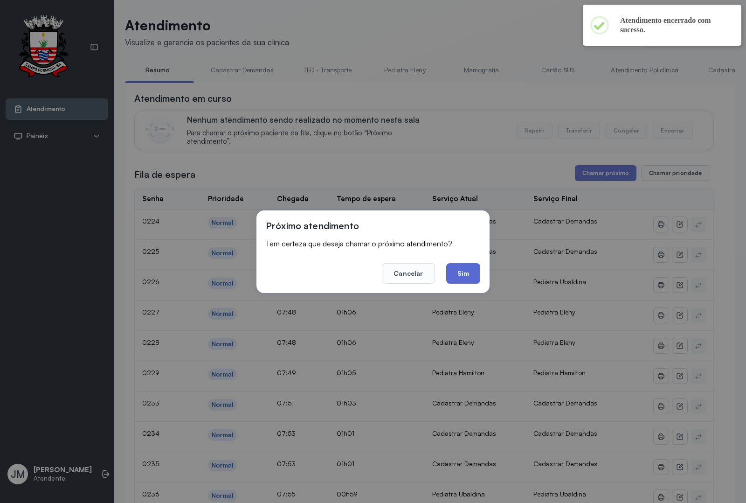
click at [465, 272] on button "Sim" at bounding box center [463, 273] width 34 height 21
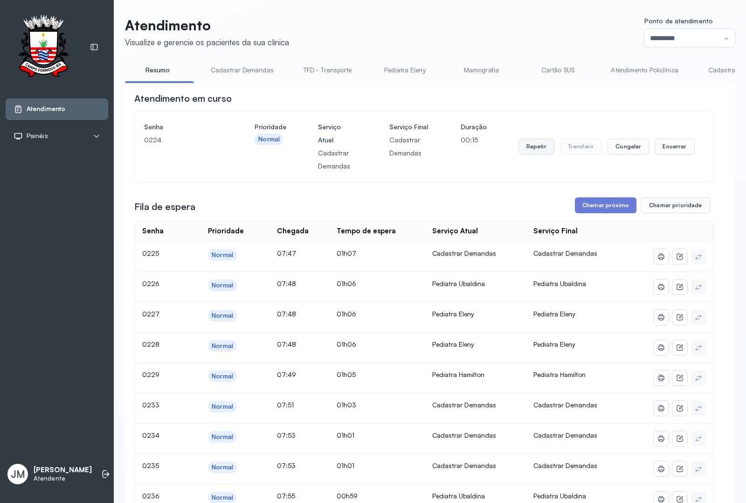
click at [532, 148] on button "Repetir" at bounding box center [537, 147] width 36 height 16
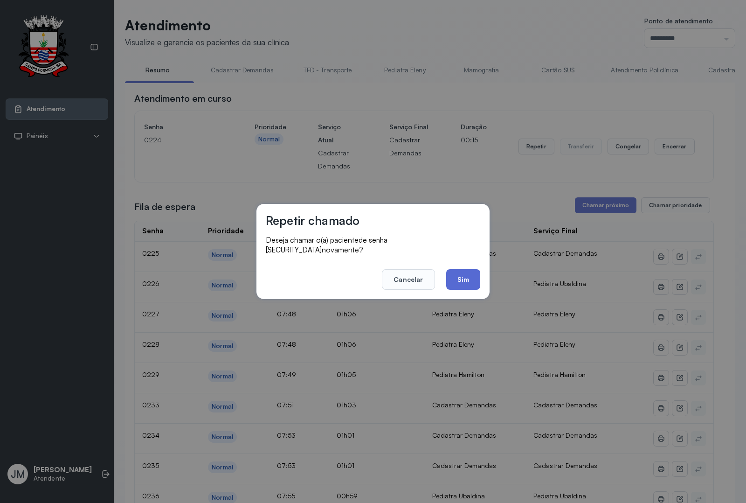
click at [466, 276] on button "Sim" at bounding box center [463, 279] width 34 height 21
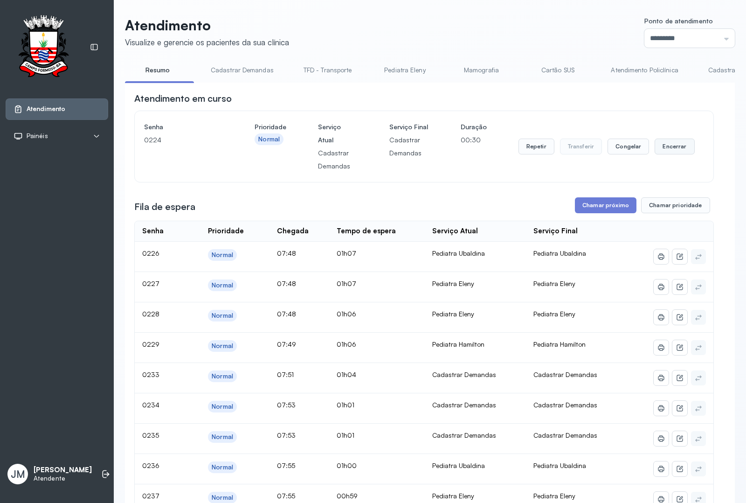
click at [673, 148] on button "Encerrar" at bounding box center [675, 147] width 40 height 16
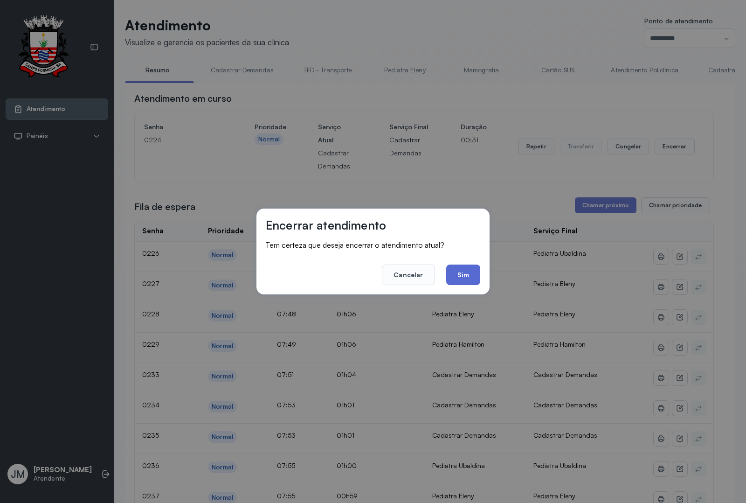
click at [463, 271] on button "Sim" at bounding box center [463, 274] width 34 height 21
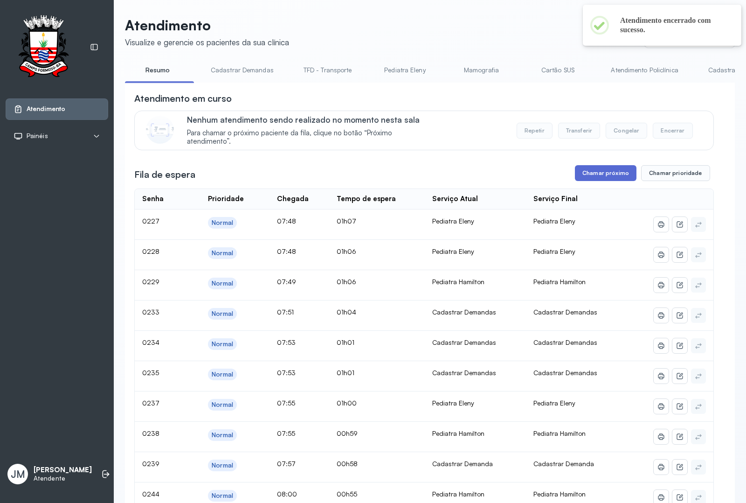
click at [607, 173] on button "Chamar próximo" at bounding box center [606, 173] width 62 height 16
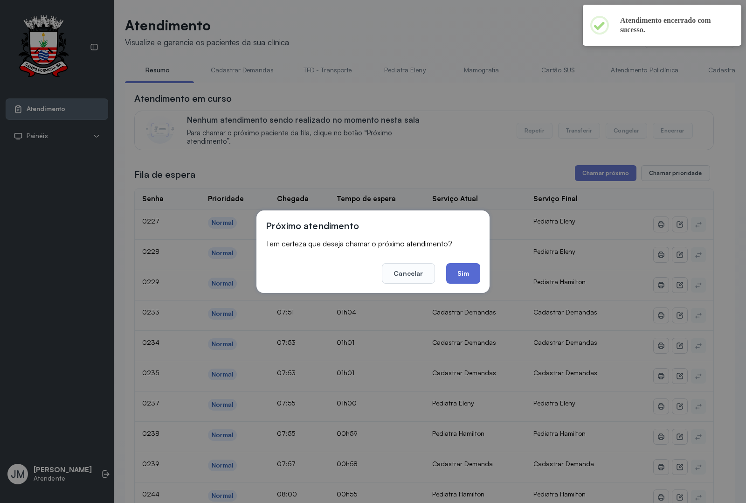
click at [470, 268] on button "Sim" at bounding box center [463, 273] width 34 height 21
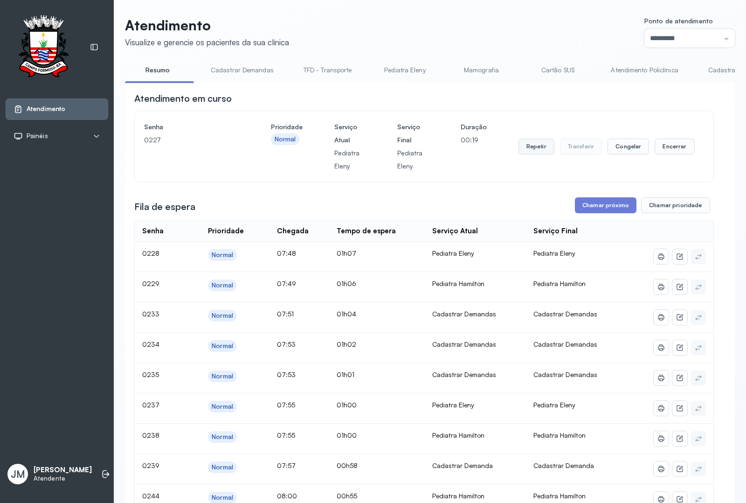
click at [523, 150] on button "Repetir" at bounding box center [537, 147] width 36 height 16
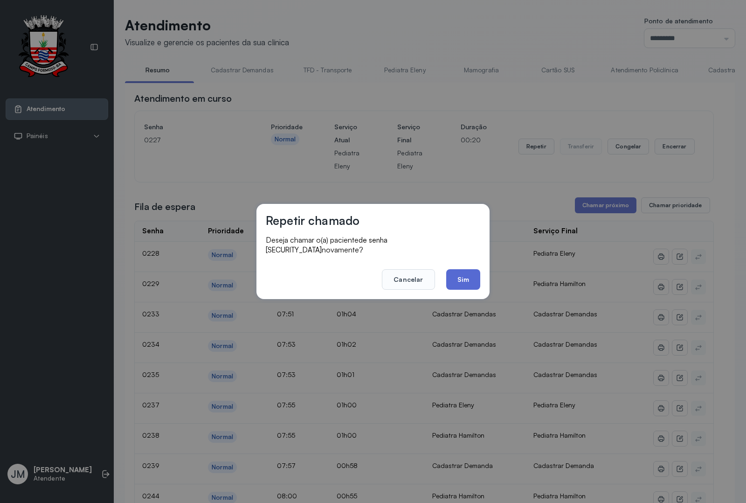
click at [455, 280] on button "Sim" at bounding box center [463, 279] width 34 height 21
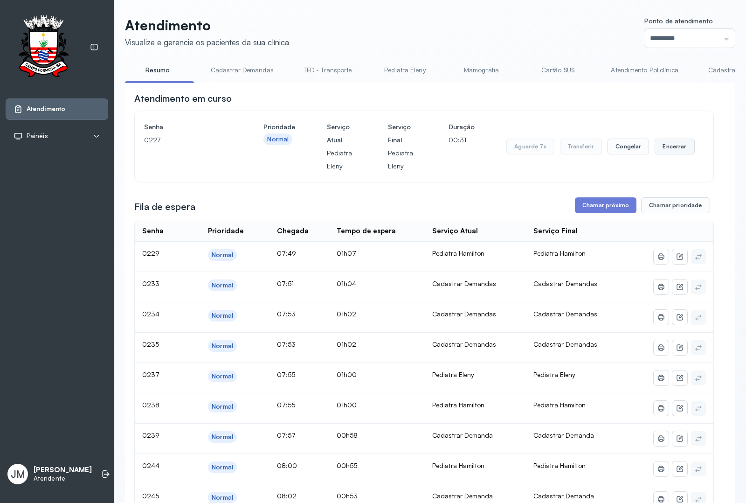
click at [665, 143] on button "Encerrar" at bounding box center [675, 147] width 40 height 16
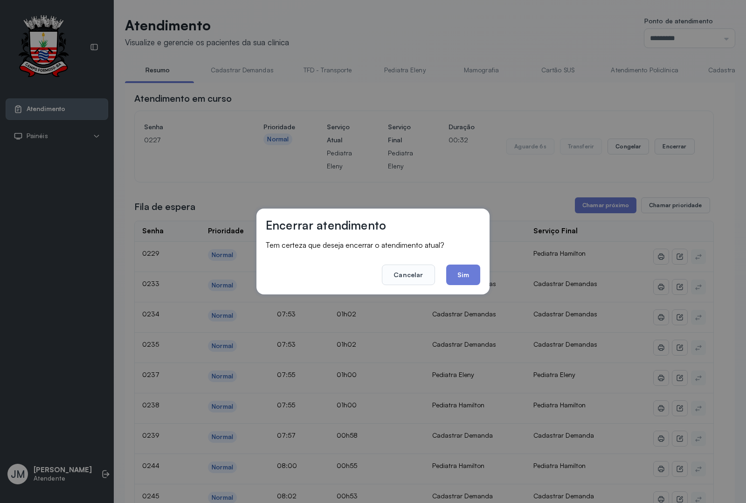
click at [462, 263] on footer "Cancelar Sim" at bounding box center [373, 268] width 215 height 34
click at [461, 276] on button "Sim" at bounding box center [463, 274] width 34 height 21
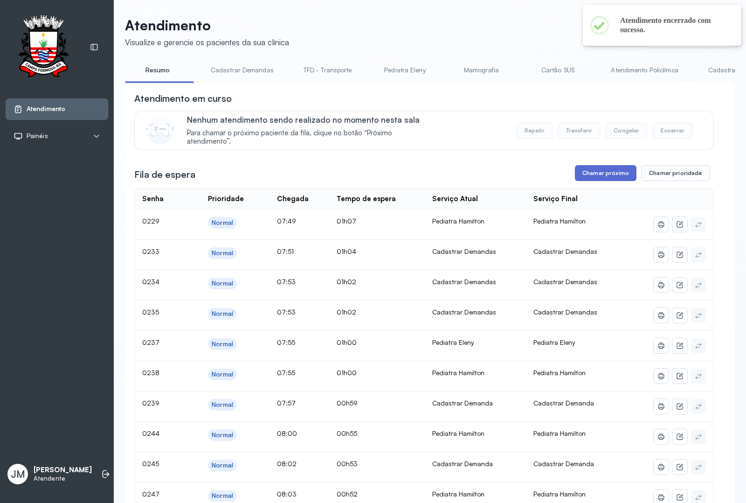
click at [604, 181] on button "Chamar próximo" at bounding box center [606, 173] width 62 height 16
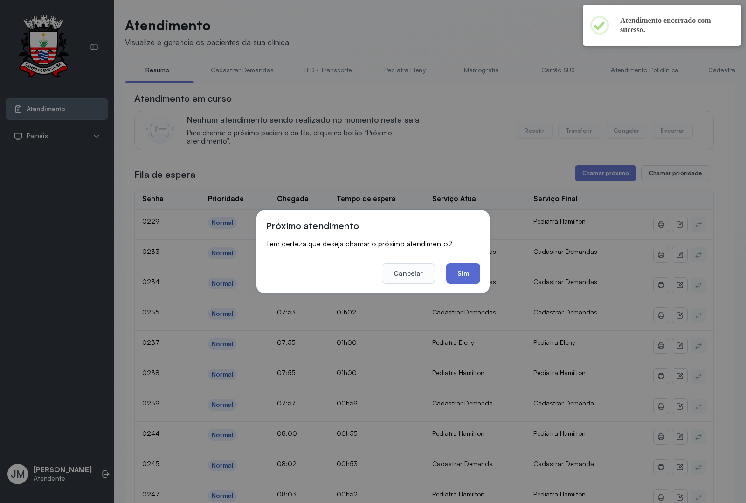
click at [465, 268] on button "Sim" at bounding box center [463, 273] width 34 height 21
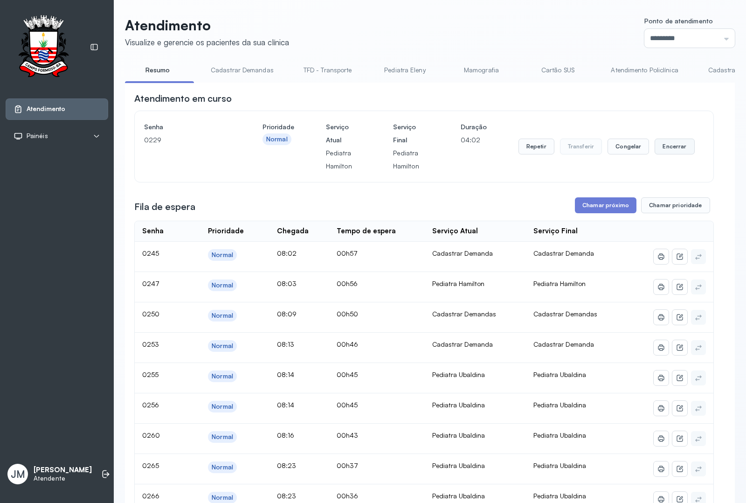
click at [667, 145] on button "Encerrar" at bounding box center [675, 147] width 40 height 16
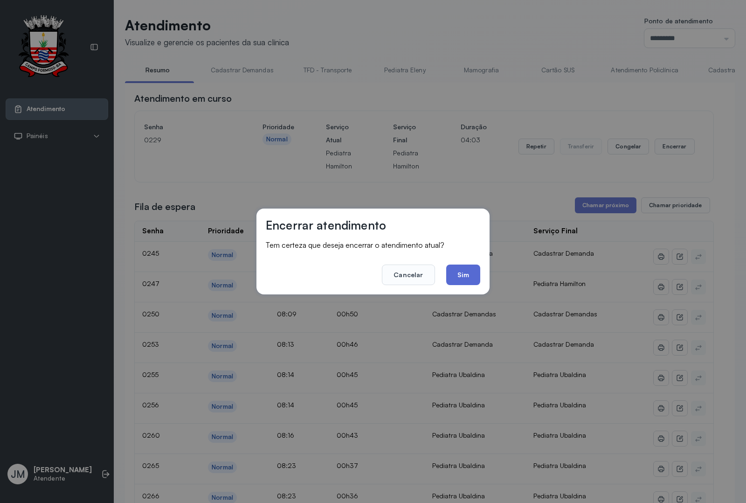
click at [456, 271] on button "Sim" at bounding box center [463, 274] width 34 height 21
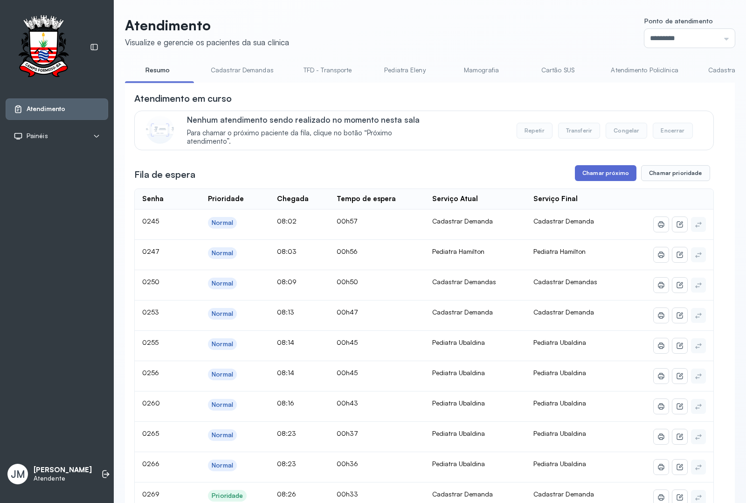
click at [586, 176] on button "Chamar próximo" at bounding box center [606, 173] width 62 height 16
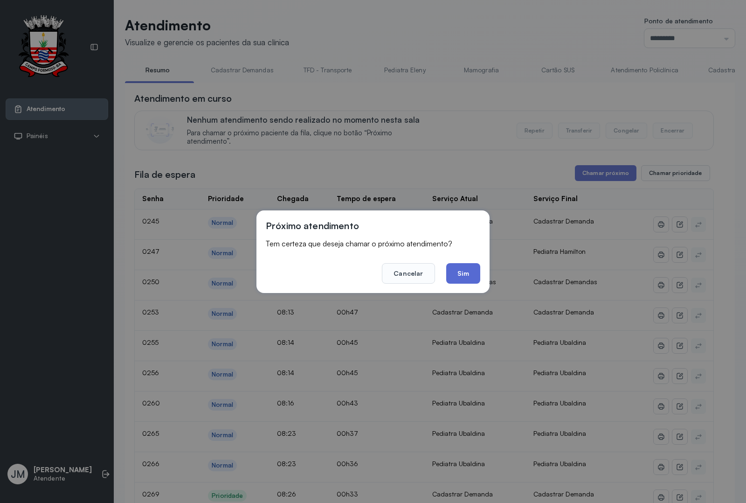
click at [465, 268] on button "Sim" at bounding box center [463, 273] width 34 height 21
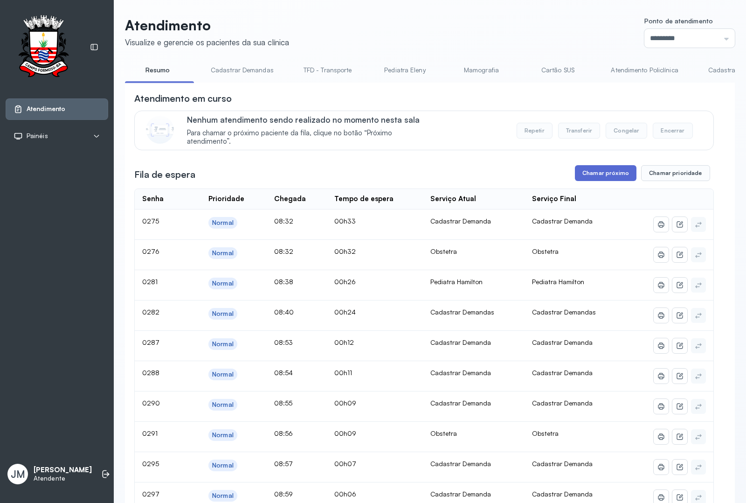
click at [600, 171] on button "Chamar próximo" at bounding box center [606, 173] width 62 height 16
click at [602, 174] on button "Chamar próximo" at bounding box center [606, 173] width 62 height 16
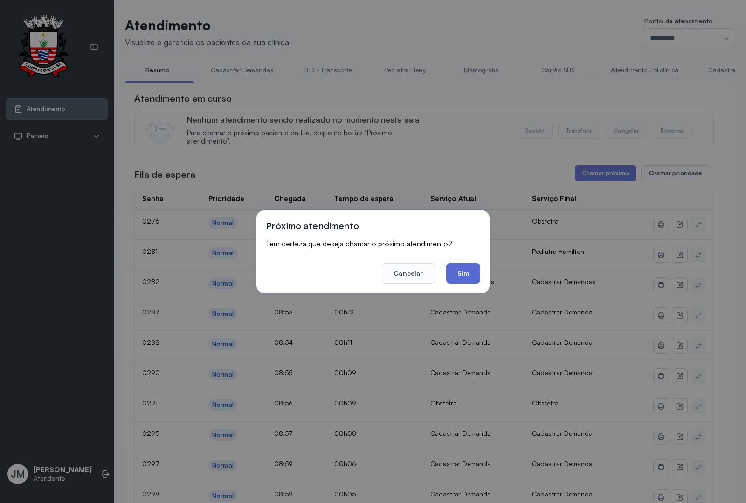
click at [463, 266] on button "Sim" at bounding box center [463, 273] width 34 height 21
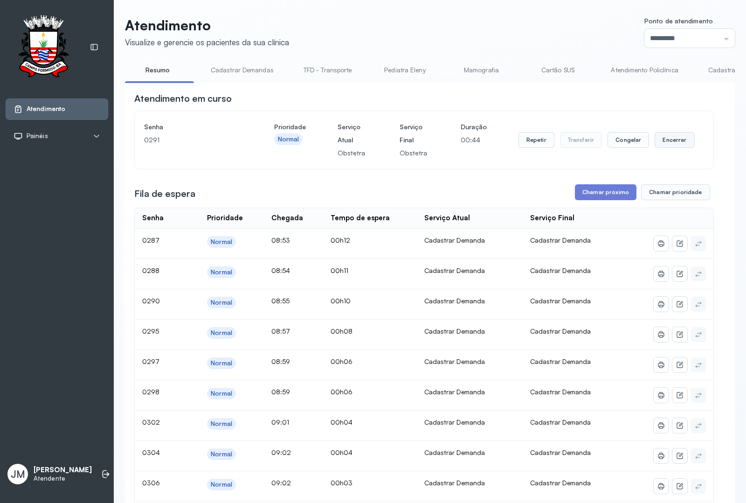
click at [666, 141] on button "Encerrar" at bounding box center [675, 140] width 40 height 16
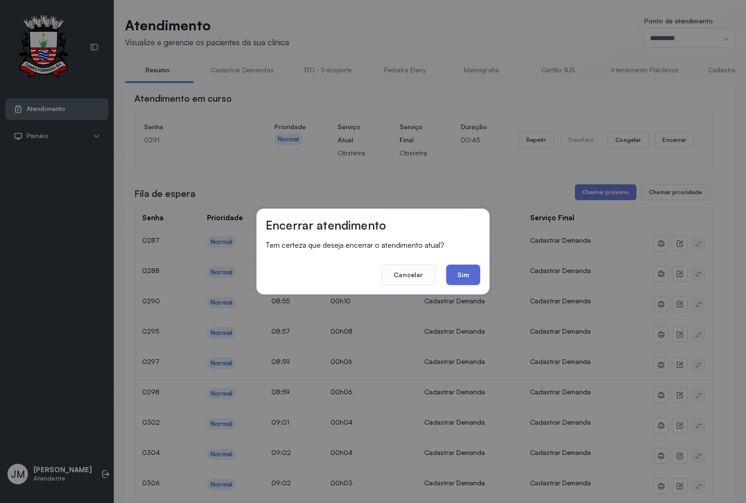
click at [465, 270] on button "Sim" at bounding box center [463, 274] width 34 height 21
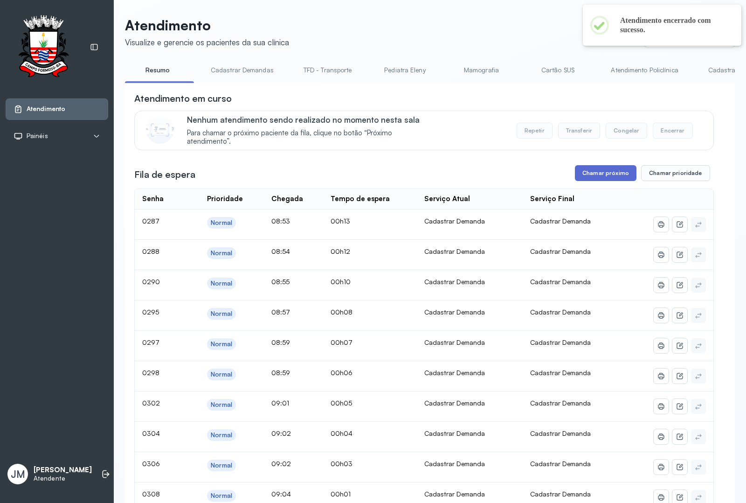
click at [602, 180] on button "Chamar próximo" at bounding box center [606, 173] width 62 height 16
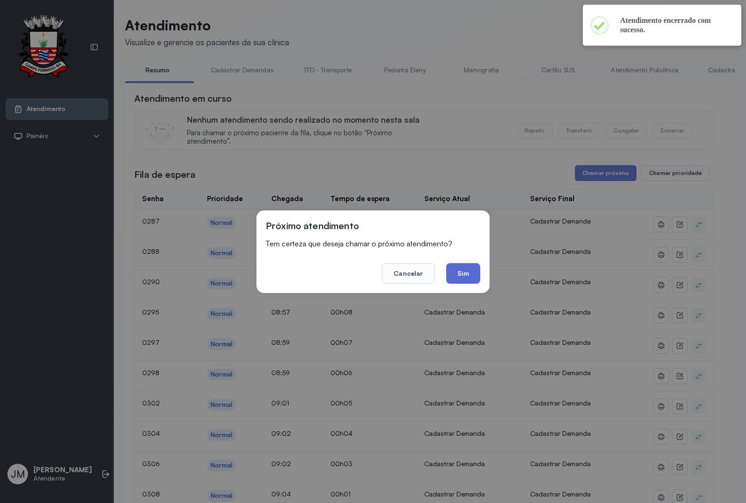
drag, startPoint x: 463, startPoint y: 275, endPoint x: 465, endPoint y: 269, distance: 6.5
click at [465, 274] on button "Sim" at bounding box center [463, 273] width 34 height 21
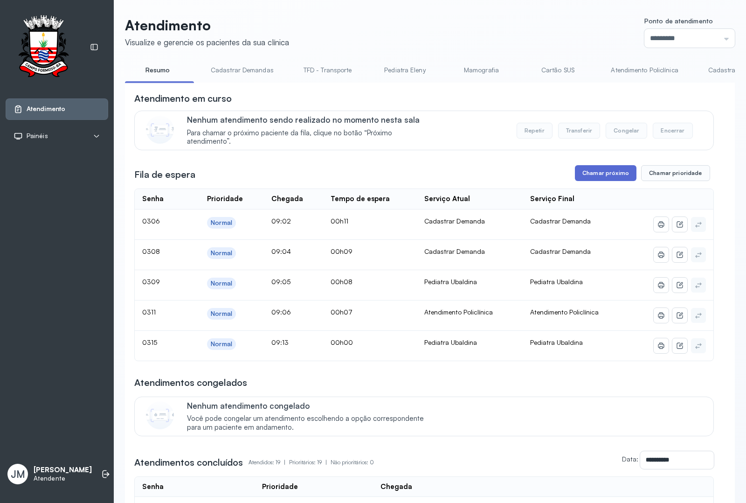
click at [606, 177] on button "Chamar próximo" at bounding box center [606, 173] width 62 height 16
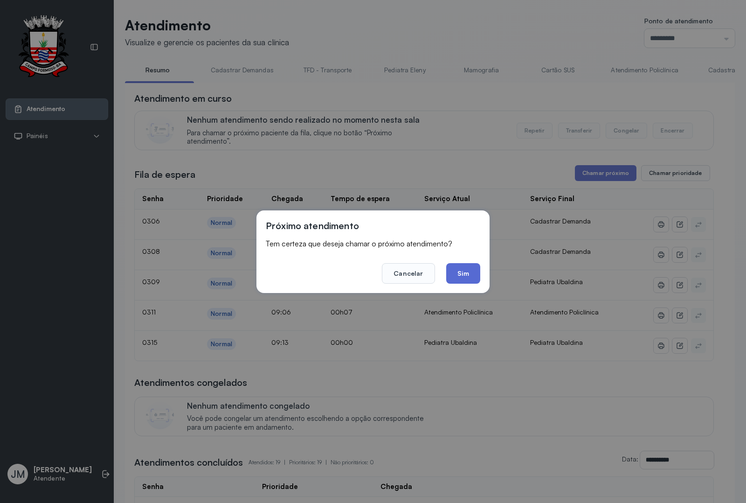
click at [462, 269] on button "Sim" at bounding box center [463, 273] width 34 height 21
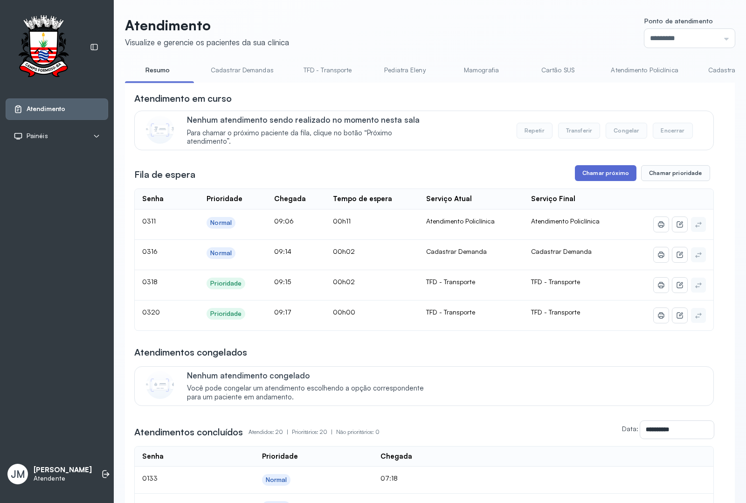
click at [600, 173] on button "Chamar próximo" at bounding box center [606, 173] width 62 height 16
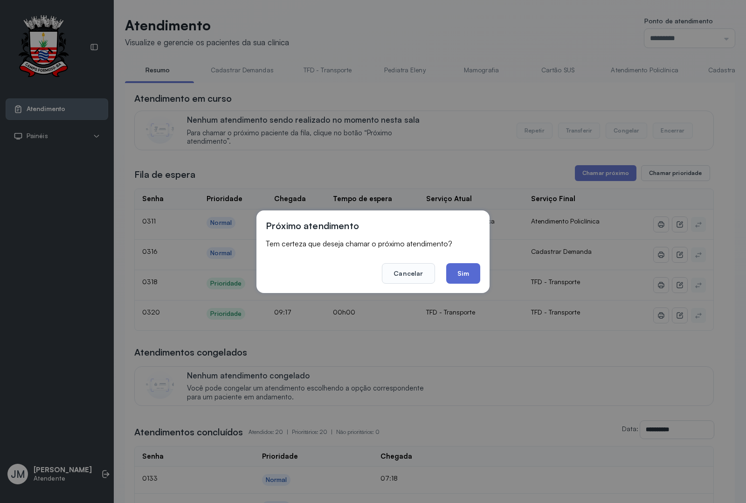
click at [463, 274] on button "Sim" at bounding box center [463, 273] width 34 height 21
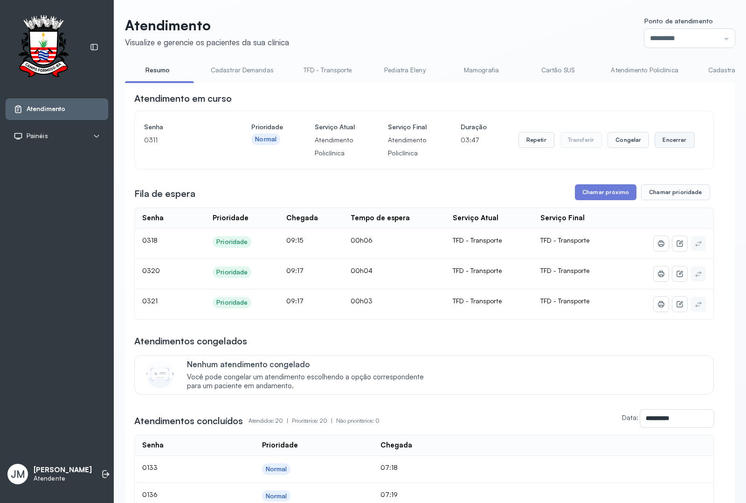
click at [664, 148] on button "Encerrar" at bounding box center [675, 140] width 40 height 16
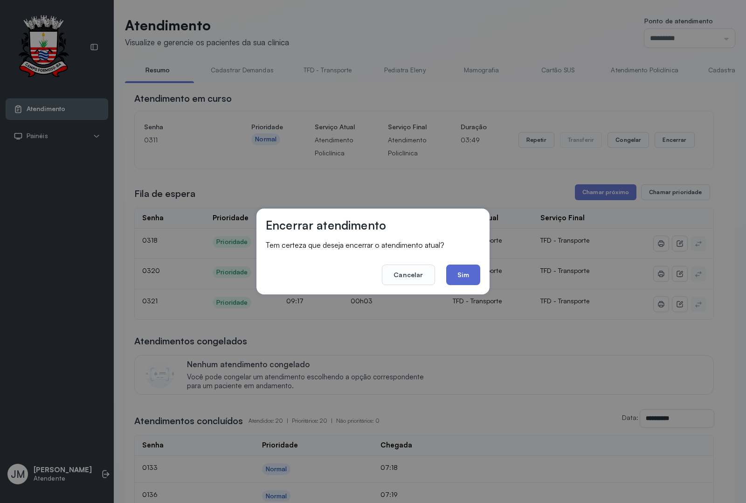
click at [465, 269] on button "Sim" at bounding box center [463, 274] width 34 height 21
